Goal: Task Accomplishment & Management: Complete application form

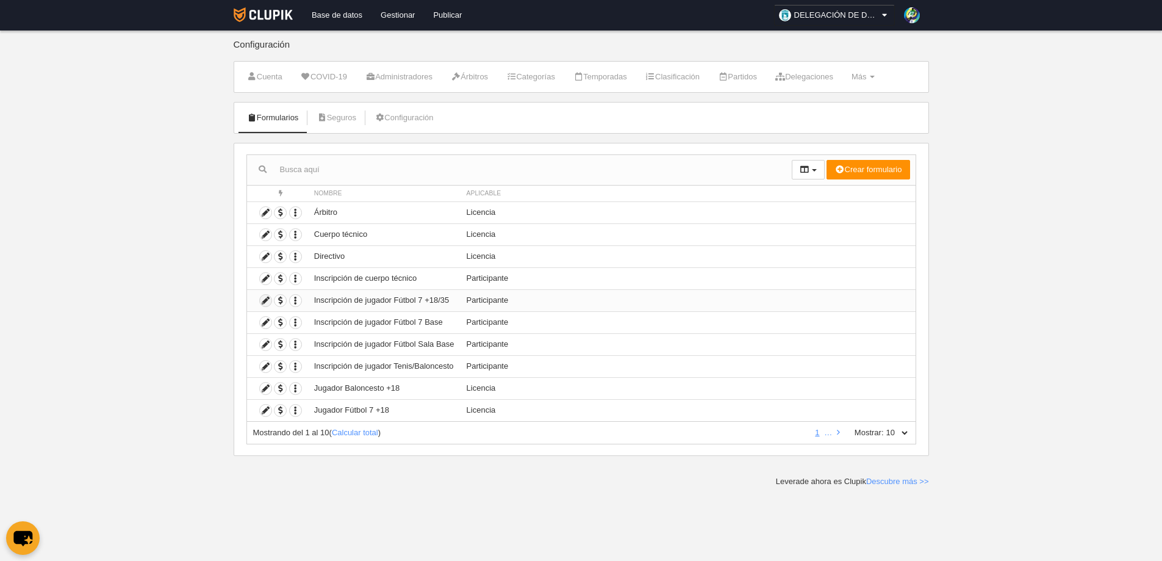
click at [267, 298] on icon at bounding box center [266, 301] width 12 height 12
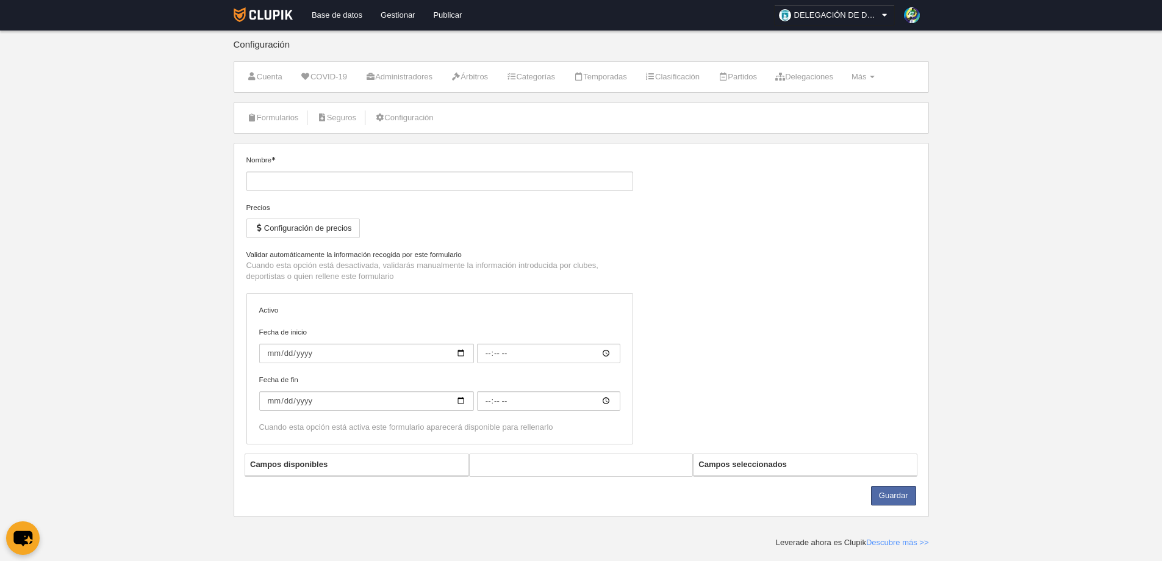
type input "Inscripción de jugador Fútbol 7 +18/35"
checkbox input "true"
type input "2024-09-23"
type input "00:00"
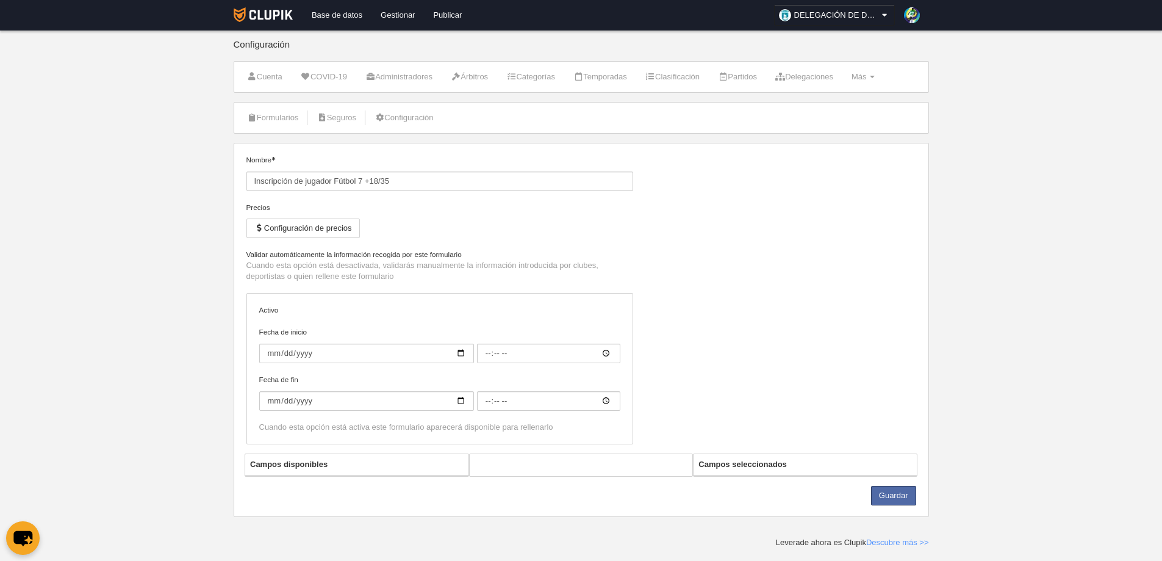
type input "2025-07-31"
type input "00:00"
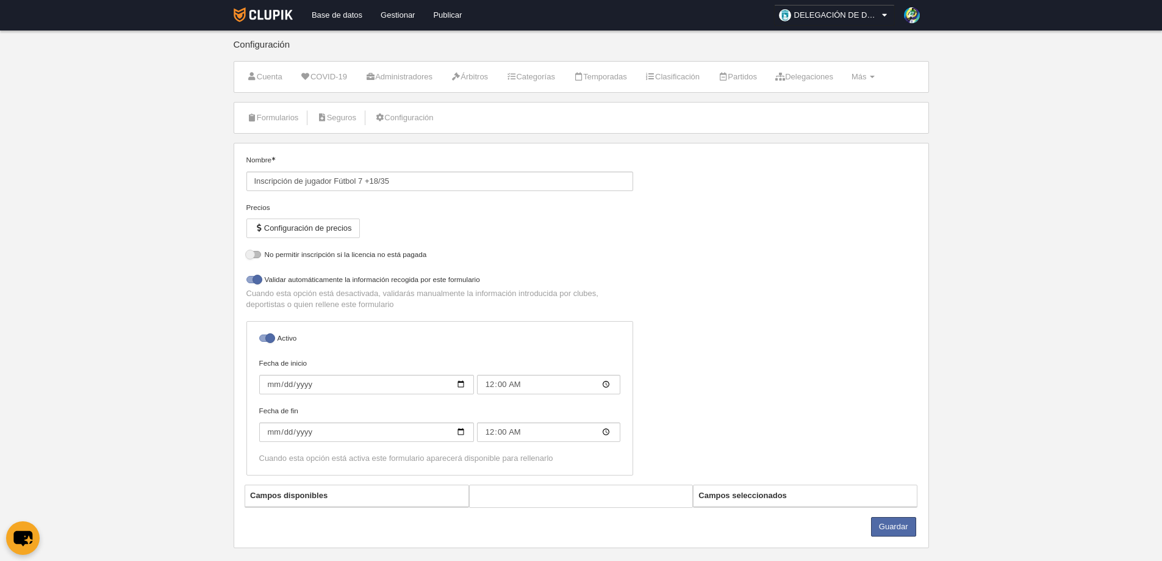
select select "selected"
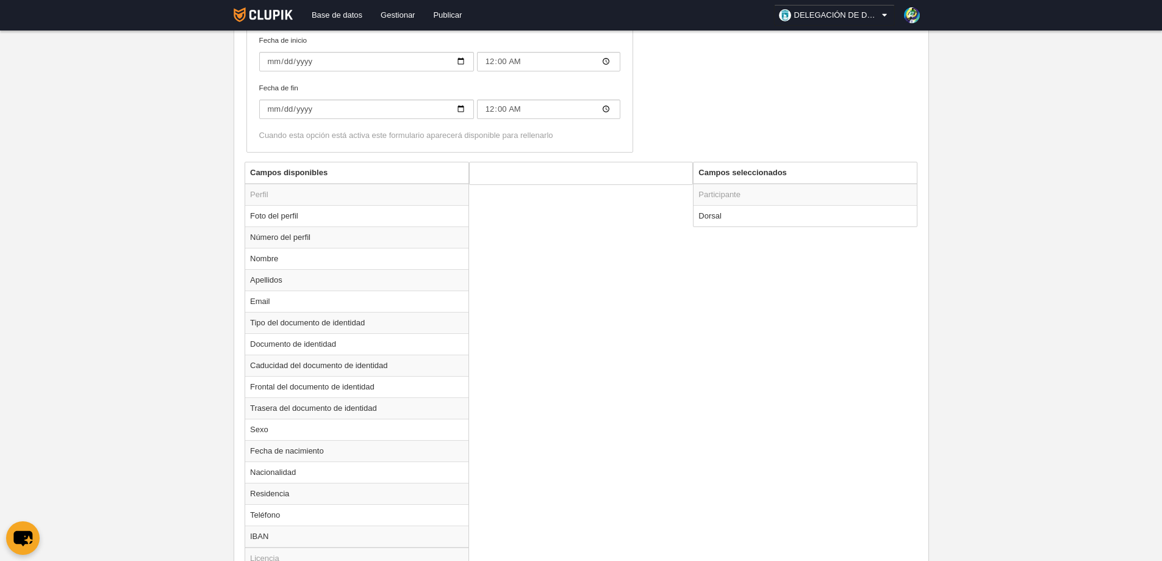
scroll to position [244, 0]
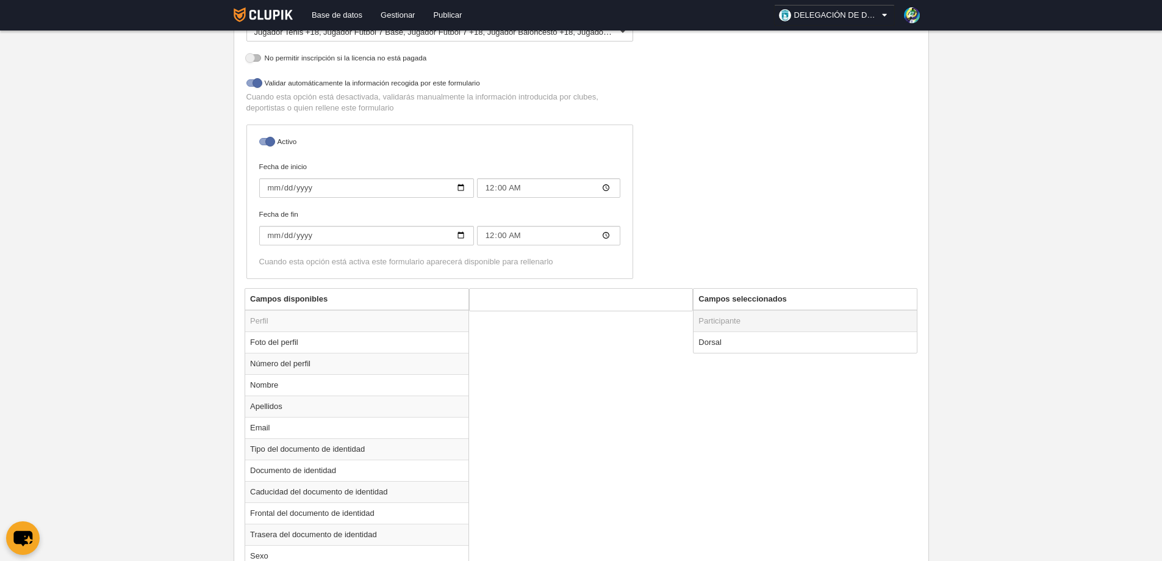
click at [728, 316] on td "Participante" at bounding box center [805, 321] width 223 height 22
click at [711, 343] on td "Dorsal" at bounding box center [805, 341] width 223 height 21
radio input "true"
click at [485, 327] on input "Obligatorio" at bounding box center [486, 327] width 8 height 8
checkbox input "true"
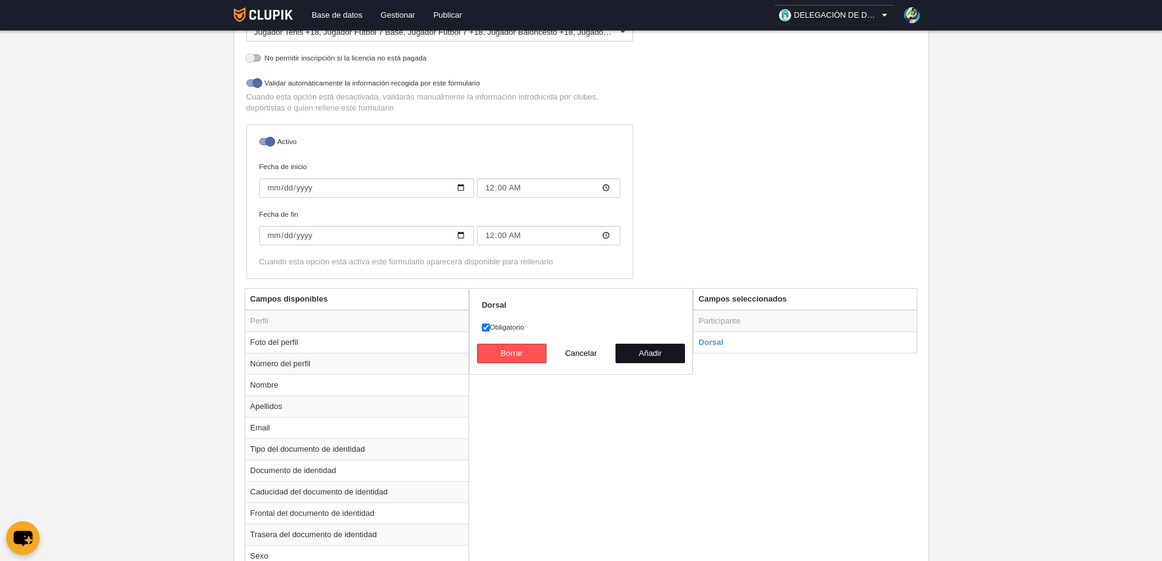
click at [647, 353] on button "Añadir" at bounding box center [651, 353] width 70 height 20
radio input "false"
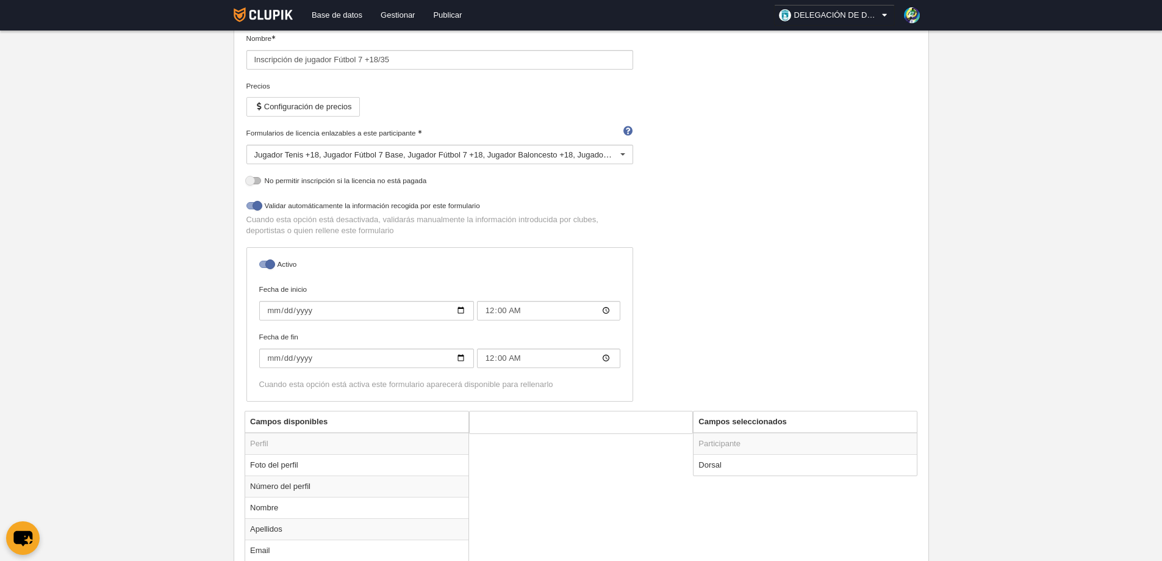
scroll to position [122, 0]
click at [326, 106] on button "Configuración de precios" at bounding box center [302, 106] width 113 height 20
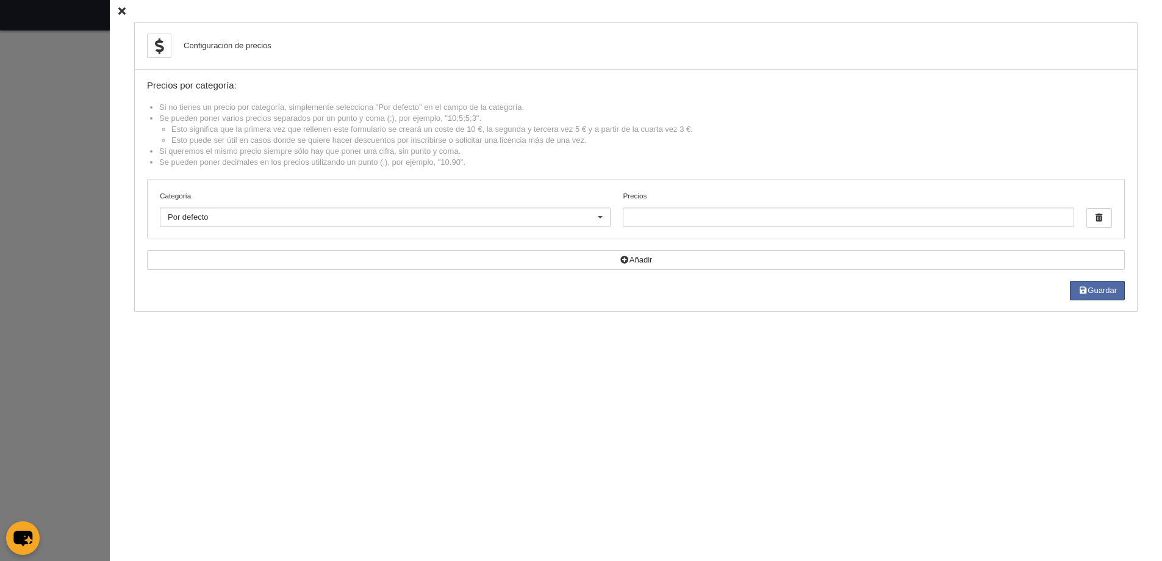
click at [809, 486] on div "Configuración de precios Precios por categoría: Si no tienes un precio por cate…" at bounding box center [636, 280] width 1052 height 561
click at [118, 12] on icon at bounding box center [121, 11] width 7 height 8
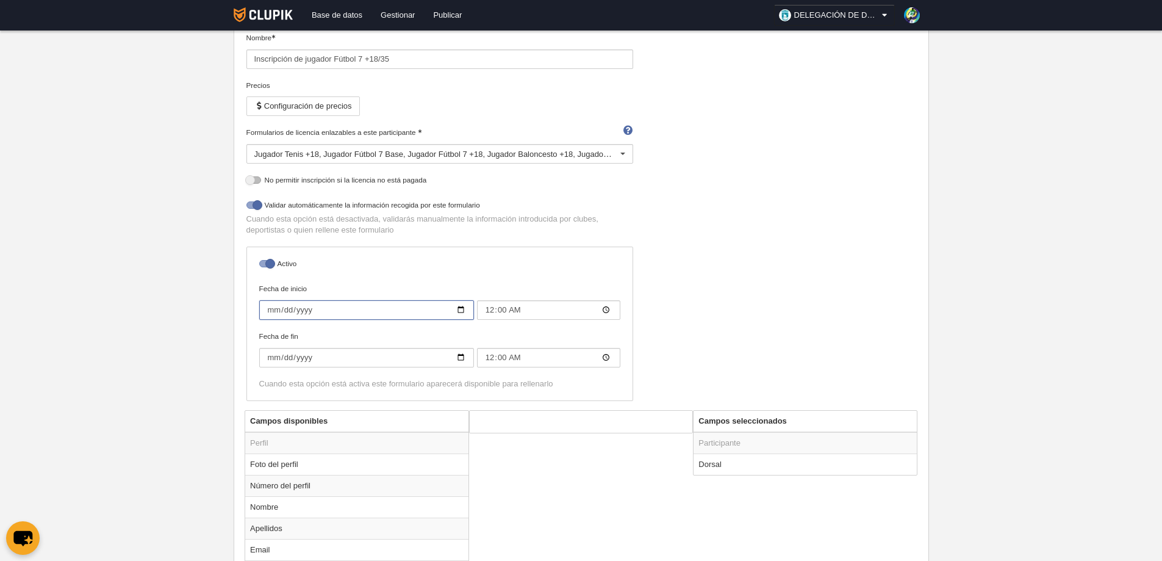
click at [461, 309] on input "2024-09-23" at bounding box center [366, 310] width 215 height 20
type input "[DATE]"
click at [460, 358] on input "2025-07-31" at bounding box center [366, 358] width 215 height 20
type input "[DATE]"
click at [808, 325] on div "Nombre Inscripción de jugador Fútbol 7 +18/35 Precios Configuración de precios …" at bounding box center [581, 221] width 679 height 378
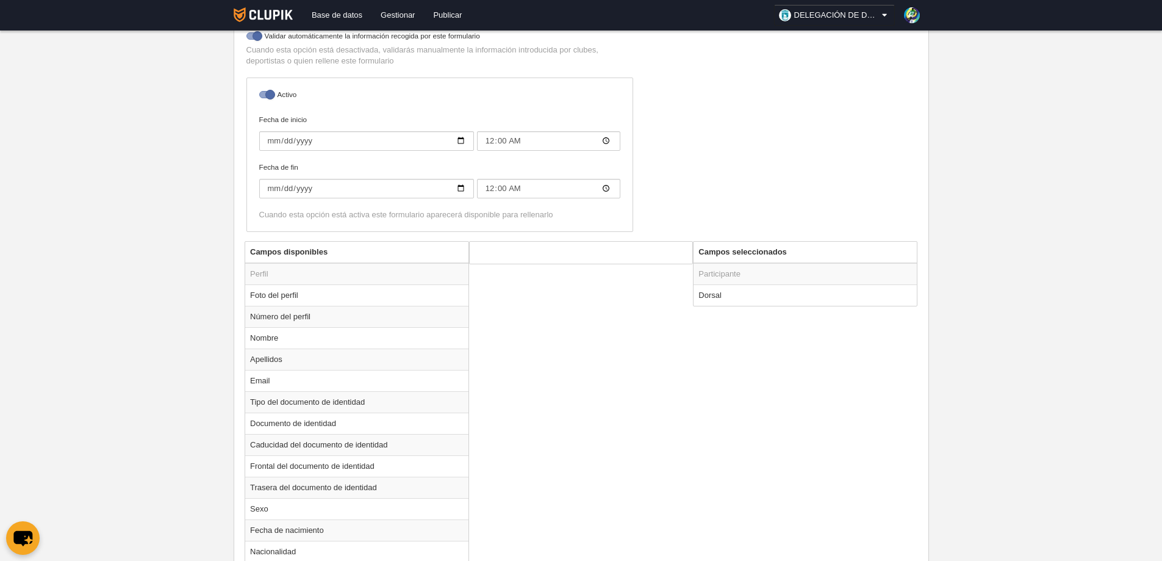
scroll to position [366, 0]
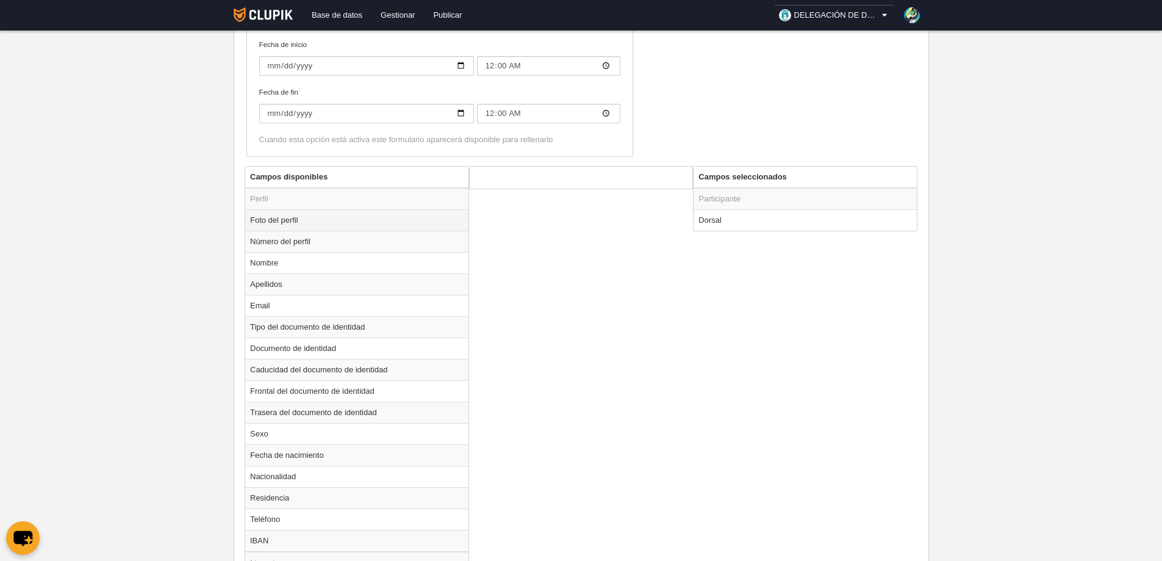
click at [289, 218] on td "Foto del perfil" at bounding box center [356, 219] width 223 height 21
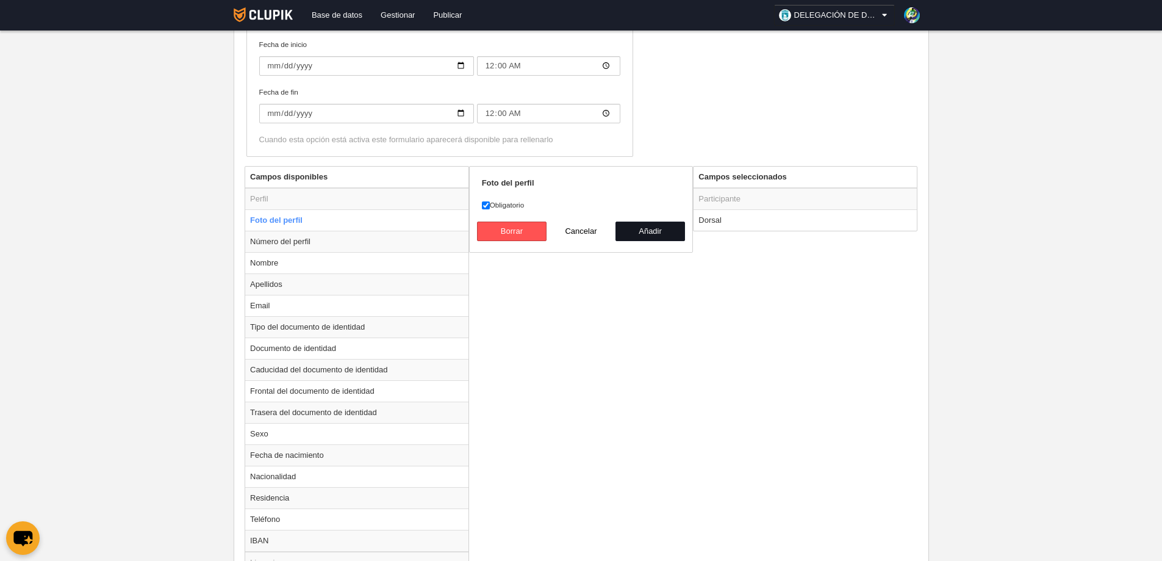
click at [643, 231] on button "Añadir" at bounding box center [651, 231] width 70 height 20
radio input "false"
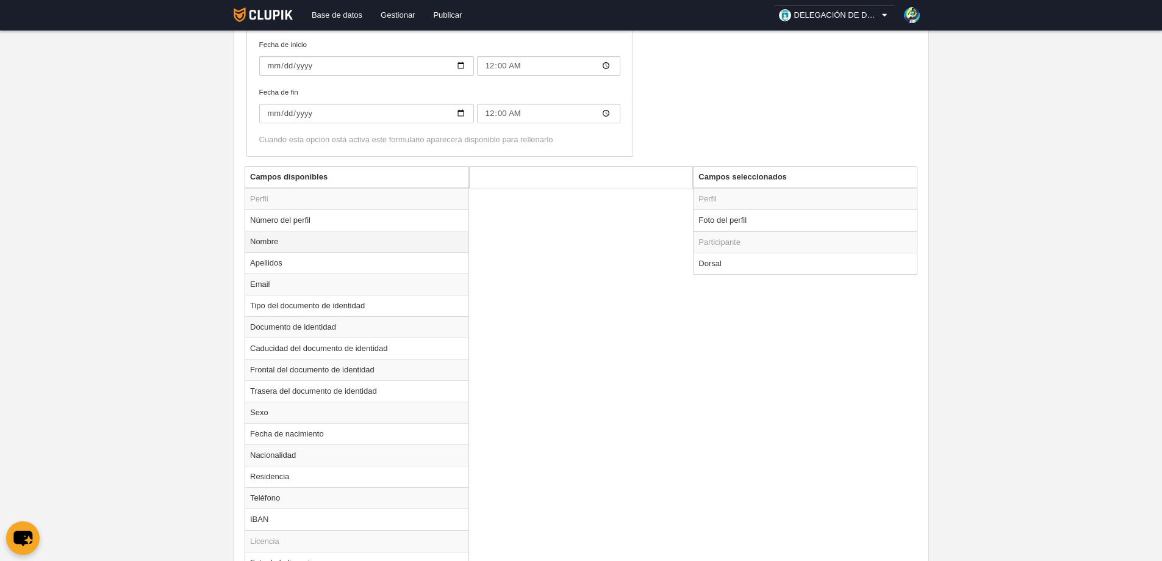
click at [268, 243] on td "Nombre" at bounding box center [356, 241] width 223 height 21
click at [638, 227] on button "Añadir" at bounding box center [651, 231] width 70 height 20
click at [281, 242] on td "Apellidos" at bounding box center [356, 241] width 223 height 21
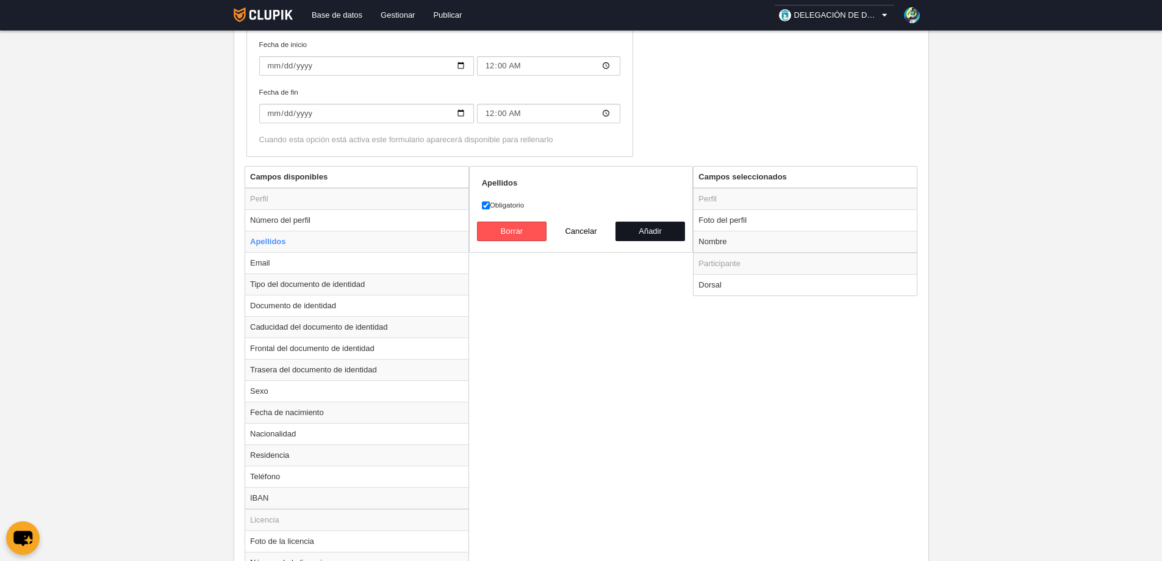
click at [659, 228] on button "Añadir" at bounding box center [651, 231] width 70 height 20
radio input "false"
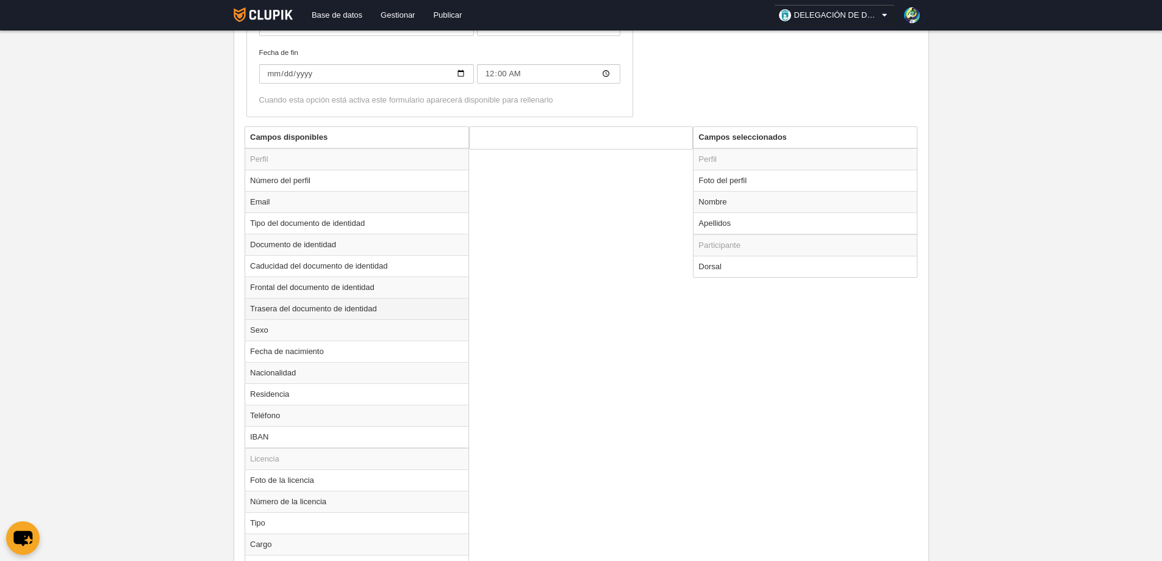
scroll to position [488, 0]
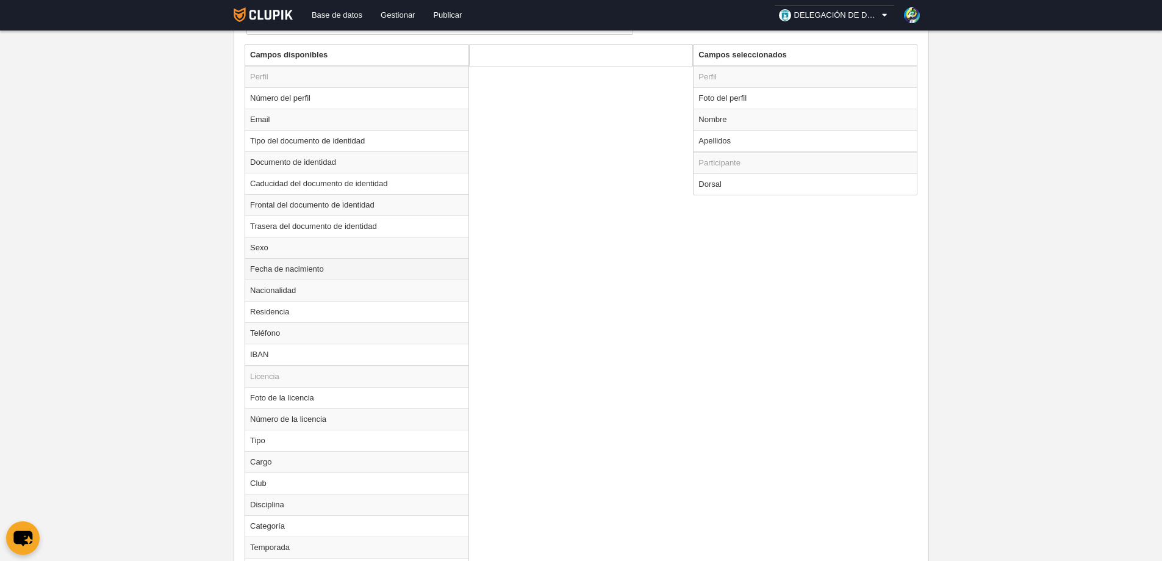
click at [295, 270] on td "Fecha de nacimiento" at bounding box center [356, 268] width 223 height 21
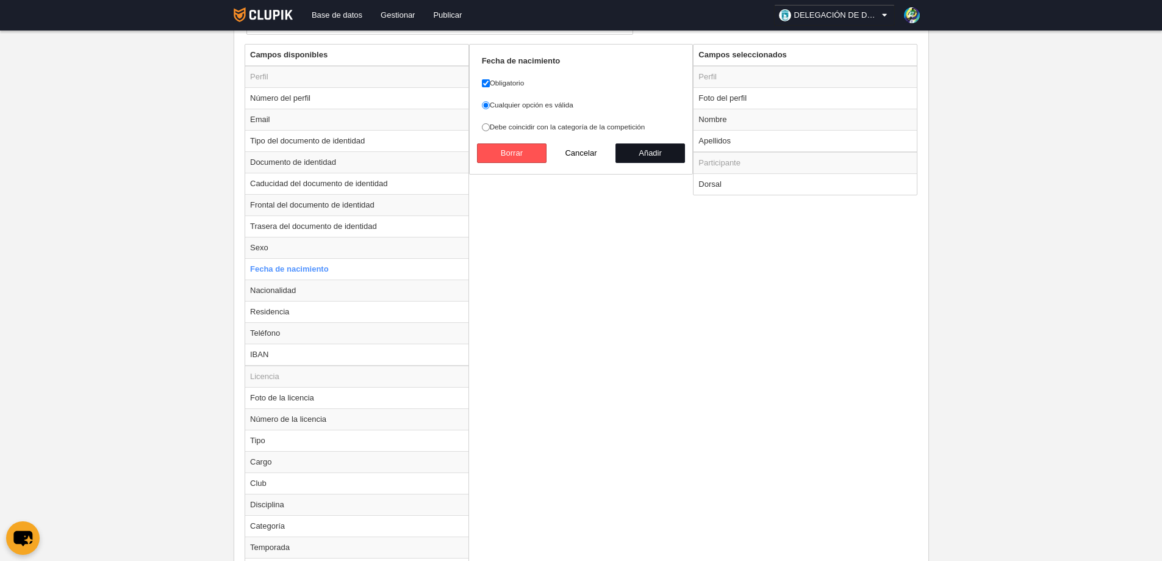
click at [653, 154] on button "Añadir" at bounding box center [651, 153] width 70 height 20
radio input "false"
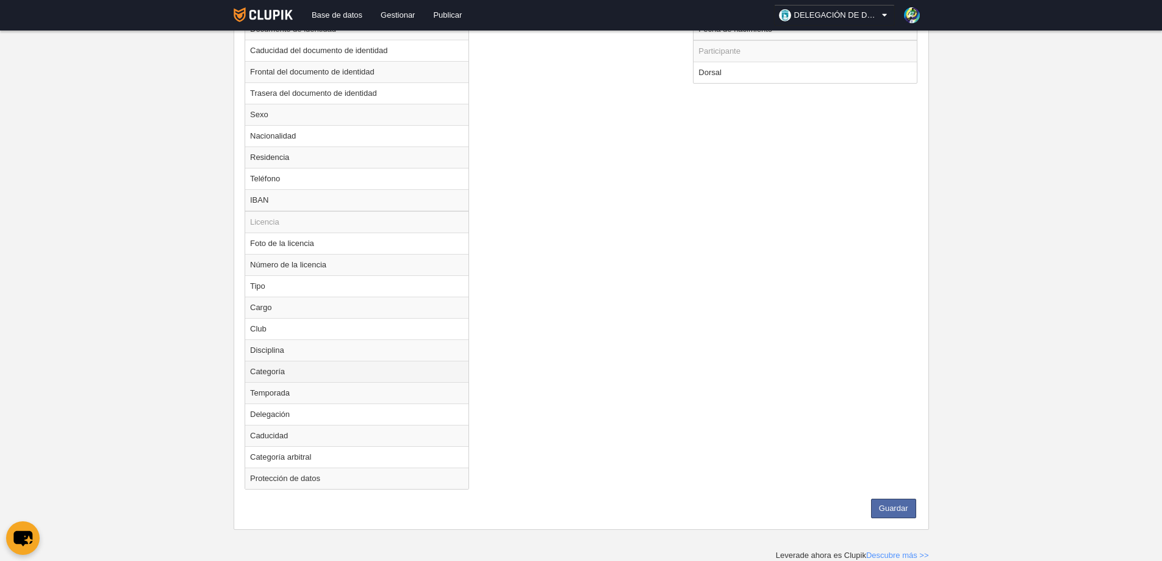
scroll to position [377, 0]
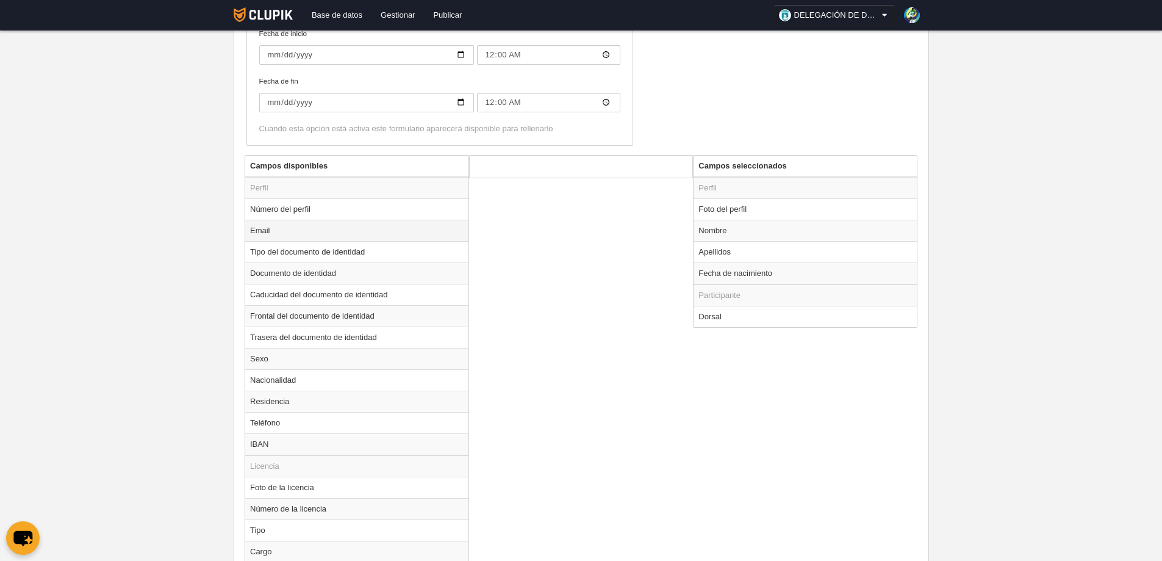
click at [264, 232] on td "Email" at bounding box center [356, 230] width 223 height 21
click at [634, 218] on button "Añadir" at bounding box center [651, 220] width 70 height 20
radio input "false"
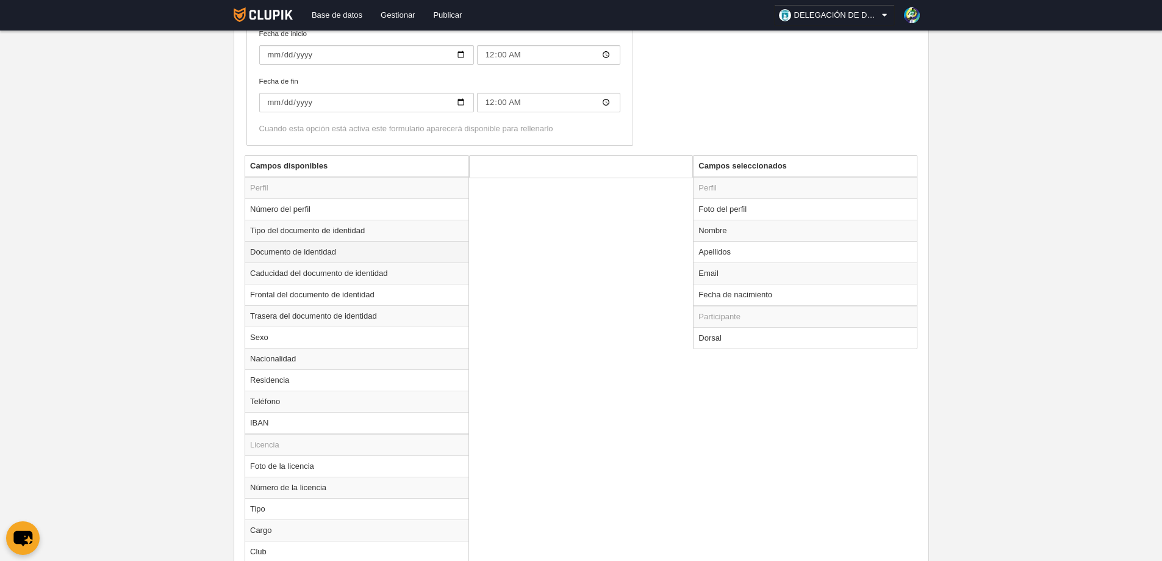
click at [287, 253] on td "Documento de identidad" at bounding box center [356, 251] width 223 height 21
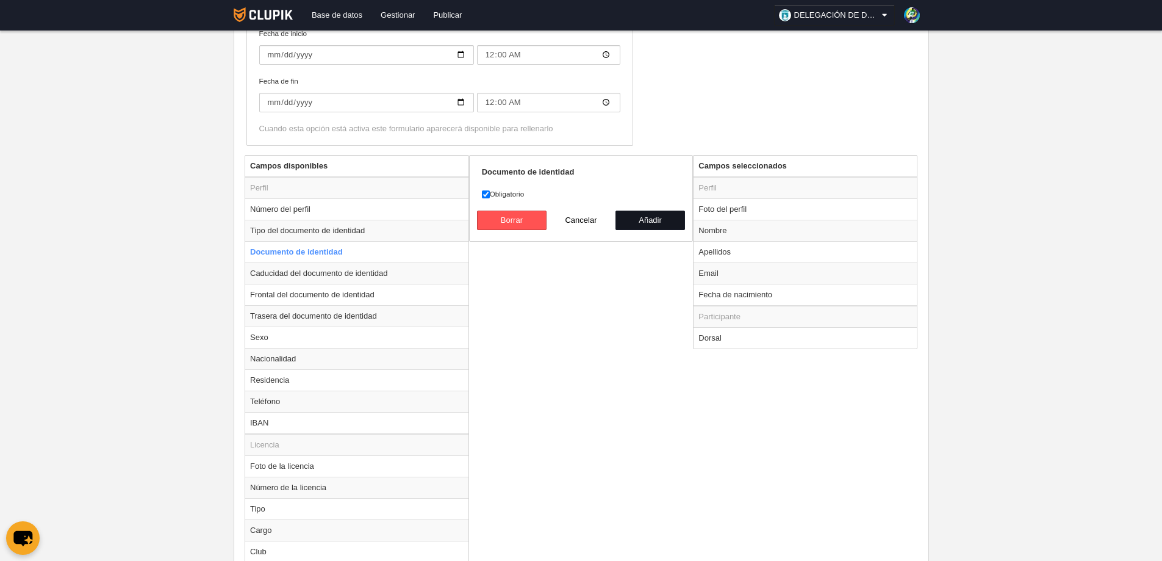
click at [655, 218] on button "Añadir" at bounding box center [651, 220] width 70 height 20
radio input "false"
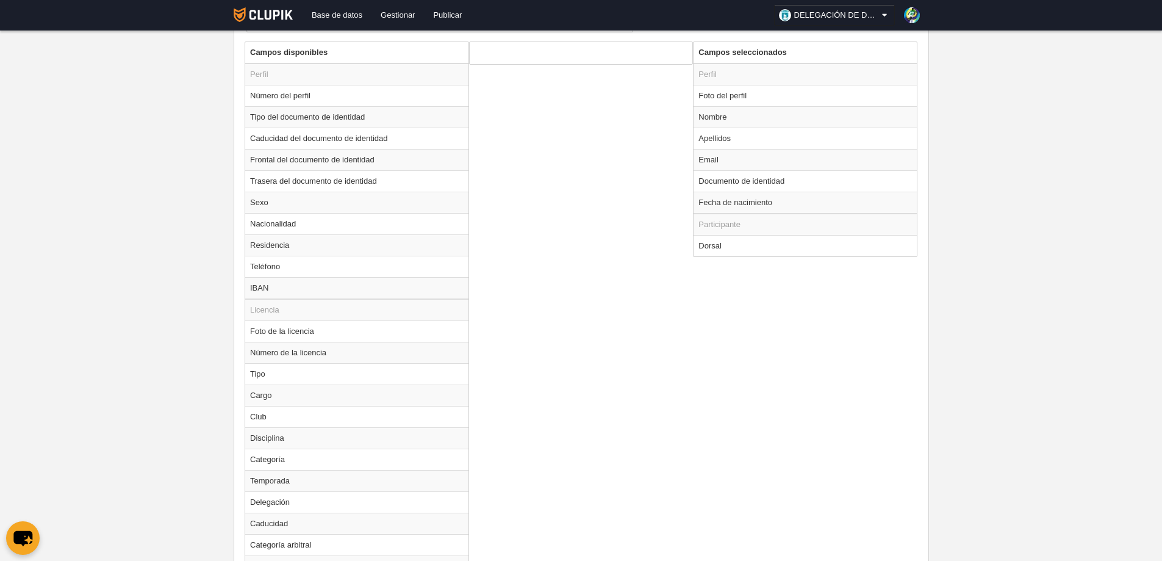
scroll to position [578, 0]
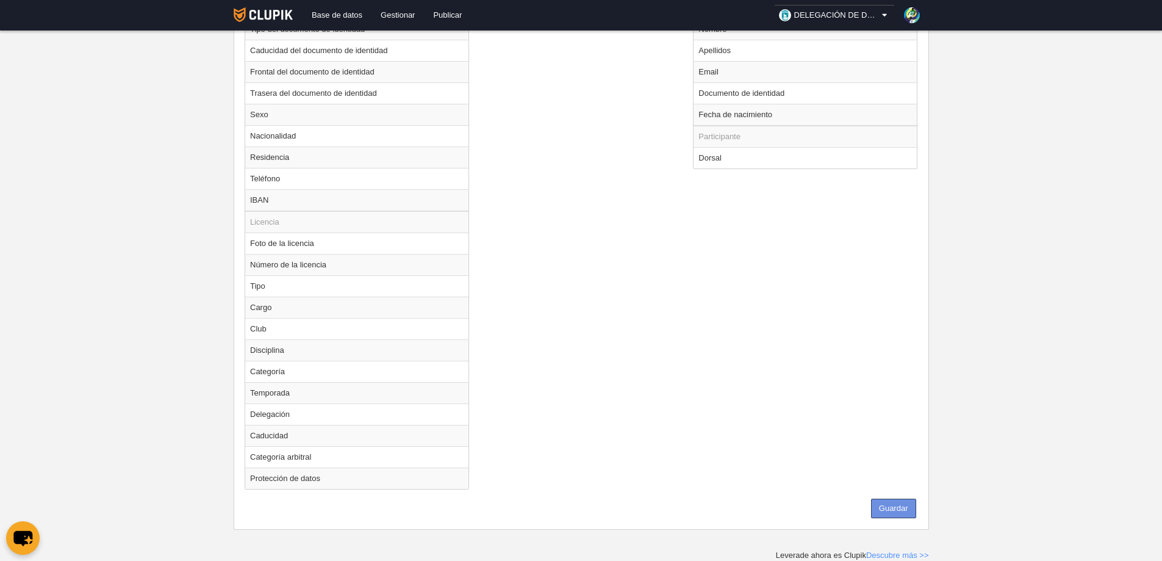
click at [890, 503] on button "Guardar" at bounding box center [893, 508] width 45 height 20
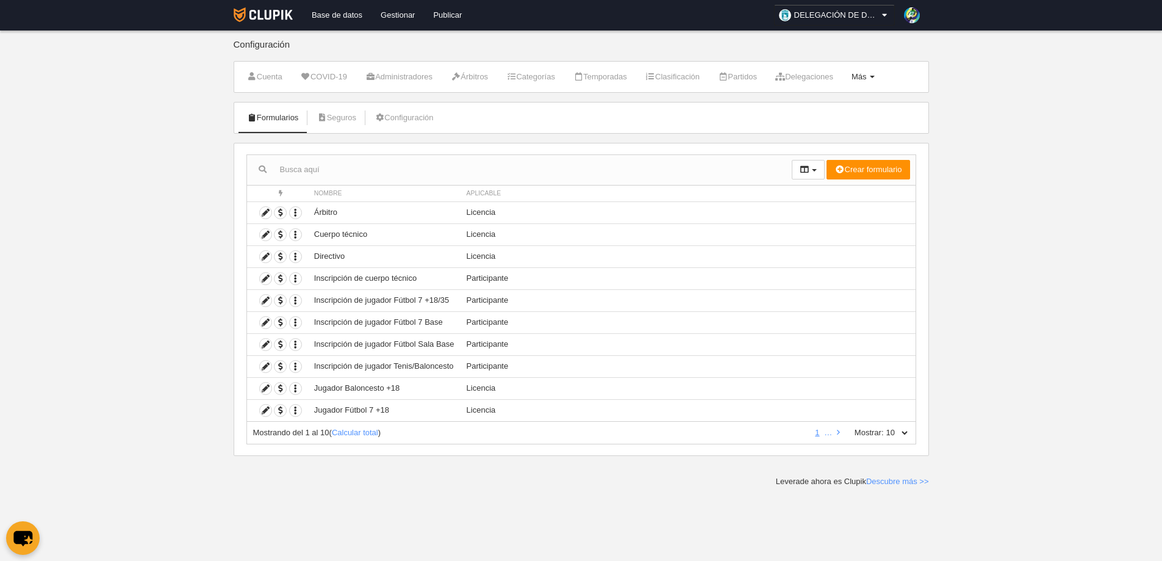
click at [882, 81] on link "Más Menú" at bounding box center [863, 77] width 37 height 18
click at [829, 121] on link "Formularios" at bounding box center [823, 127] width 113 height 20
click at [266, 300] on icon at bounding box center [266, 301] width 12 height 12
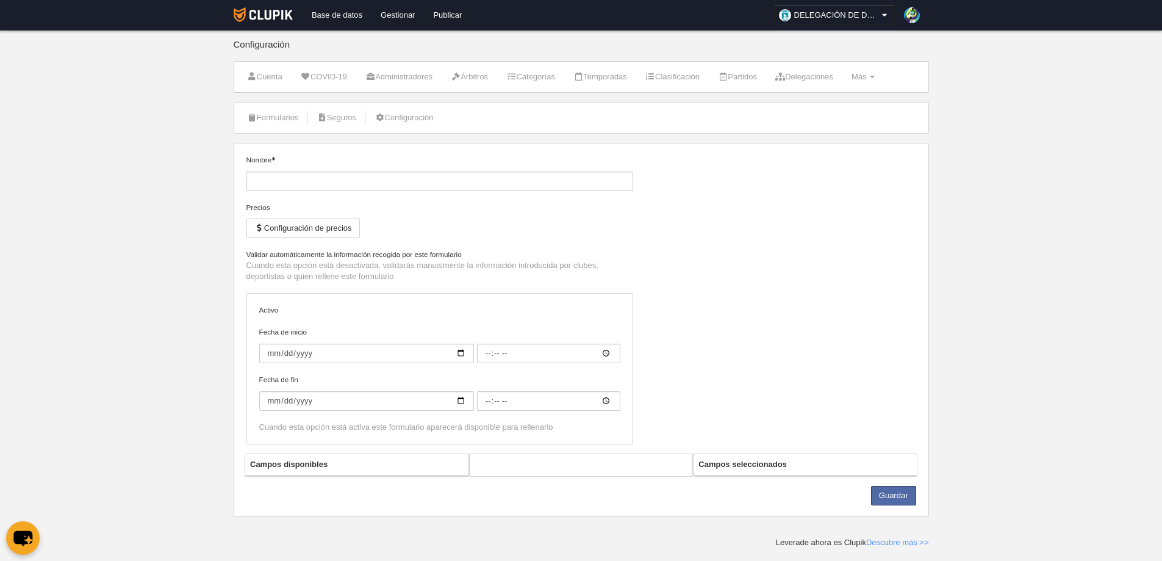
type input "Inscripción de jugador Fútbol 7 +18/35"
checkbox input "true"
type input "[DATE]"
type input "00:00"
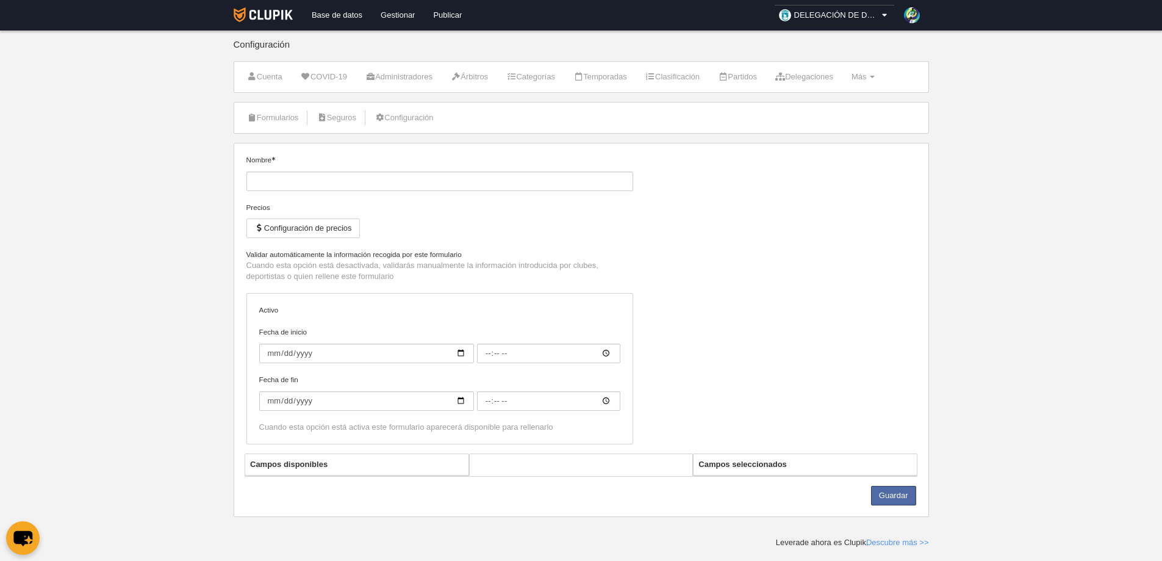
type input "[DATE]"
type input "00:00"
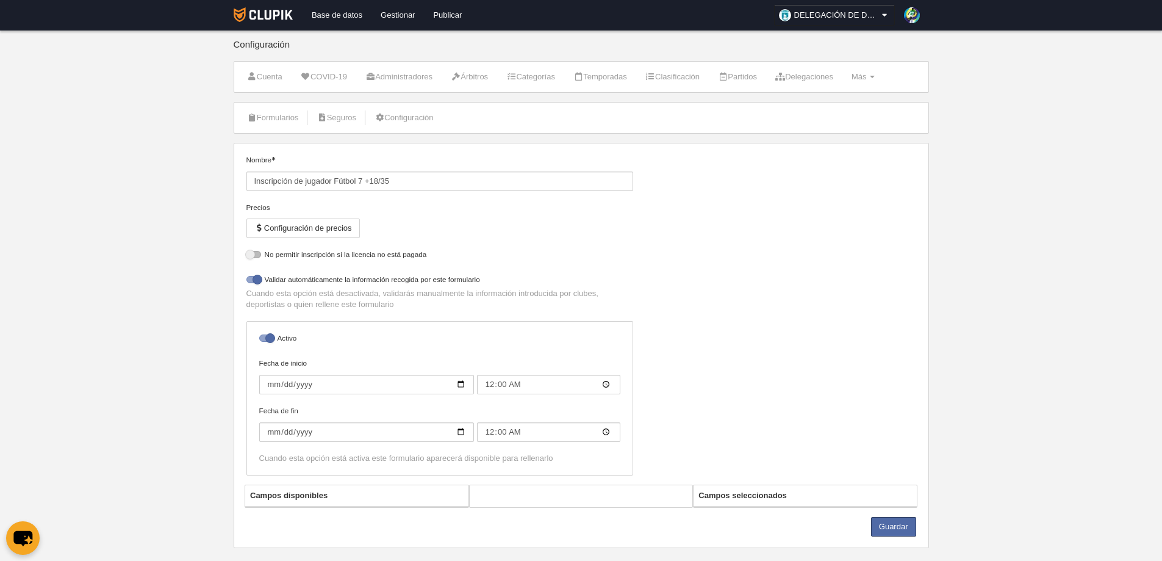
select select "selected"
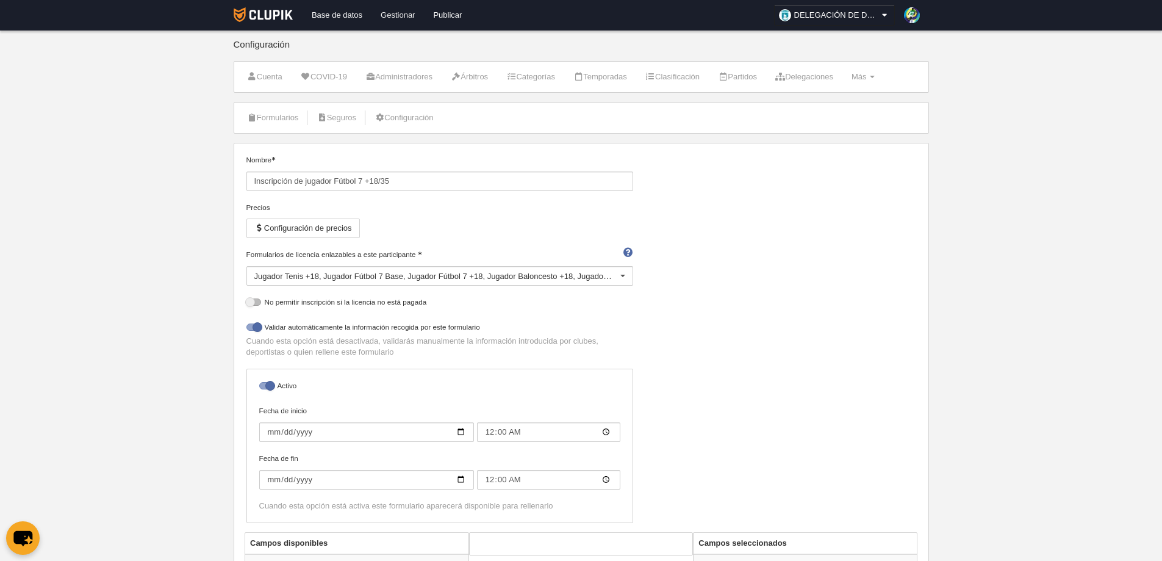
click at [397, 15] on link "Gestionar" at bounding box center [398, 15] width 52 height 31
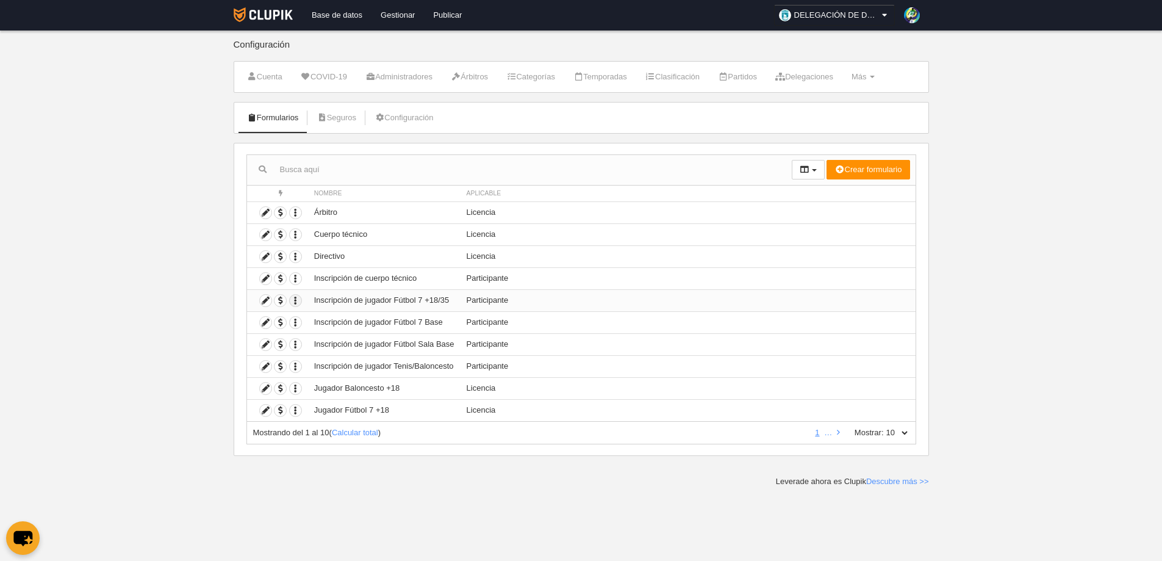
click at [296, 300] on icon "button" at bounding box center [296, 301] width 12 height 12
click at [395, 477] on main "Configuración Cuenta COVID-19 Administradores Árbitros Categorías Temporadas Cl…" at bounding box center [581, 243] width 705 height 487
click at [263, 297] on icon at bounding box center [266, 301] width 12 height 12
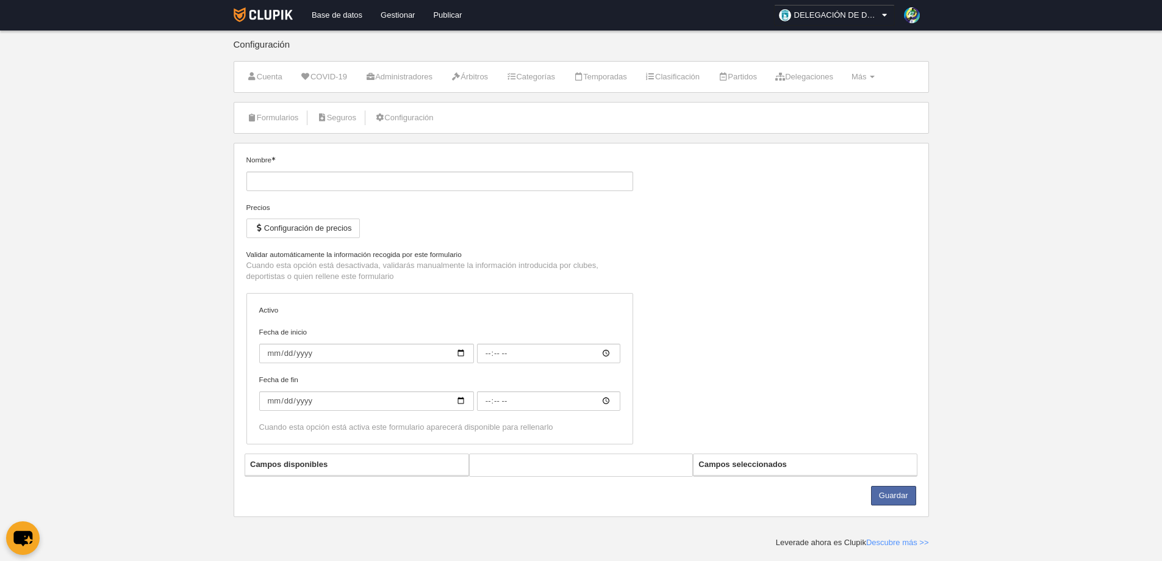
type input "Inscripción de jugador Fútbol 7 +18/35"
checkbox input "true"
type input "[DATE]"
type input "00:00"
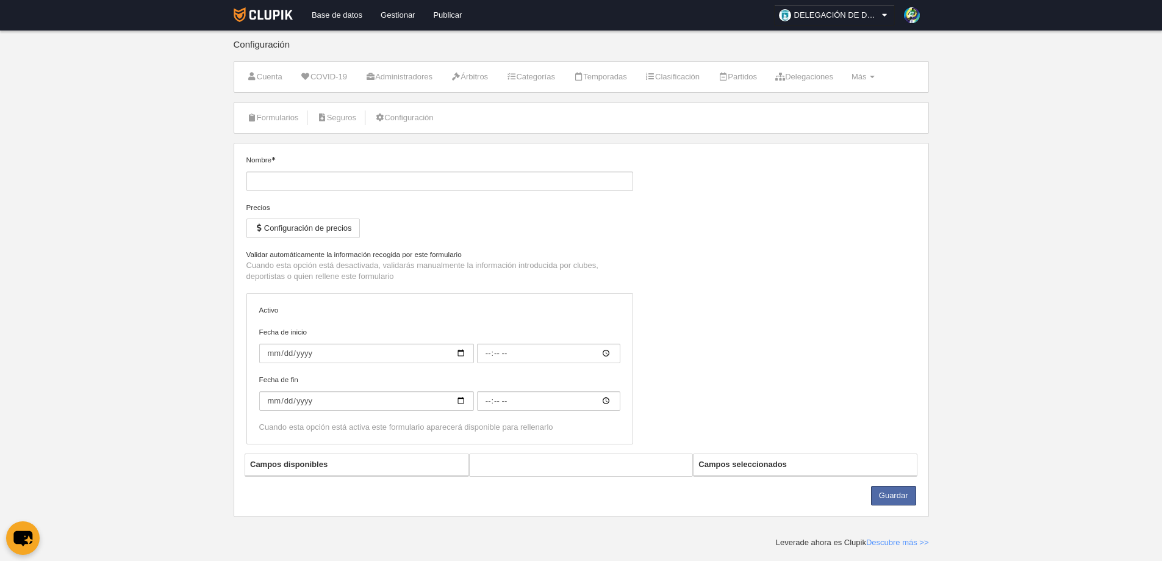
type input "[DATE]"
type input "00:00"
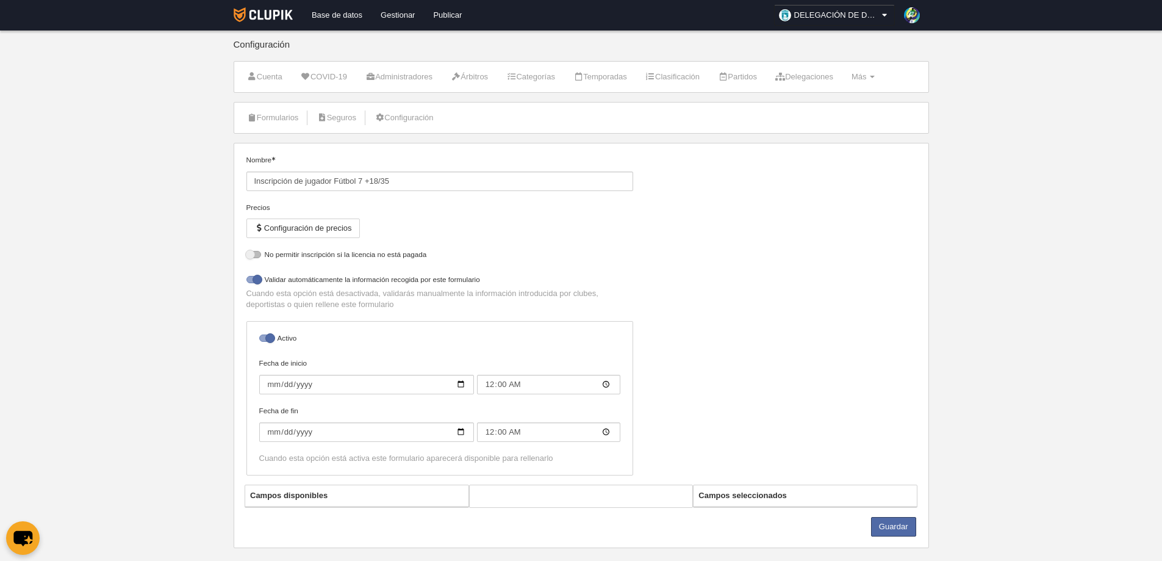
select select "selected"
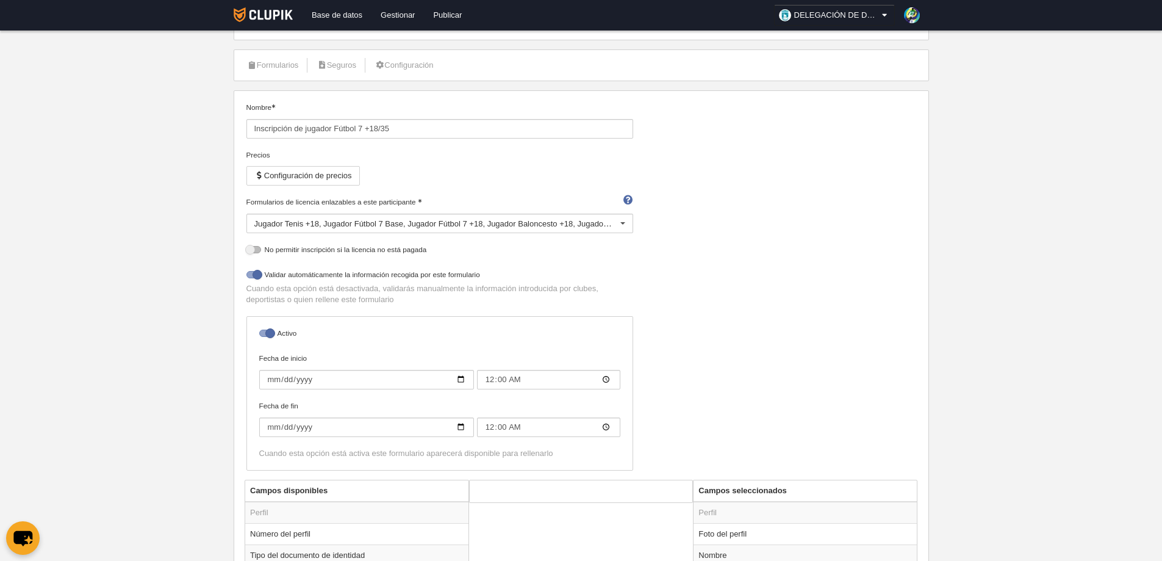
scroll to position [122, 0]
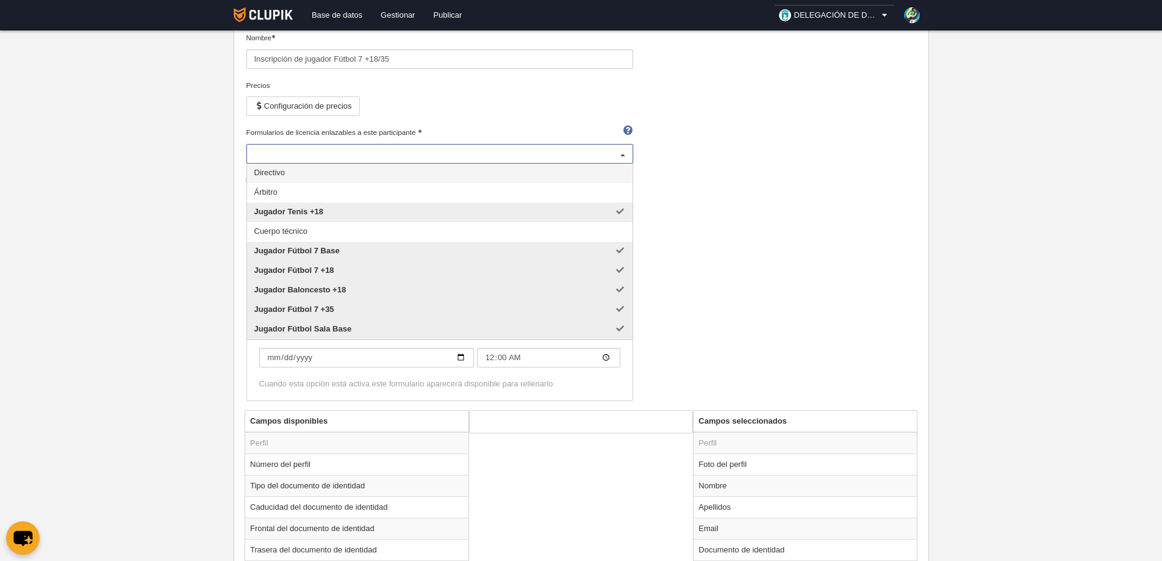
click at [622, 154] on div at bounding box center [623, 155] width 20 height 20
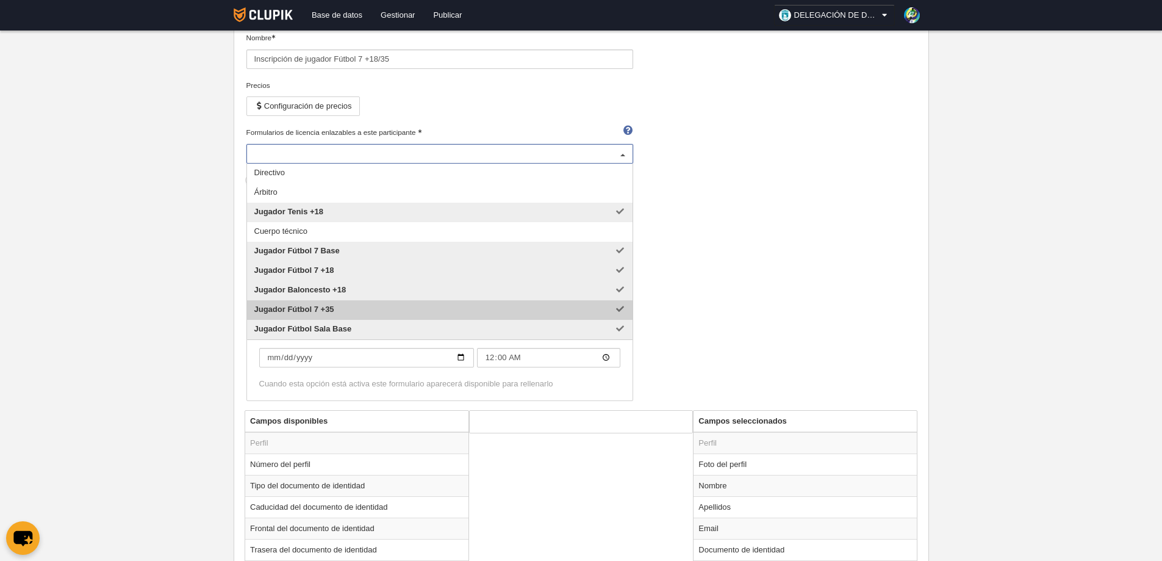
click at [300, 306] on span "Jugador Fútbol 7 +35" at bounding box center [294, 308] width 80 height 9
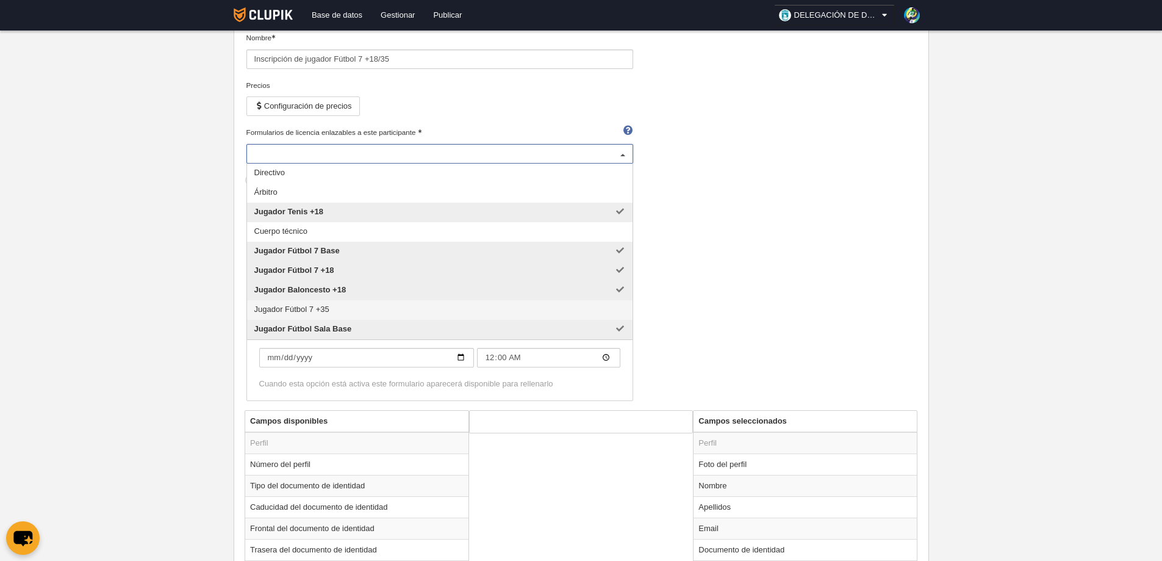
click at [326, 307] on span "Jugador Fútbol 7 +35" at bounding box center [291, 308] width 75 height 9
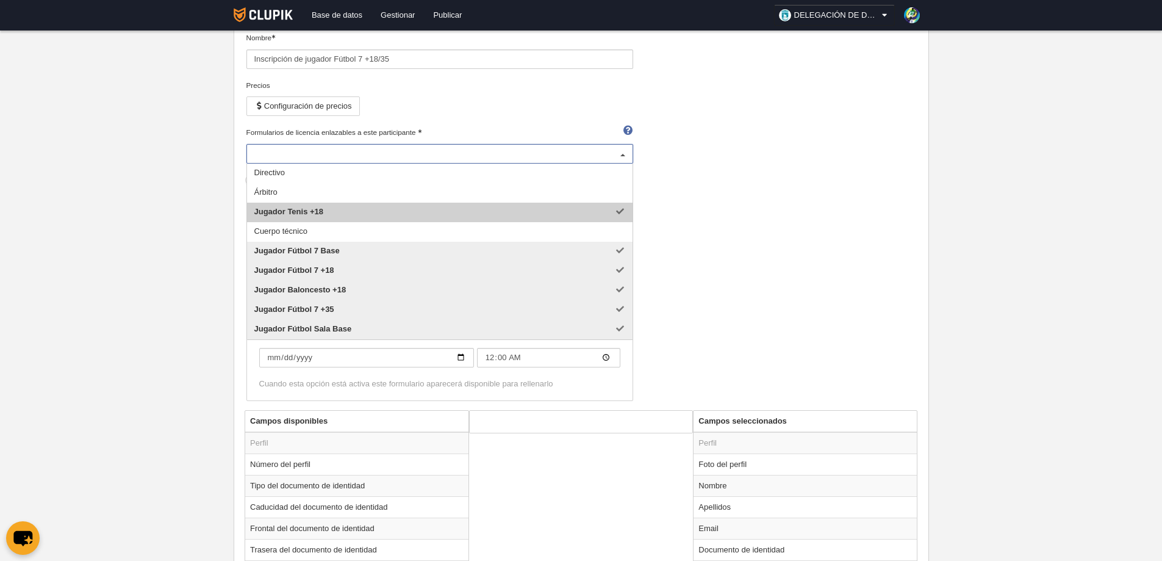
click at [618, 212] on span "Jugador Tenis +18" at bounding box center [440, 213] width 386 height 20
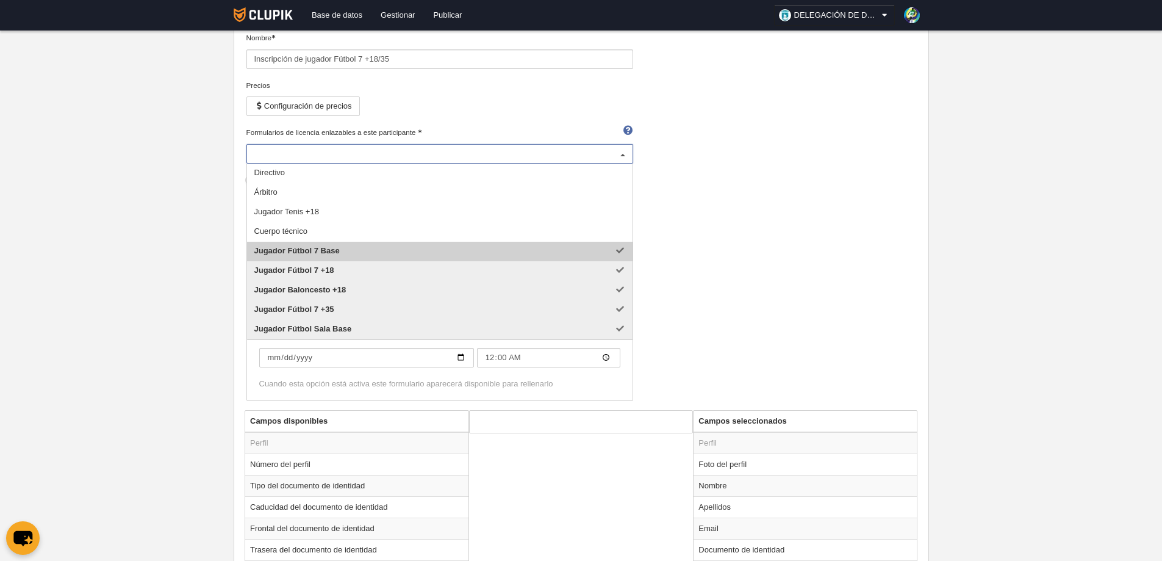
click at [607, 246] on span "Jugador Fútbol 7 Base" at bounding box center [440, 252] width 386 height 20
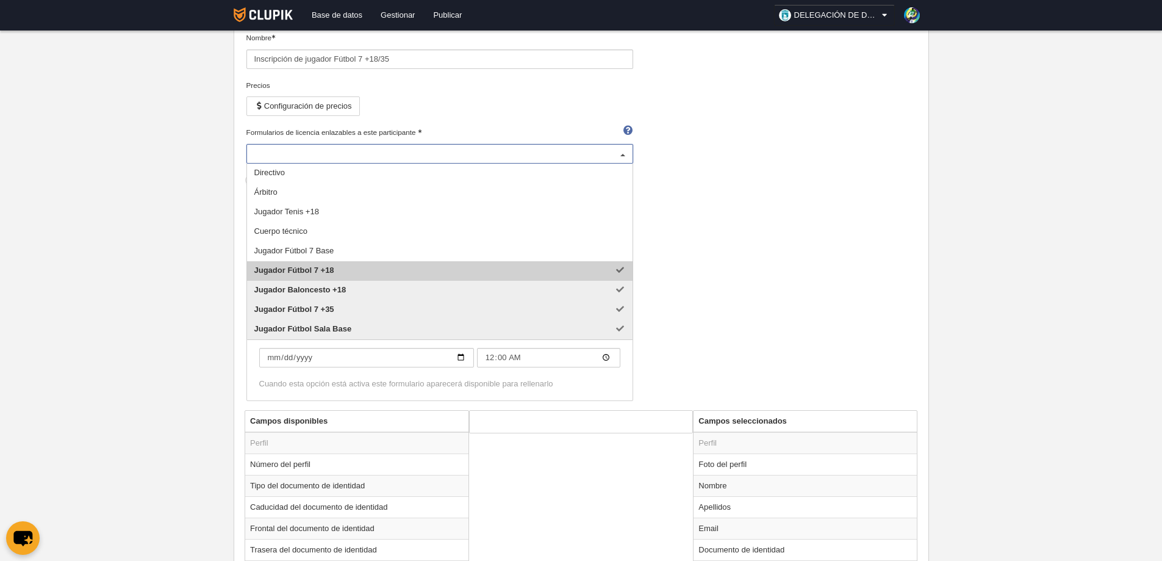
click at [619, 271] on span "Jugador Fútbol 7 +18" at bounding box center [440, 271] width 386 height 20
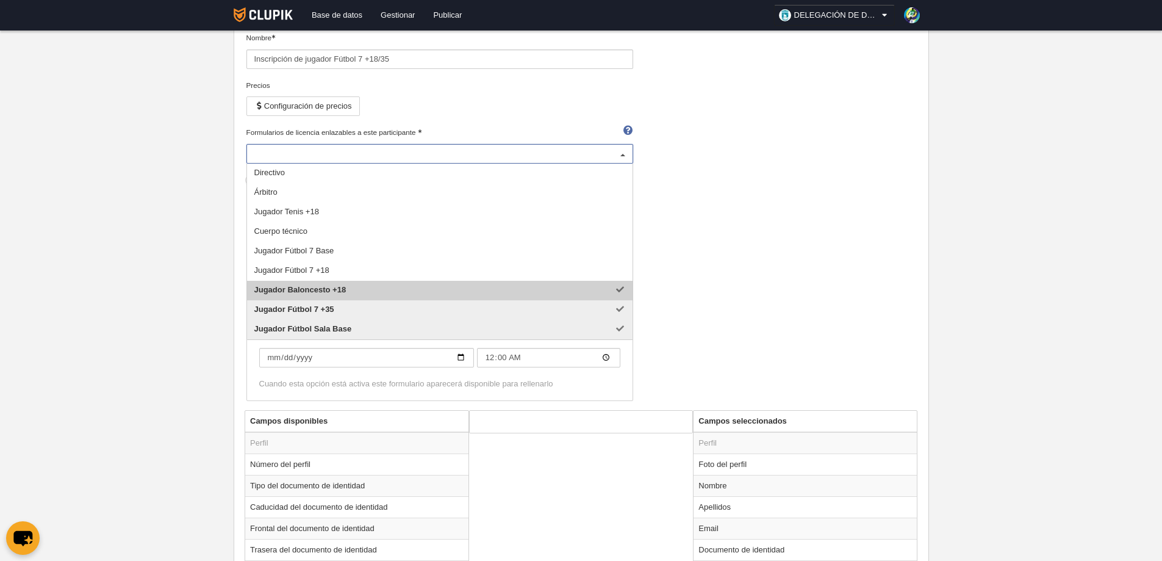
click at [616, 284] on span "Jugador Baloncesto +18" at bounding box center [440, 291] width 386 height 20
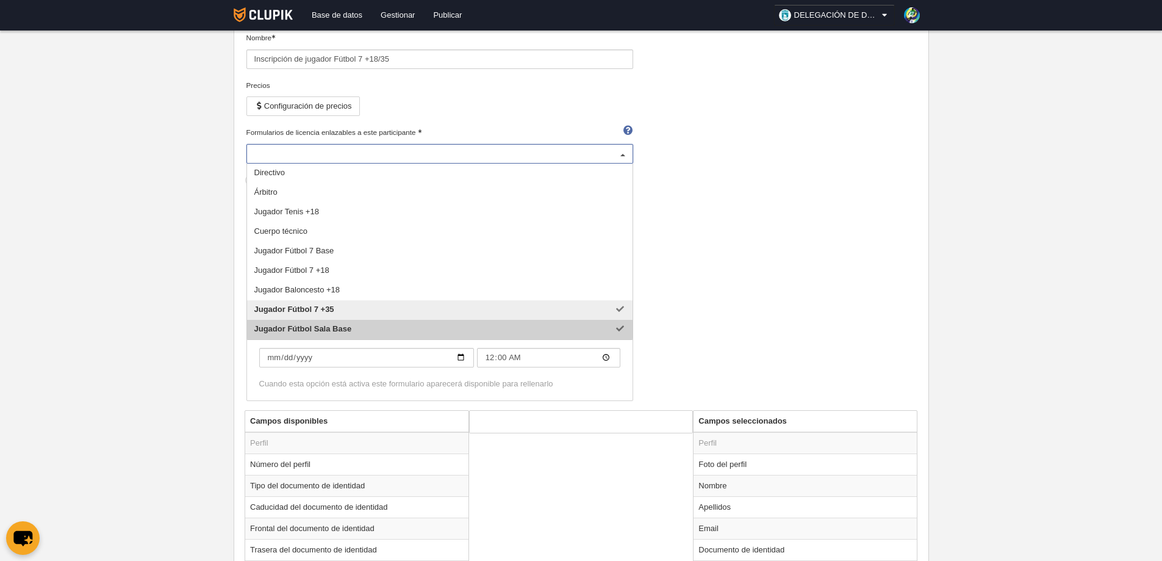
click at [634, 330] on div "Activo Fecha de inicio [DATE] 00:00 Fecha de fin [DATE] 00:00 Cuando esta opció…" at bounding box center [440, 328] width 396 height 164
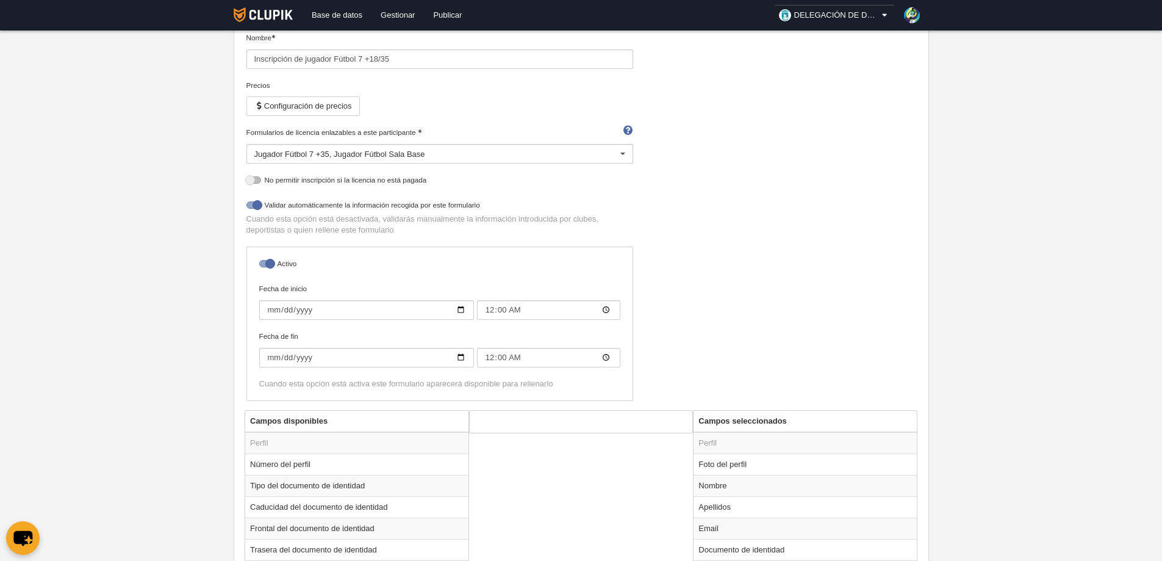
click at [488, 154] on div "Jugador Fútbol 7 +35 Jugador Fútbol Sala Base" at bounding box center [439, 154] width 387 height 20
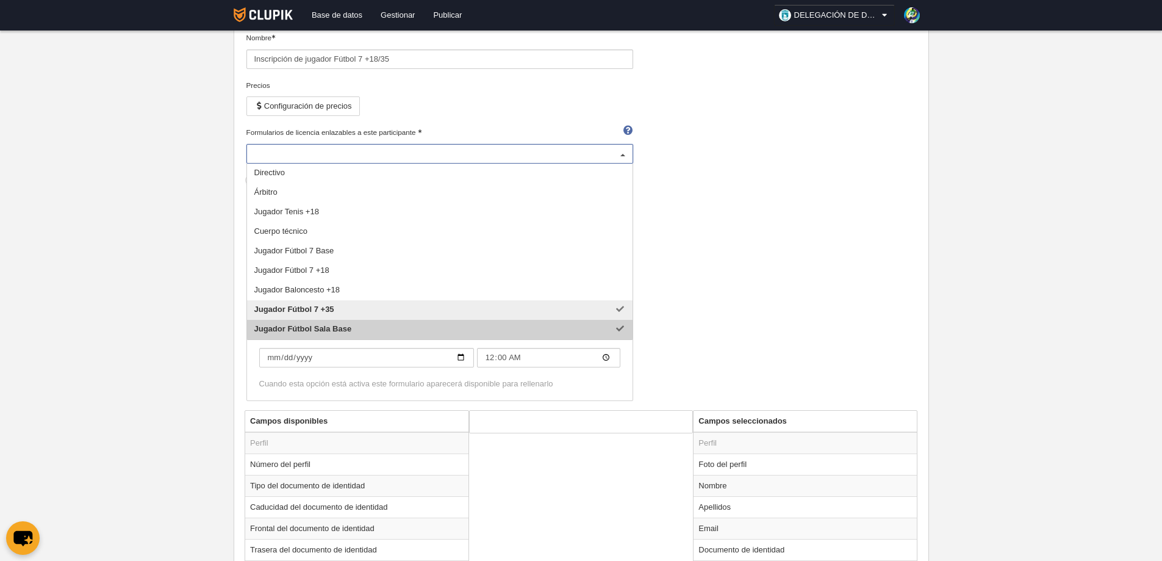
click at [622, 324] on span "Jugador Fútbol Sala Base" at bounding box center [440, 330] width 386 height 20
click at [756, 272] on div "Nombre Inscripción de jugador Fútbol 7 +18/35 Precios Configuración de precios …" at bounding box center [581, 221] width 679 height 378
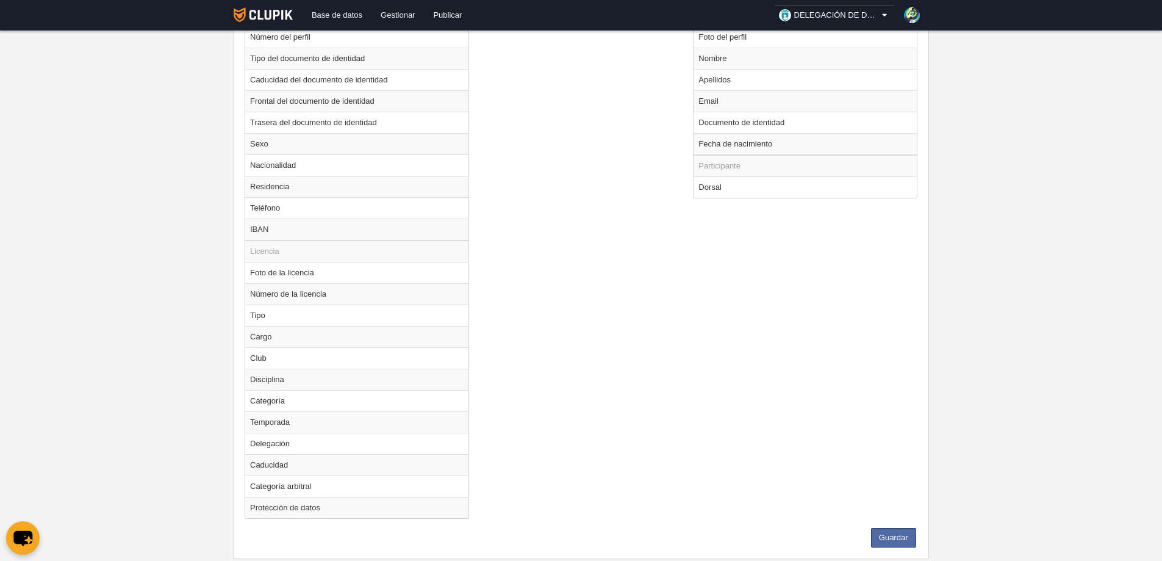
scroll to position [578, 0]
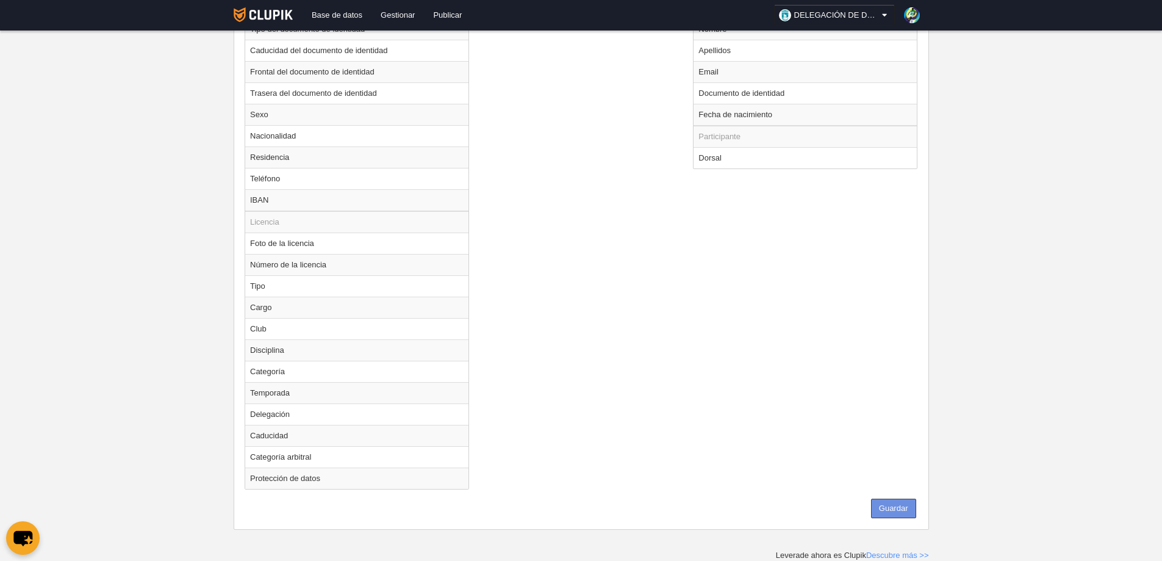
click at [883, 498] on button "Guardar" at bounding box center [893, 508] width 45 height 20
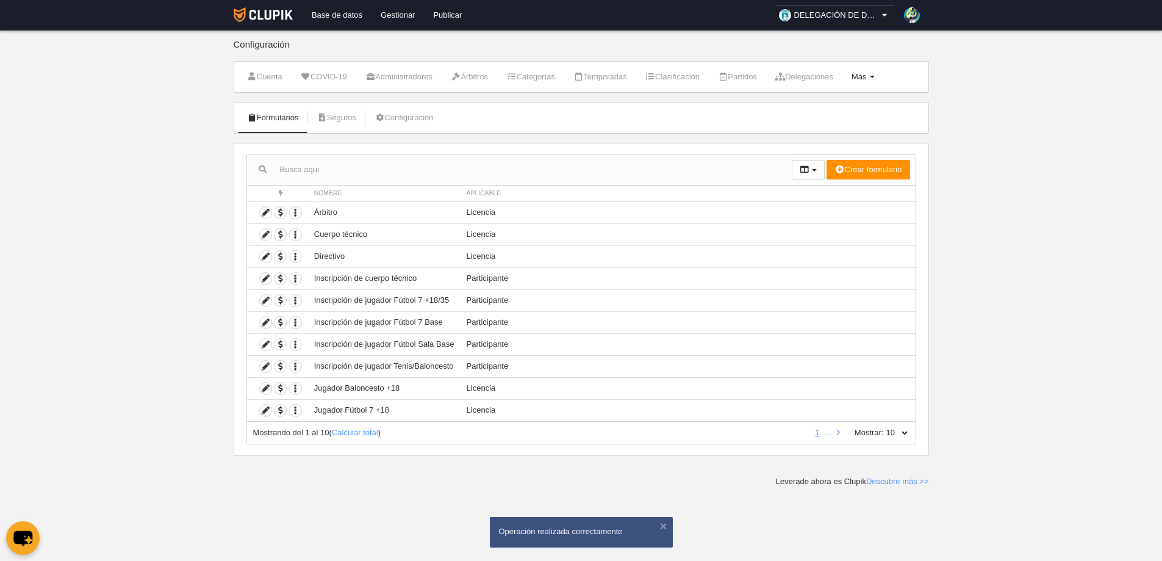
click at [882, 71] on link "Más Menú" at bounding box center [863, 77] width 37 height 18
click at [822, 106] on link "Campos" at bounding box center [823, 107] width 113 height 20
click at [262, 298] on icon at bounding box center [266, 301] width 12 height 12
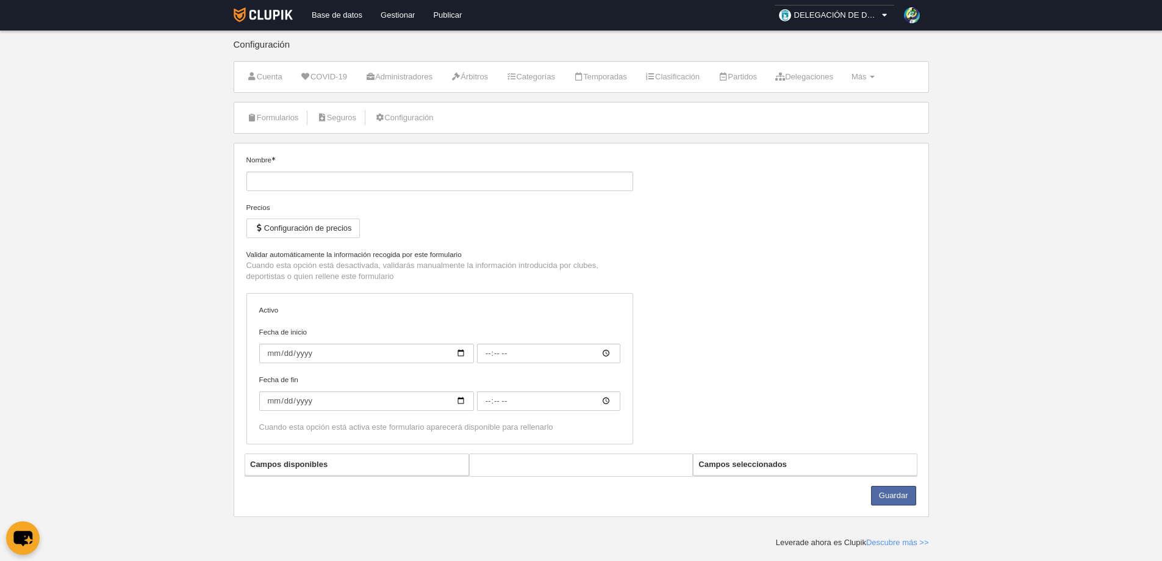
type input "Inscripción de jugador Fútbol 7 +18/35"
checkbox input "true"
type input "[DATE]"
type input "00:00"
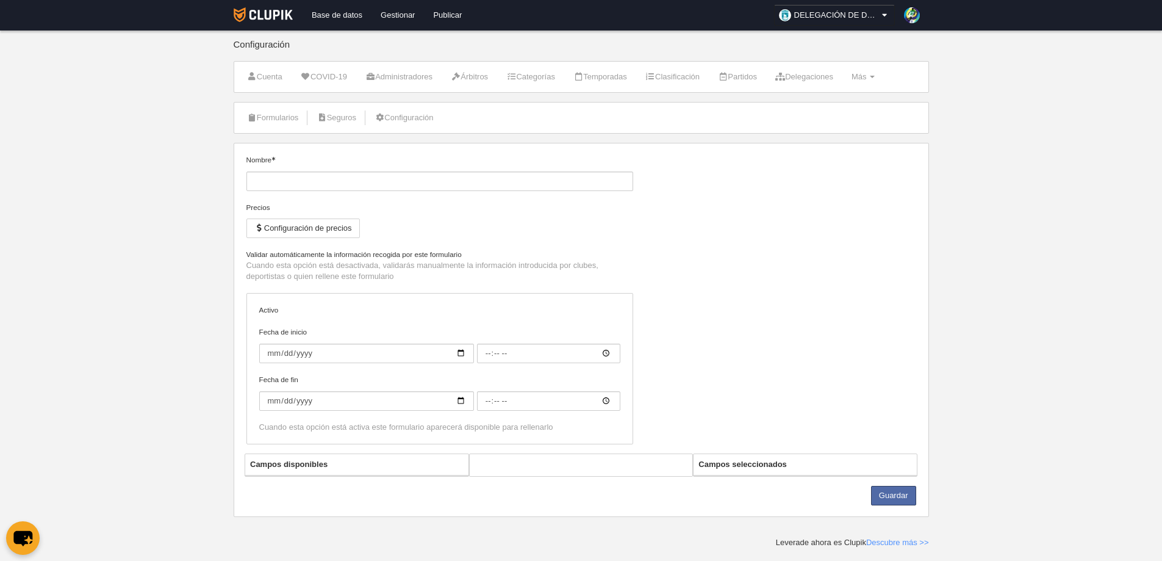
type input "[DATE]"
type input "00:00"
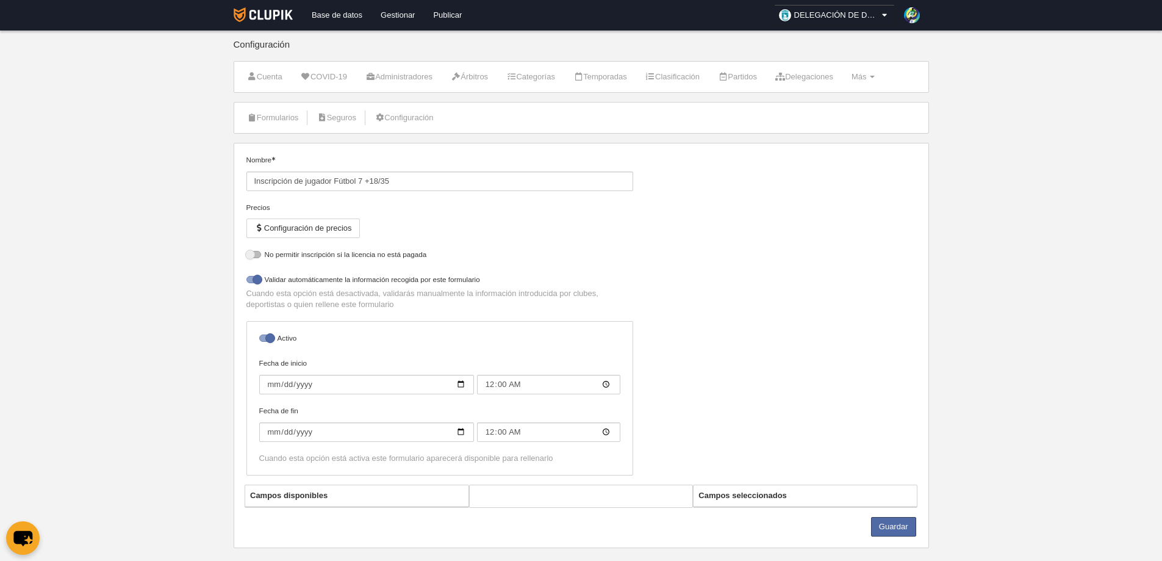
select select "selected"
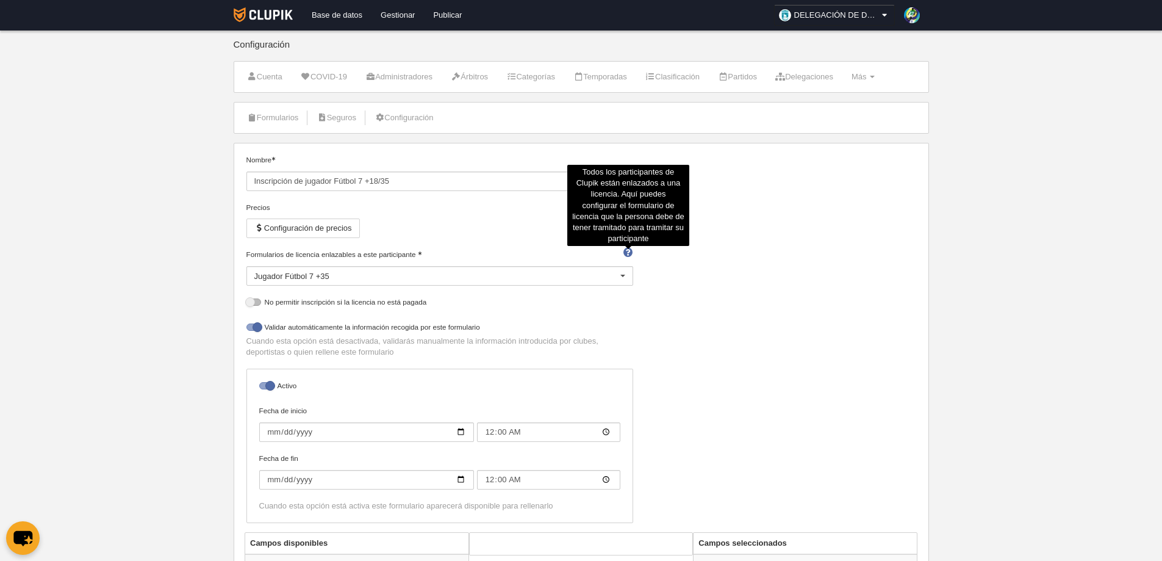
click at [628, 252] on span at bounding box center [629, 252] width 10 height 7
click at [254, 284] on input "Formularios de licencia enlazables a este participante" at bounding box center [254, 289] width 0 height 11
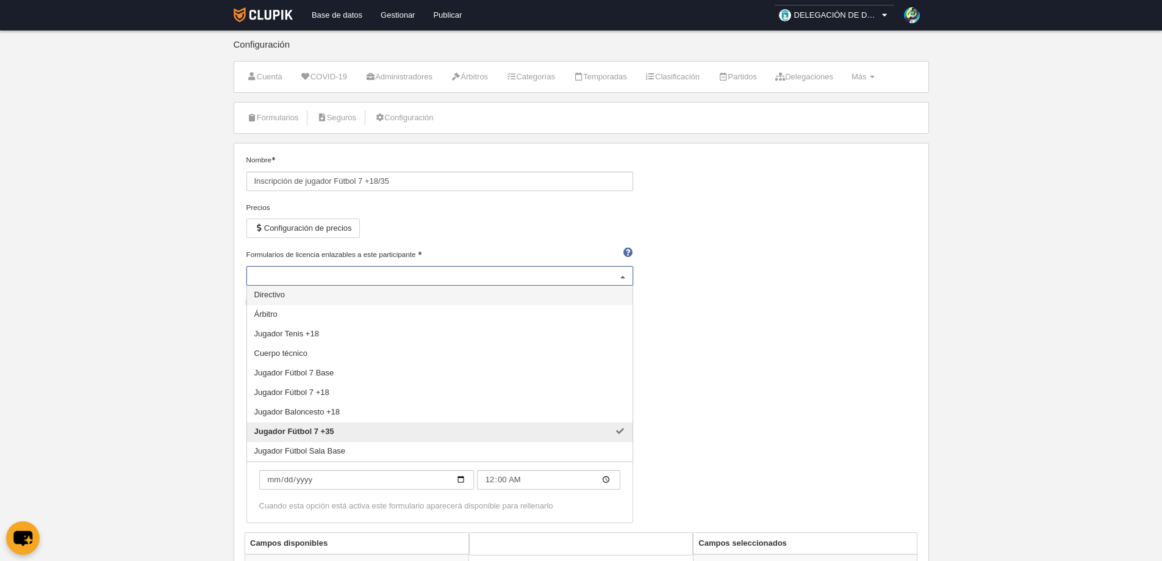
click at [628, 251] on span at bounding box center [629, 252] width 10 height 7
click at [613, 270] on input "Formularios de licencia enlazables a este participante" at bounding box center [433, 275] width 359 height 11
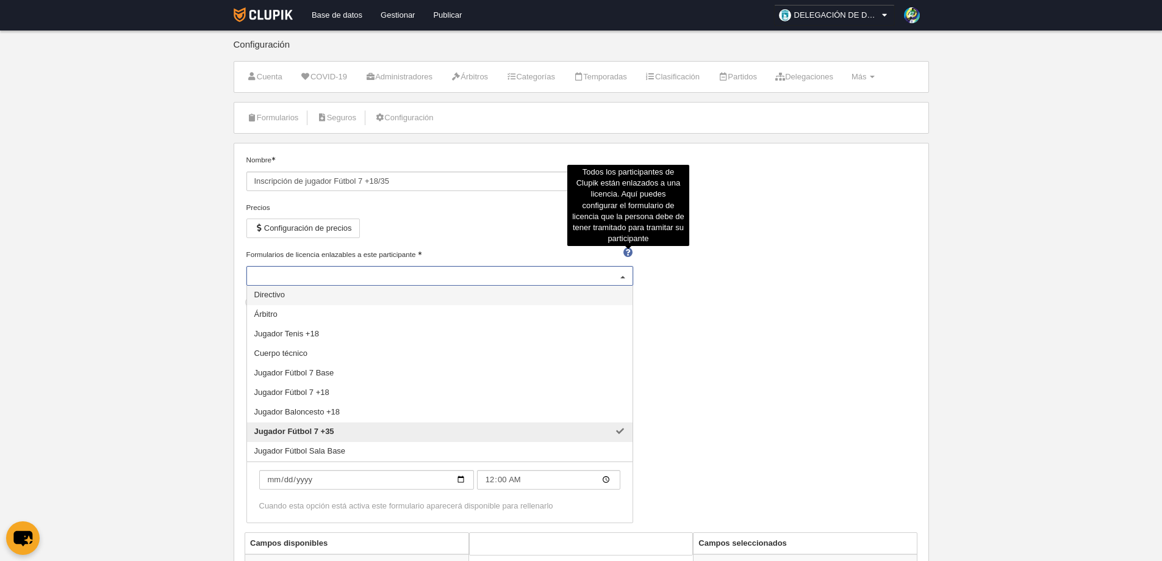
click at [625, 251] on span at bounding box center [629, 252] width 10 height 7
click at [613, 270] on input "Formularios de licencia enlazables a este participante" at bounding box center [433, 275] width 359 height 11
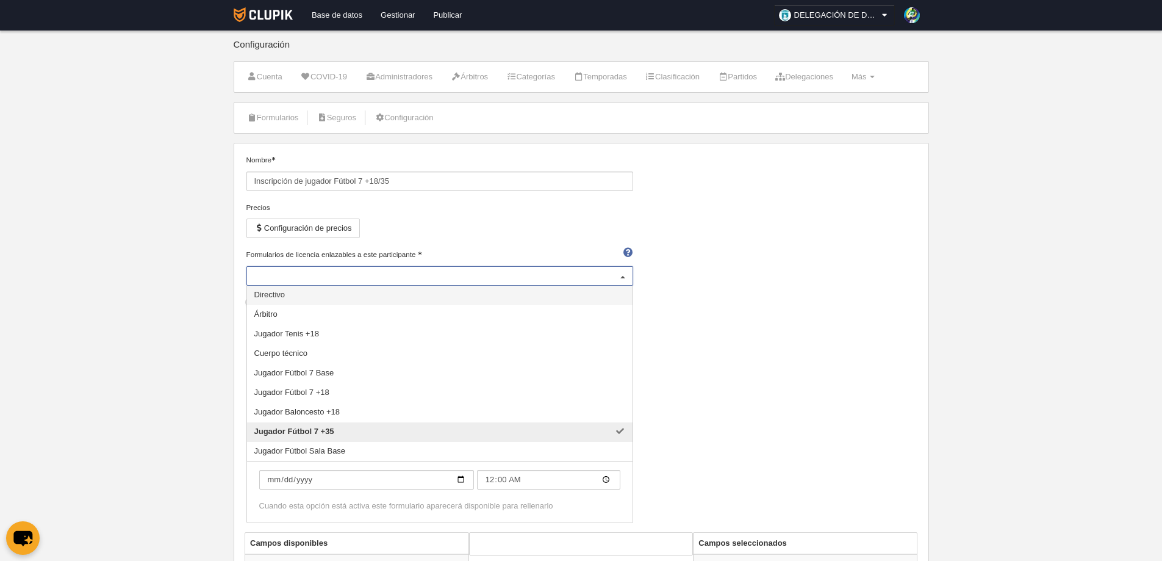
click at [714, 281] on div "Nombre Inscripción de jugador Fútbol 7 +18/35 Precios Configuración de precios …" at bounding box center [581, 343] width 679 height 378
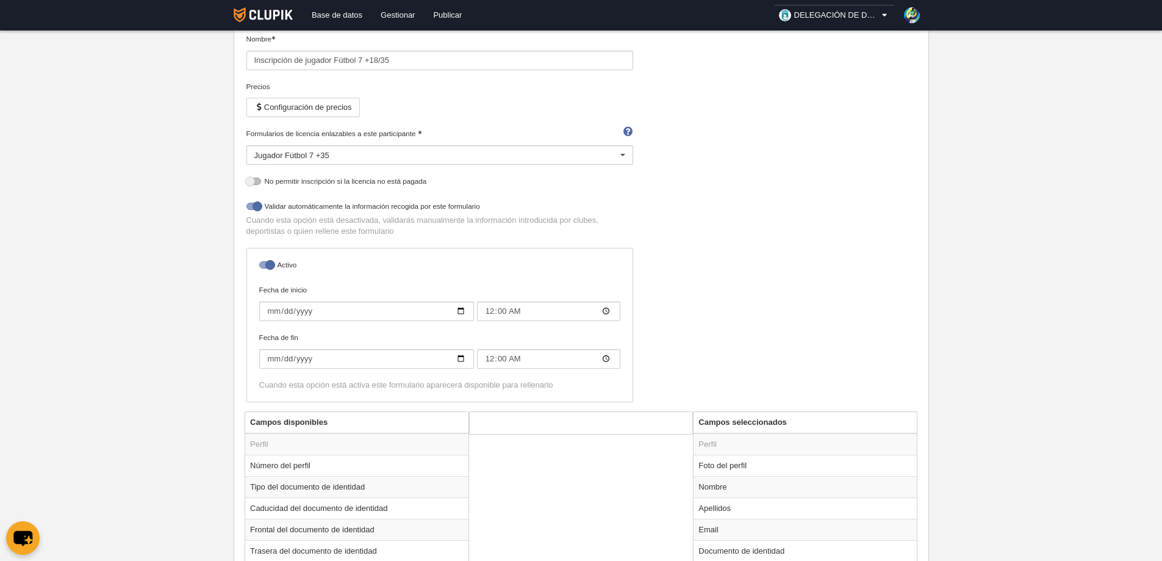
scroll to position [122, 0]
click at [268, 262] on div at bounding box center [266, 263] width 15 height 7
click at [268, 263] on input "checkbox" at bounding box center [264, 267] width 8 height 8
click at [268, 262] on div at bounding box center [266, 263] width 15 height 7
click at [268, 263] on input "checkbox" at bounding box center [264, 267] width 8 height 8
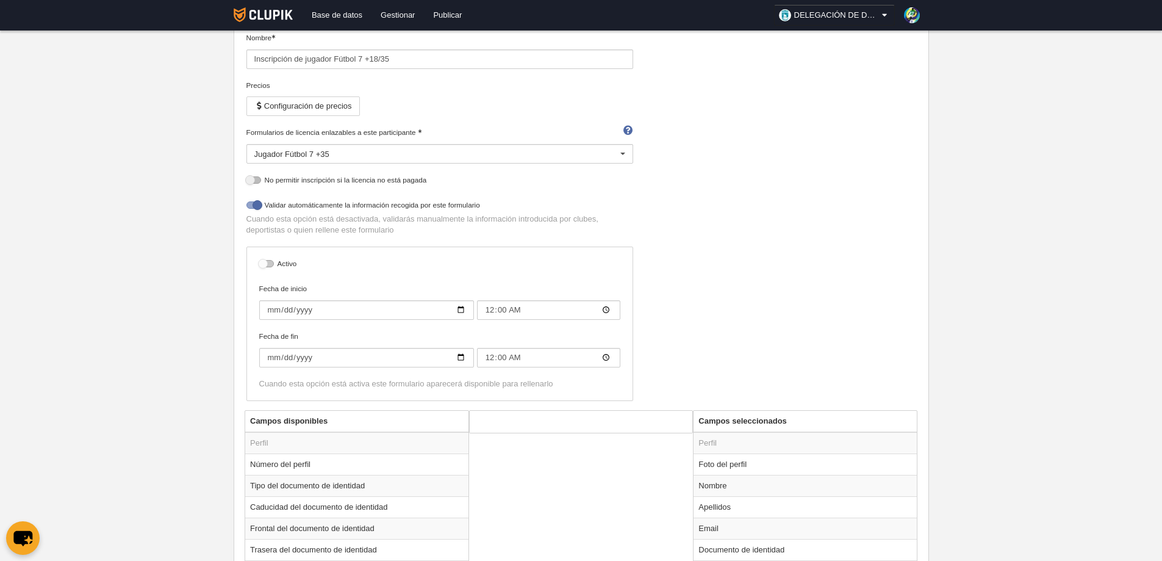
checkbox input "true"
click at [459, 311] on input "[DATE]" at bounding box center [366, 310] width 215 height 20
type input "[DATE]"
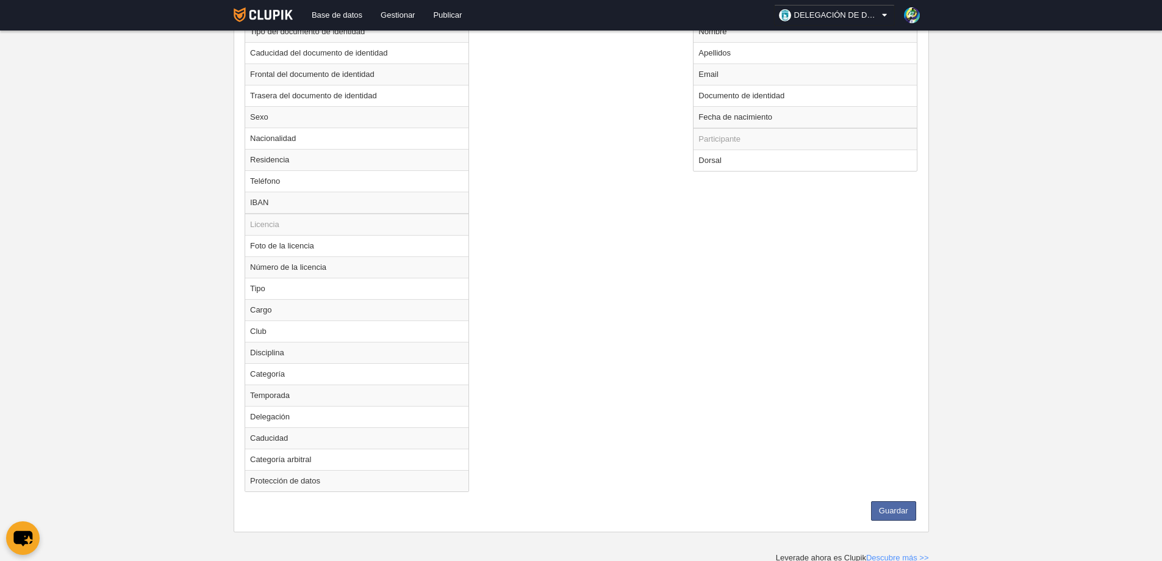
scroll to position [578, 0]
click at [893, 507] on button "Guardar" at bounding box center [893, 508] width 45 height 20
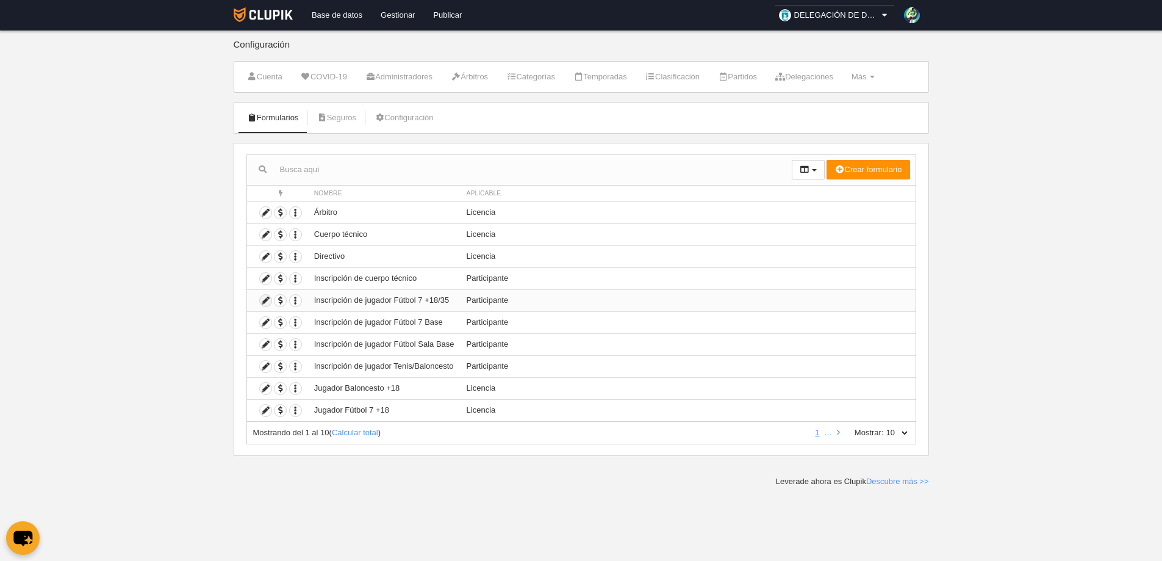
click at [264, 300] on icon at bounding box center [266, 301] width 12 height 12
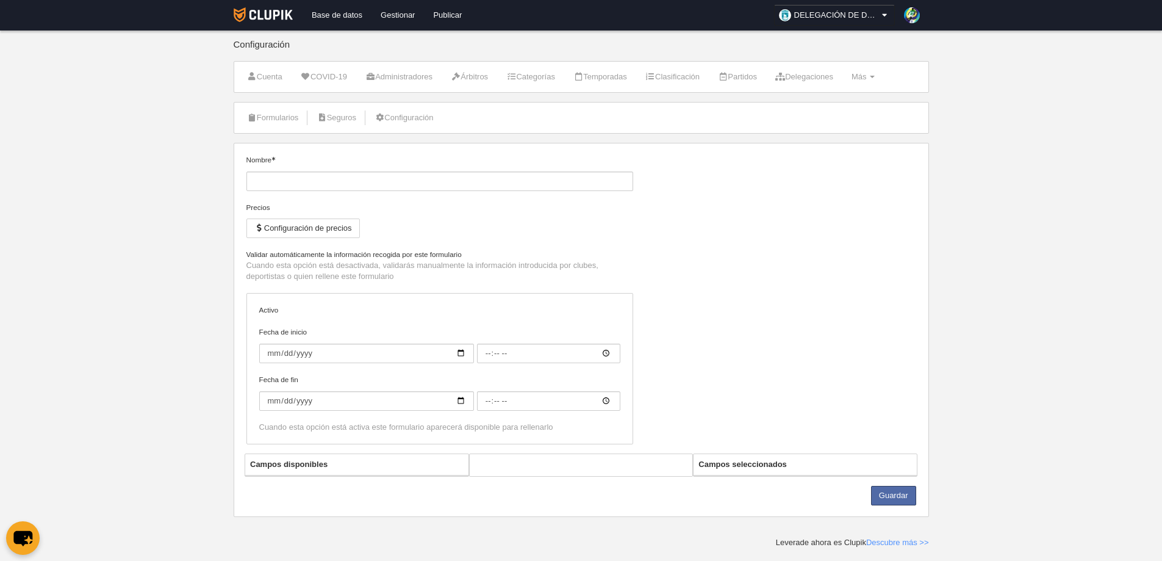
type input "Inscripción de jugador Fútbol 7 +18/35"
checkbox input "true"
type input "[DATE]"
type input "00:00"
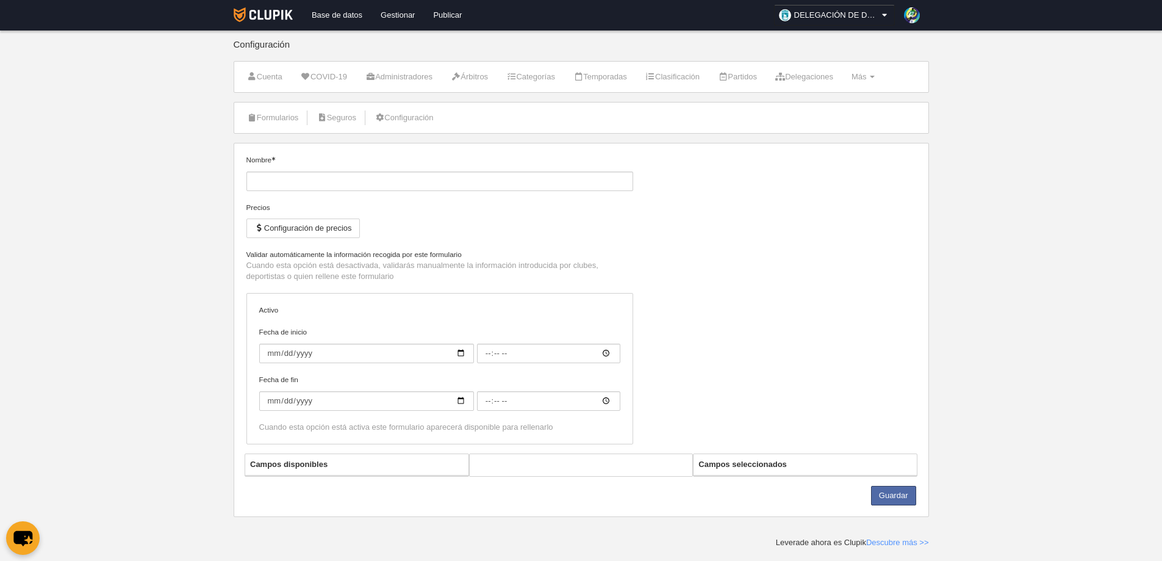
type input "[DATE]"
type input "00:00"
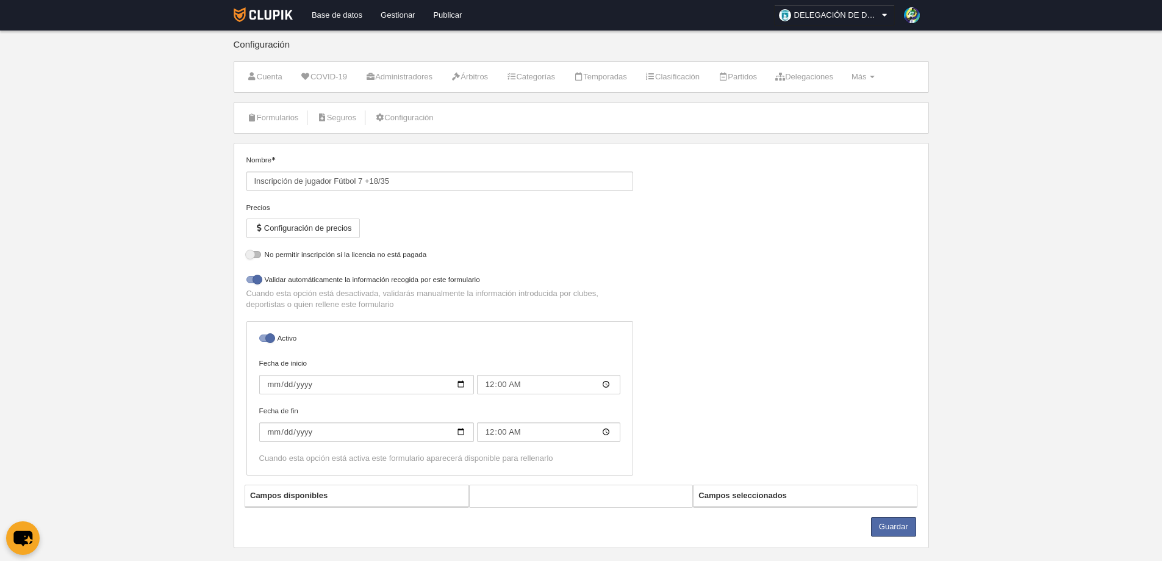
select select "selected"
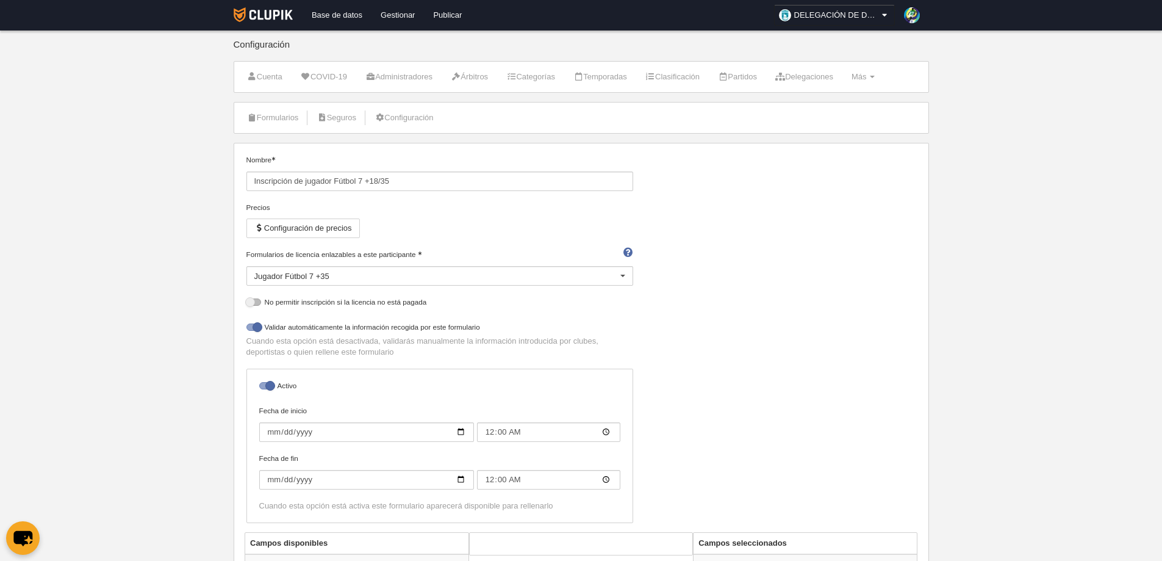
click at [624, 278] on div at bounding box center [623, 277] width 20 height 20
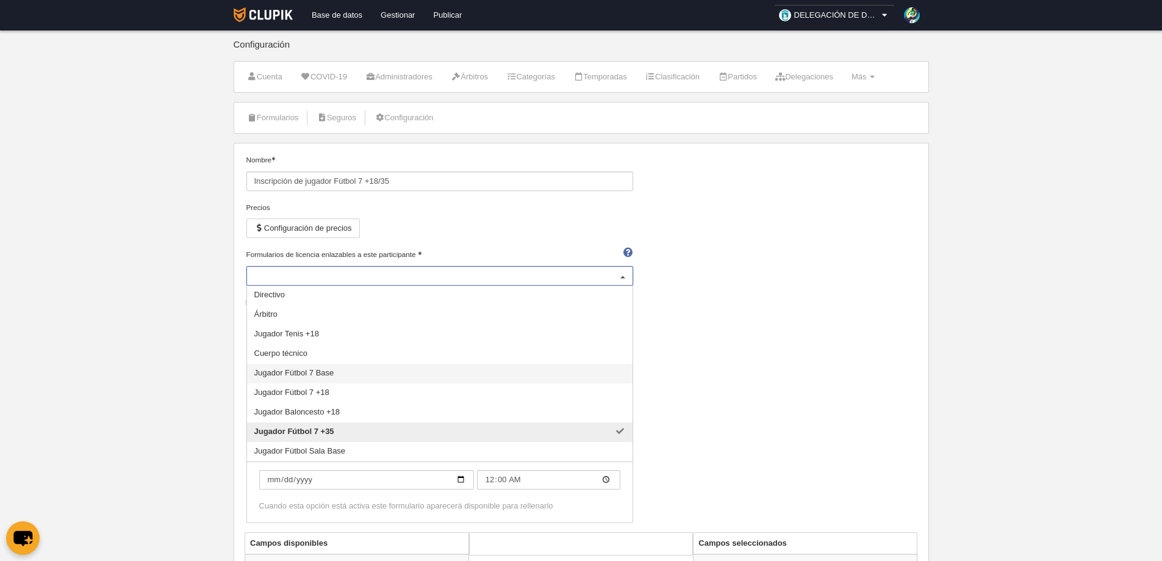
click at [728, 378] on div "Nombre Inscripción de jugador Fútbol 7 +18/35 Precios Configuración de precios …" at bounding box center [581, 343] width 679 height 378
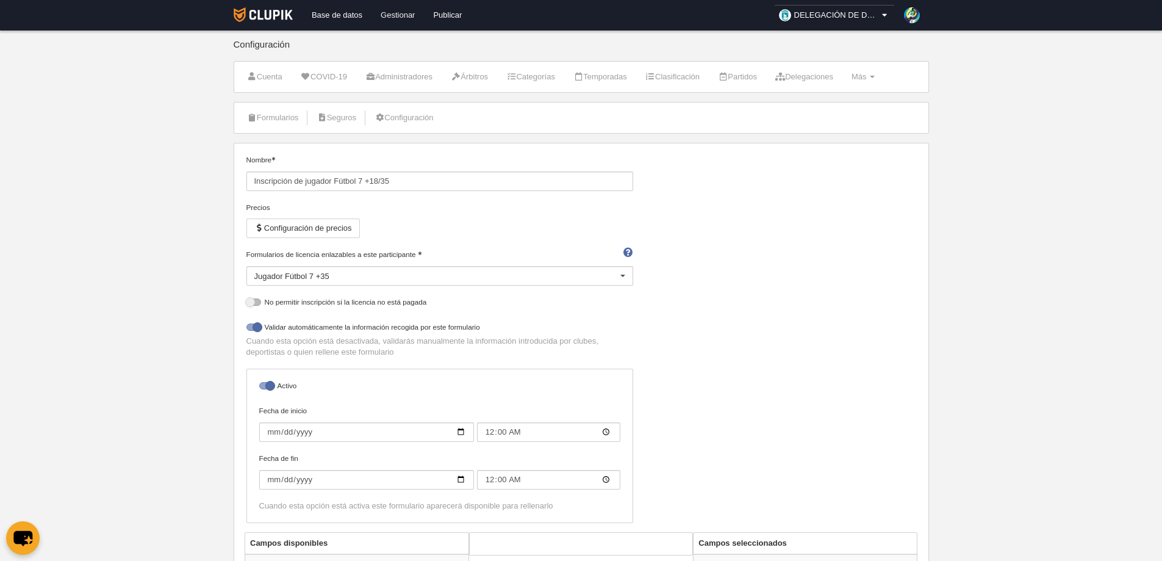
click at [392, 12] on link "Gestionar" at bounding box center [398, 15] width 52 height 31
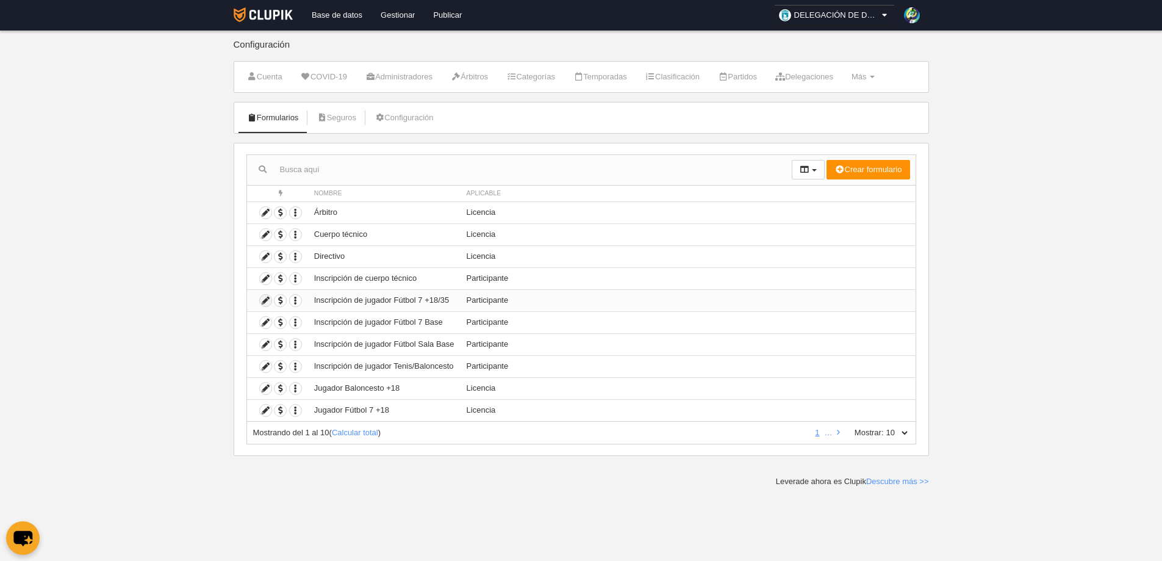
click at [266, 300] on icon at bounding box center [266, 301] width 12 height 12
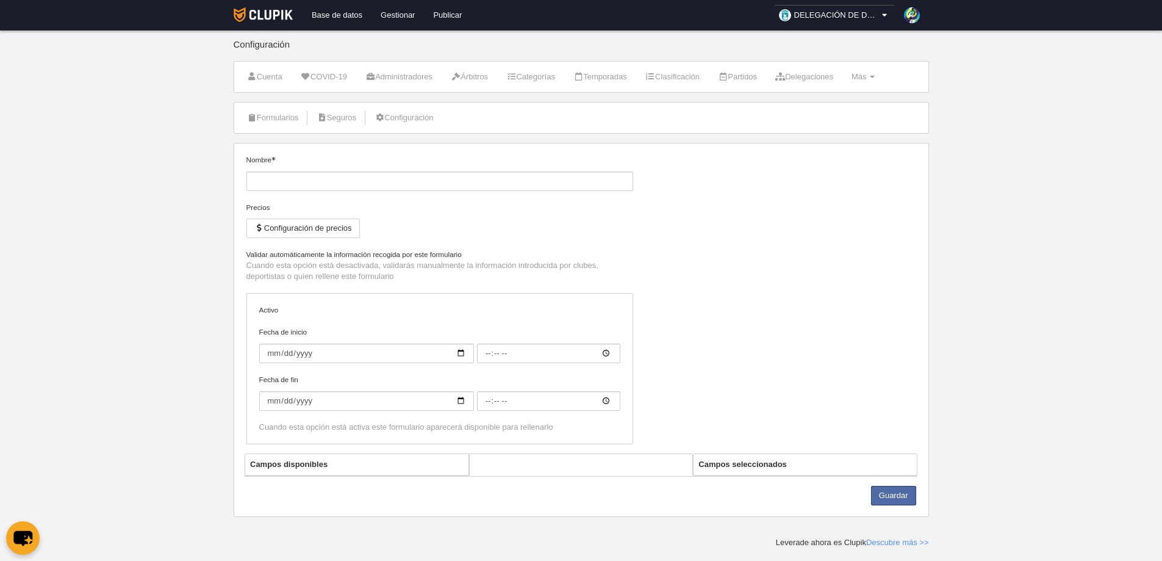
type input "Inscripción de jugador Fútbol 7 +18/35"
checkbox input "true"
type input "[DATE]"
type input "00:00"
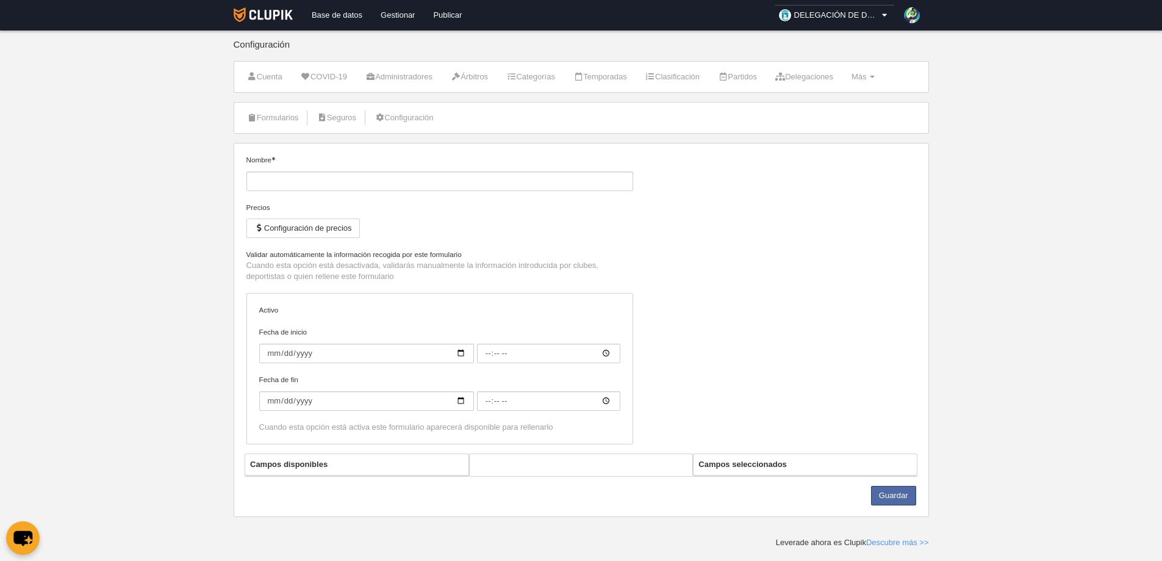
type input "[DATE]"
type input "00:00"
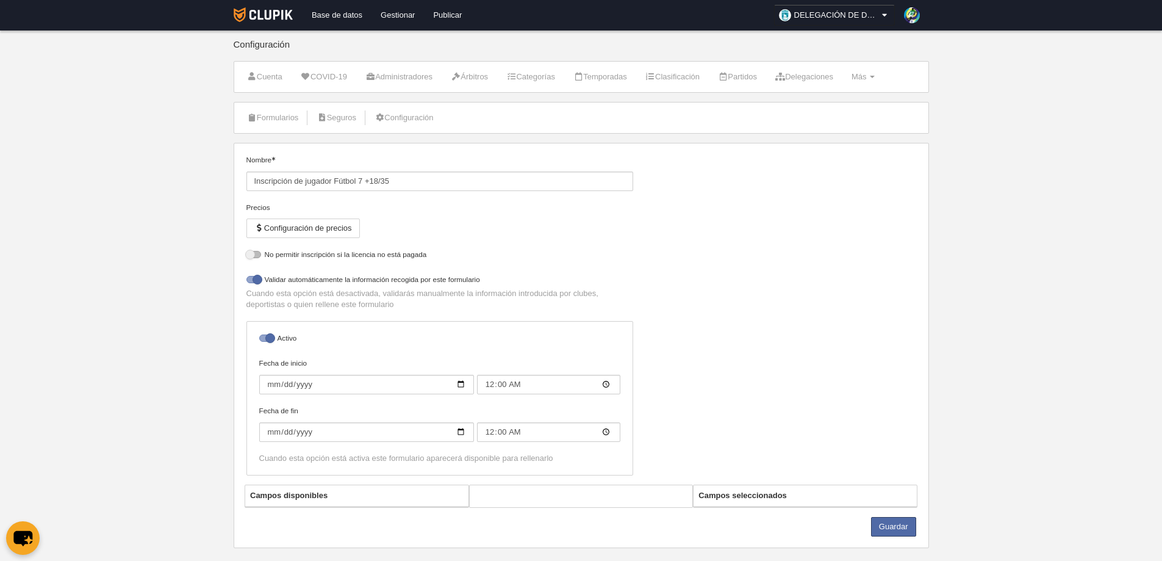
select select "selected"
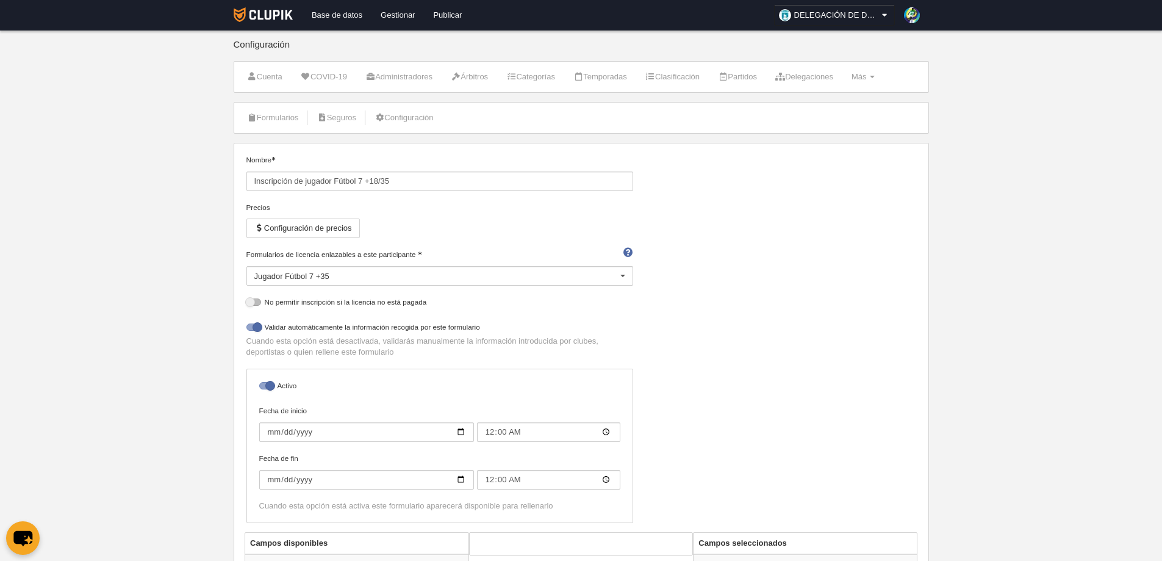
click at [622, 277] on div at bounding box center [623, 277] width 20 height 20
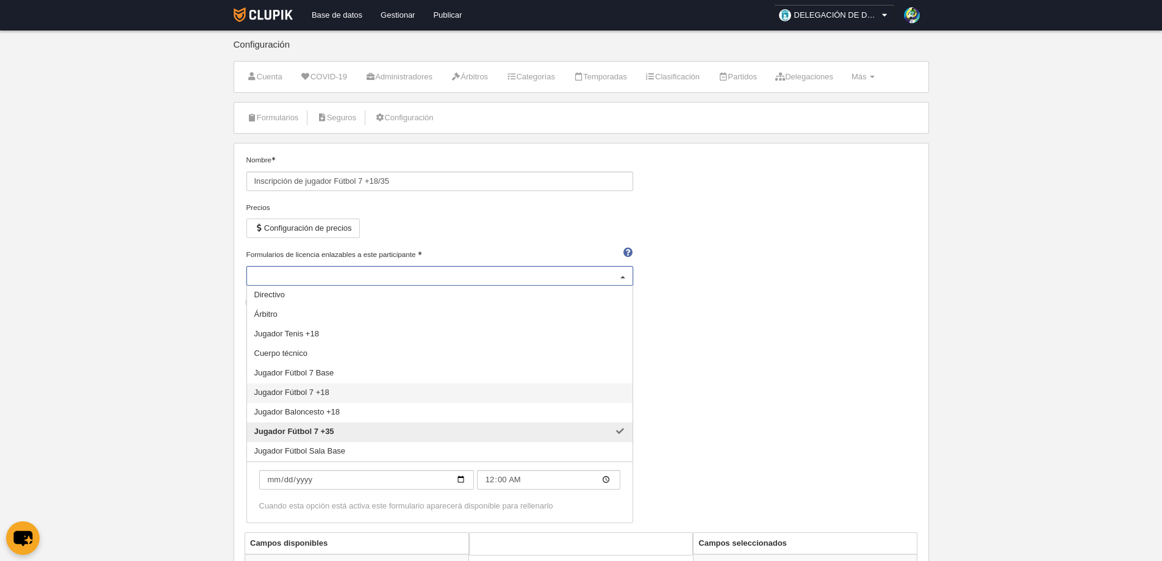
click at [346, 395] on span "Jugador Fútbol 7 +18" at bounding box center [440, 393] width 386 height 20
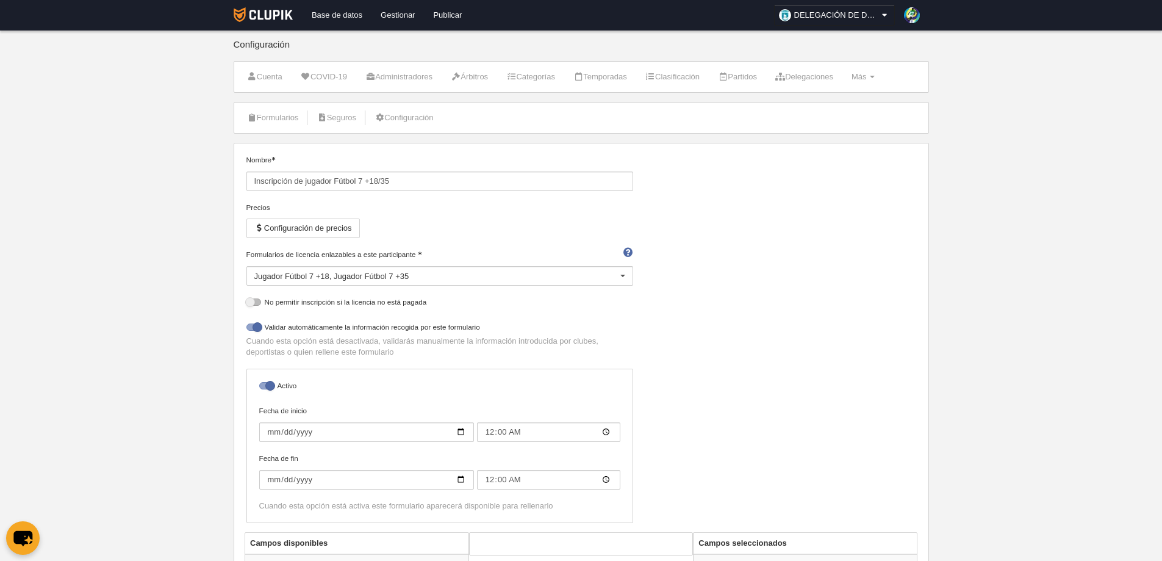
click at [835, 331] on div "Nombre Inscripción de jugador Fútbol 7 +18/35 Precios Configuración de precios …" at bounding box center [581, 343] width 679 height 378
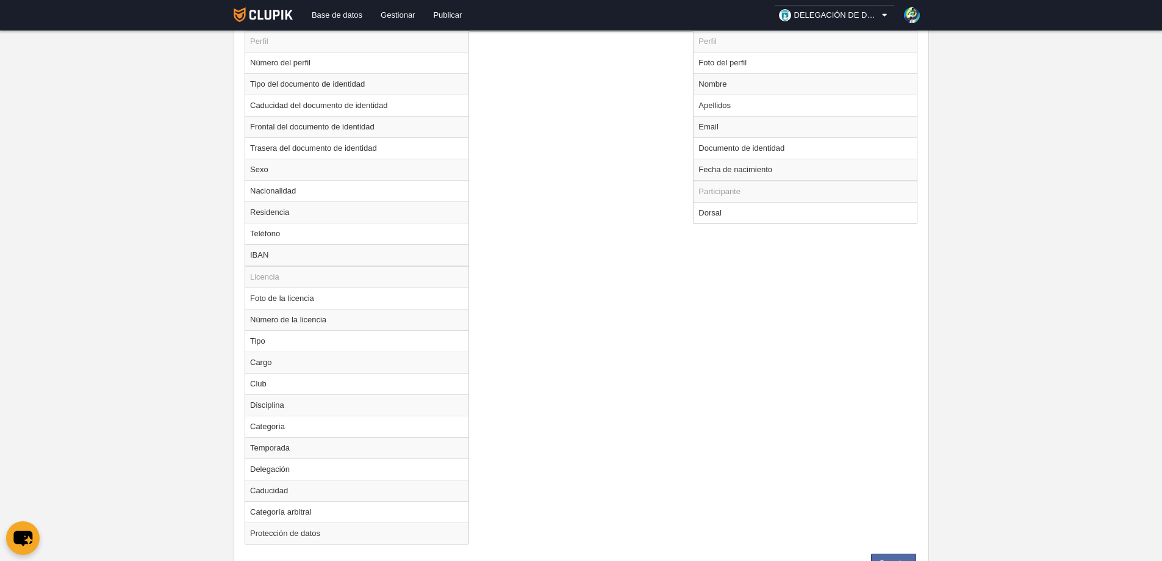
scroll to position [578, 0]
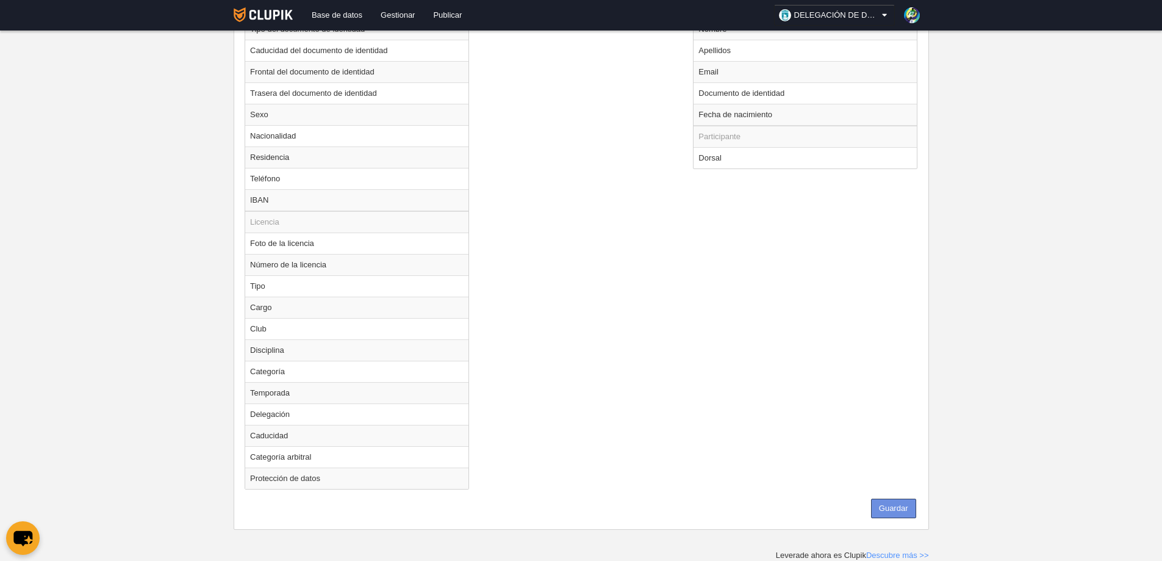
click at [879, 504] on button "Guardar" at bounding box center [893, 508] width 45 height 20
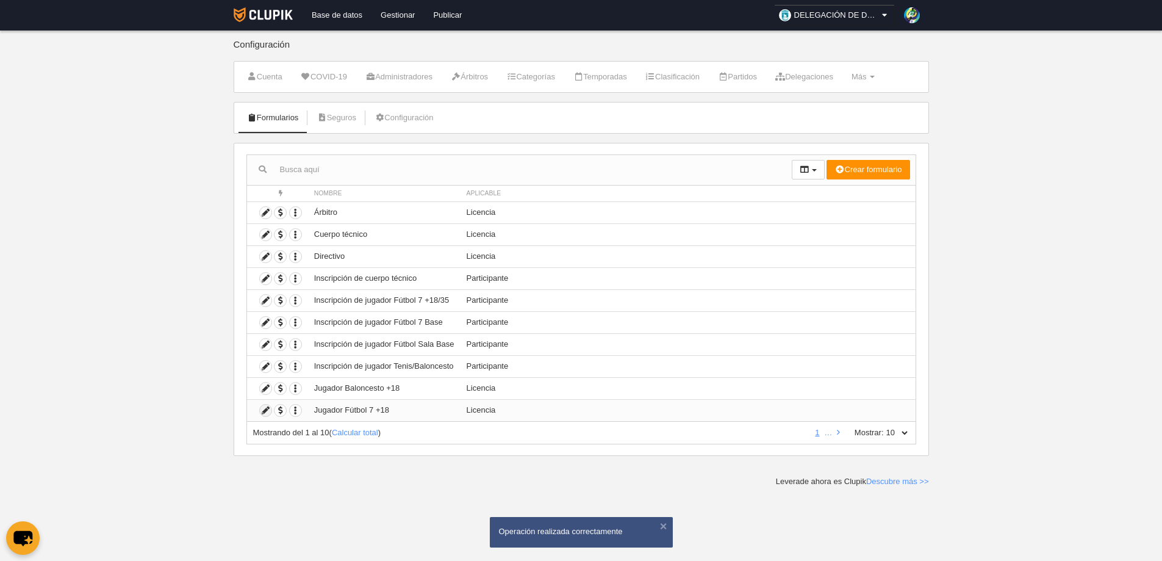
click at [265, 410] on icon at bounding box center [266, 410] width 12 height 12
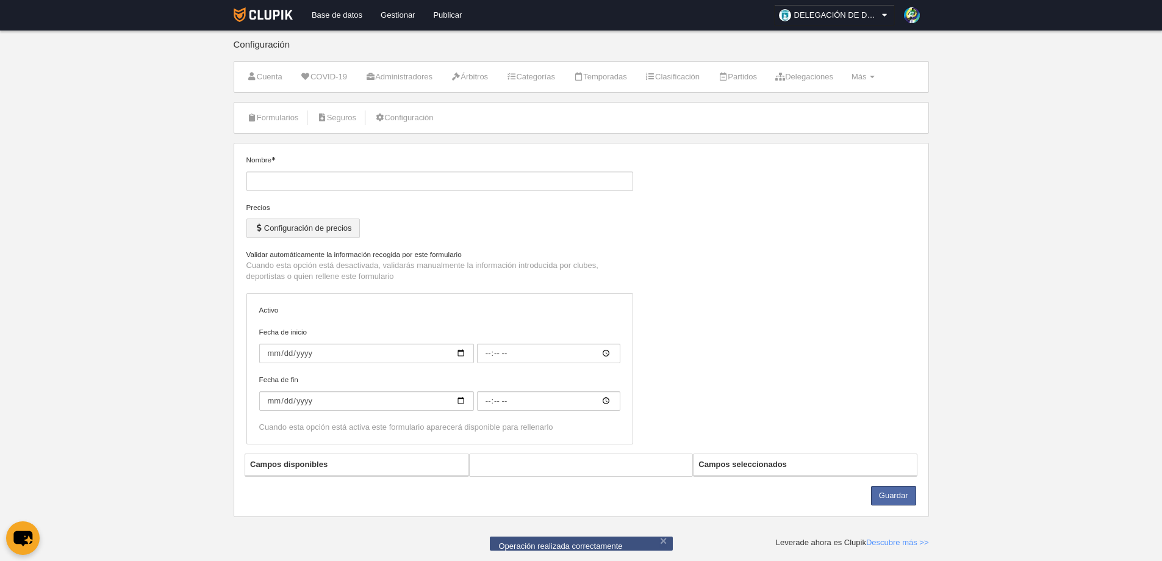
type input "Jugador Fútbol 7 +18"
checkbox input "true"
type input "[DATE]"
type input "00:05"
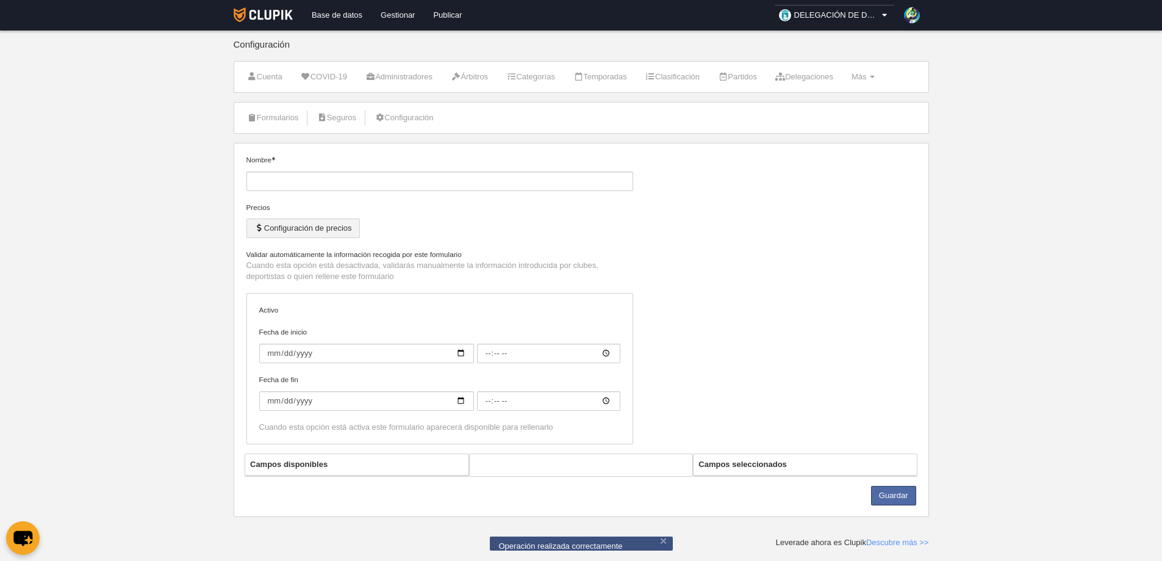
type input "[DATE]"
type input "00:05"
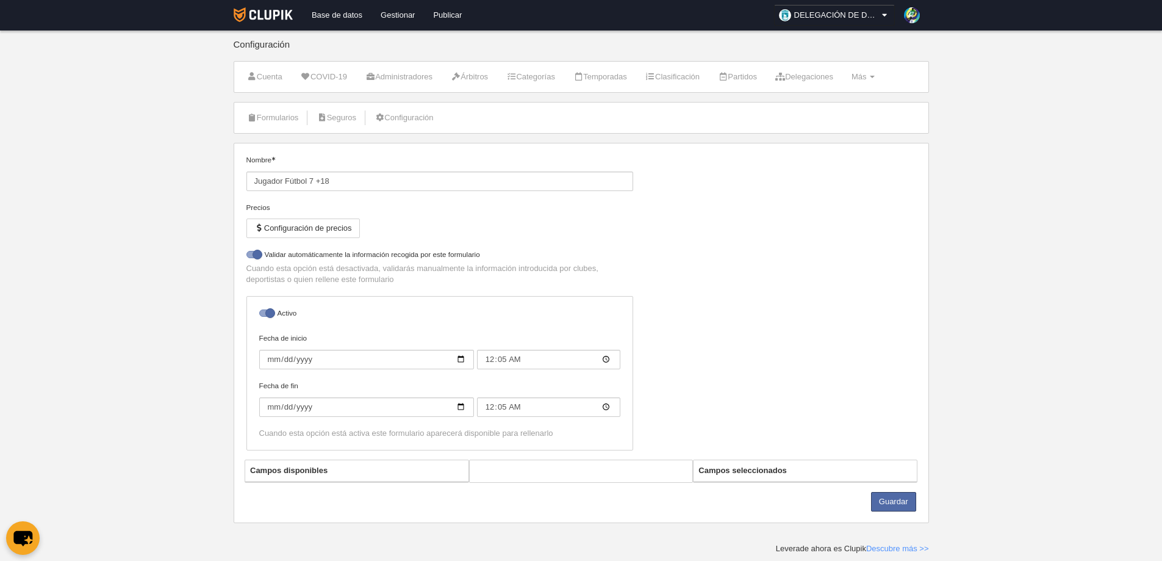
select select "selected"
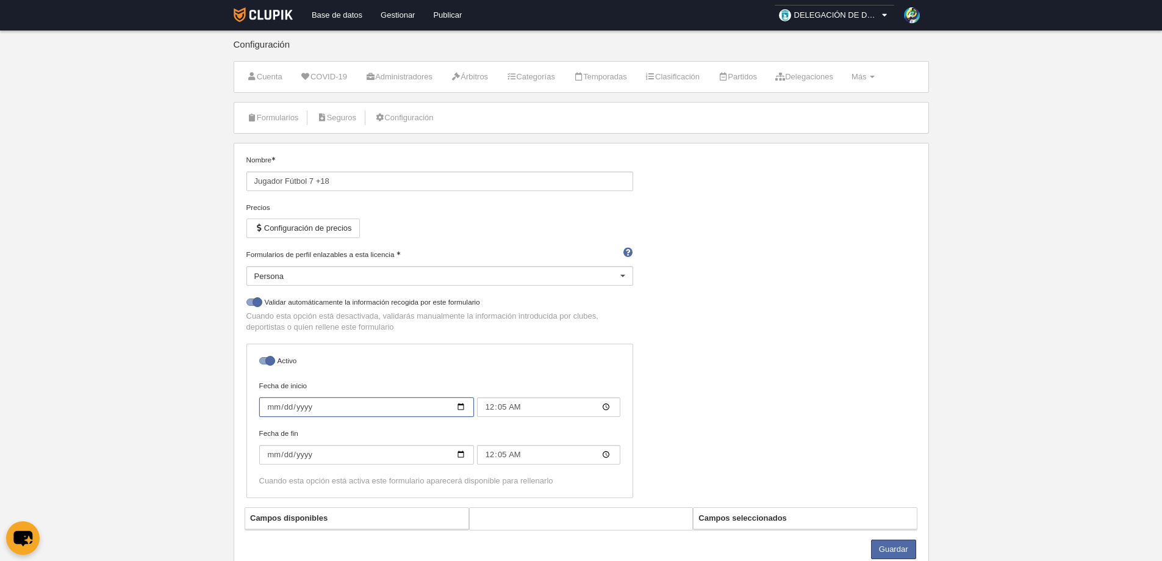
click at [297, 407] on input "[DATE]" at bounding box center [366, 407] width 215 height 20
click at [462, 406] on input "[DATE]" at bounding box center [366, 407] width 215 height 20
type input "[DATE]"
click at [330, 457] on input "[DATE]" at bounding box center [366, 455] width 215 height 20
click at [464, 455] on input "[DATE]" at bounding box center [366, 455] width 215 height 20
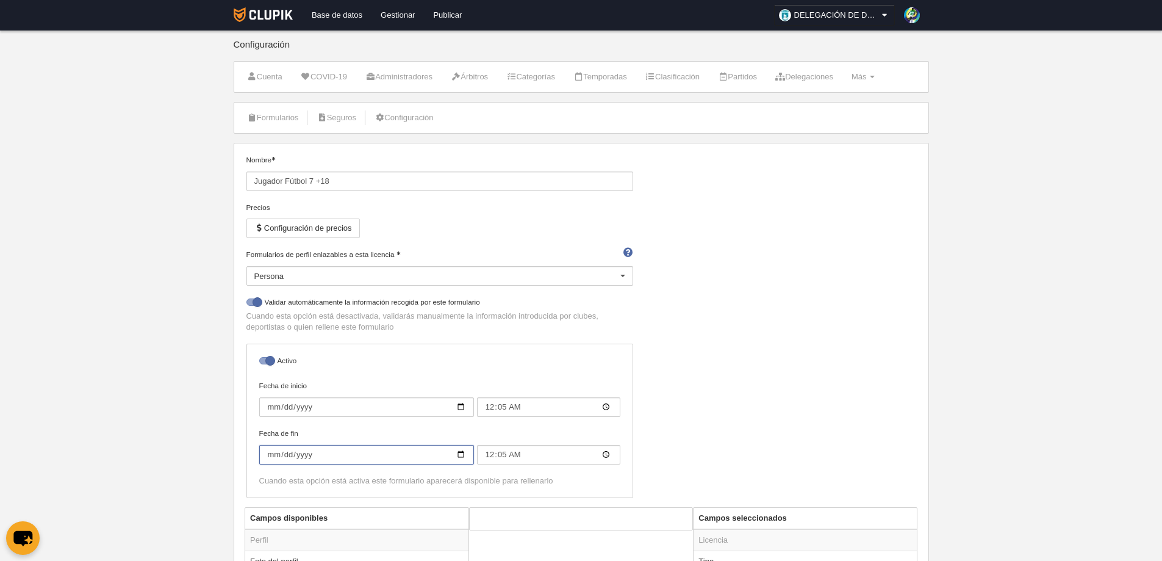
type input "[DATE]"
click at [787, 386] on div "Nombre Jugador Fútbol 7 +18 Precios Configuración de precios Formularios de per…" at bounding box center [581, 330] width 679 height 353
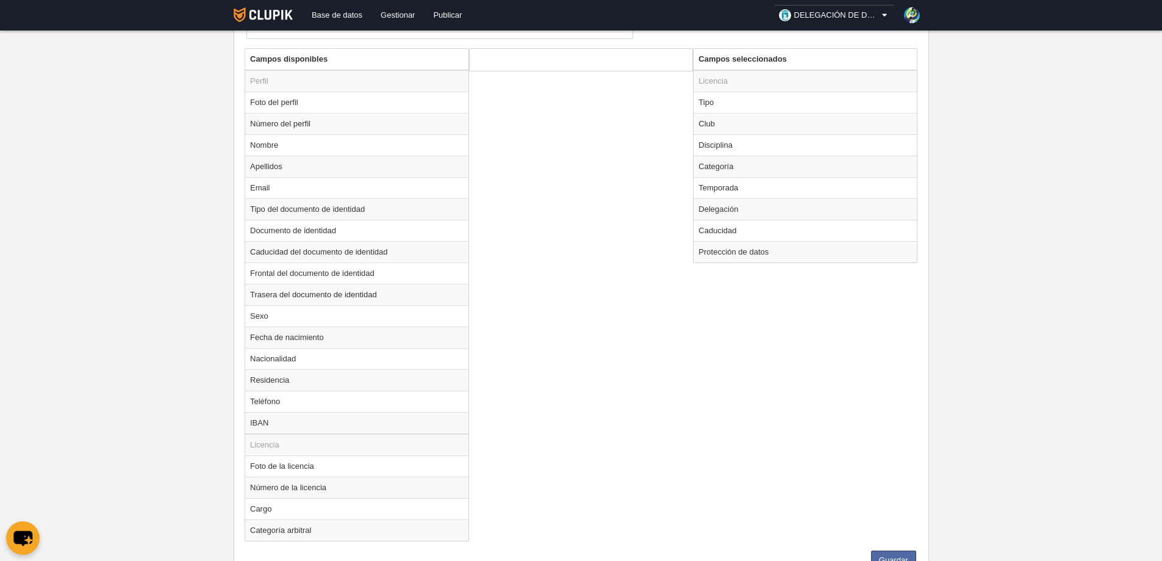
scroll to position [511, 0]
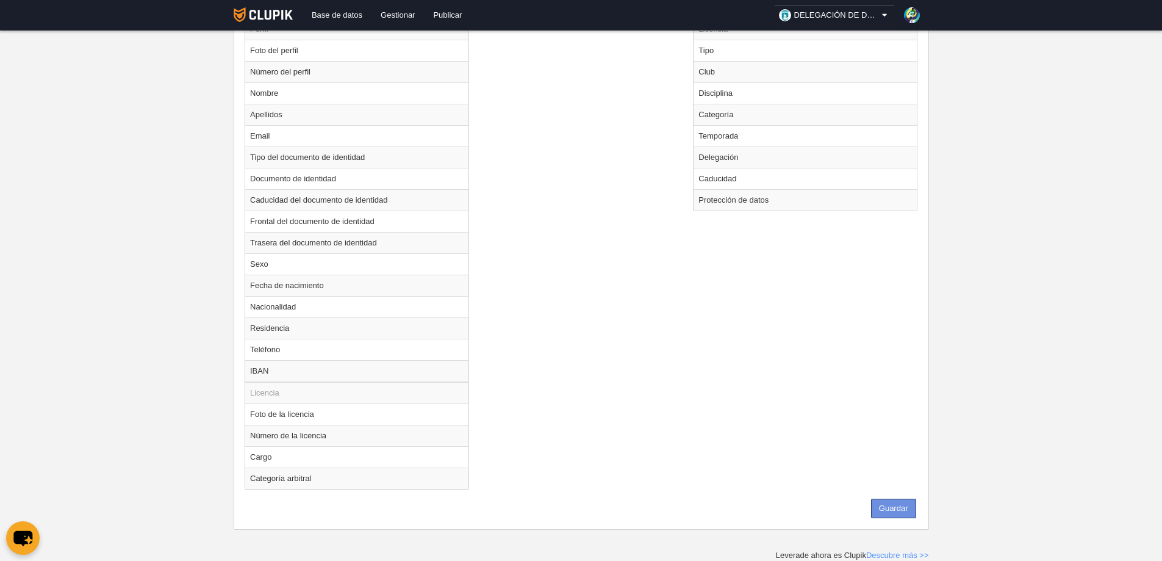
click at [894, 511] on button "Guardar" at bounding box center [893, 508] width 45 height 20
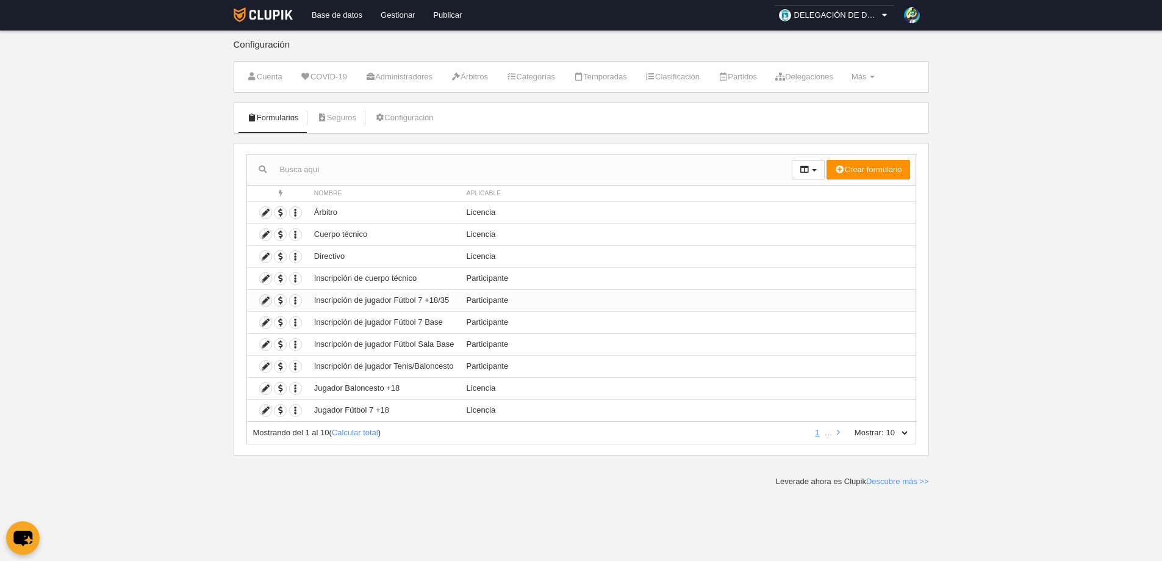
click at [264, 300] on icon at bounding box center [266, 301] width 12 height 12
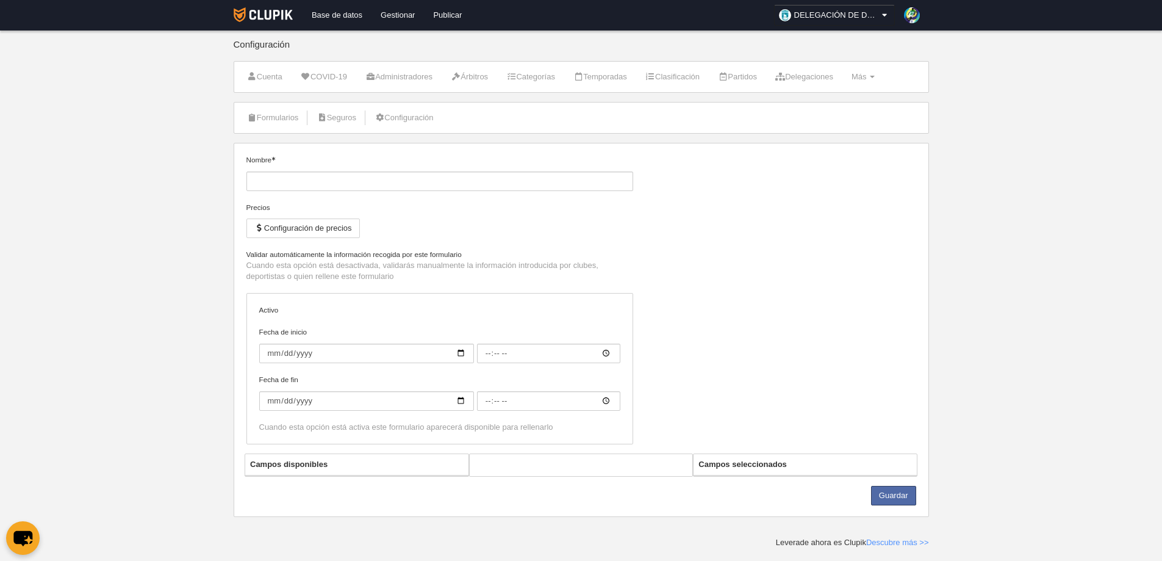
type input "Inscripción de jugador Fútbol 7 +18/35"
checkbox input "true"
type input "[DATE]"
type input "00:00"
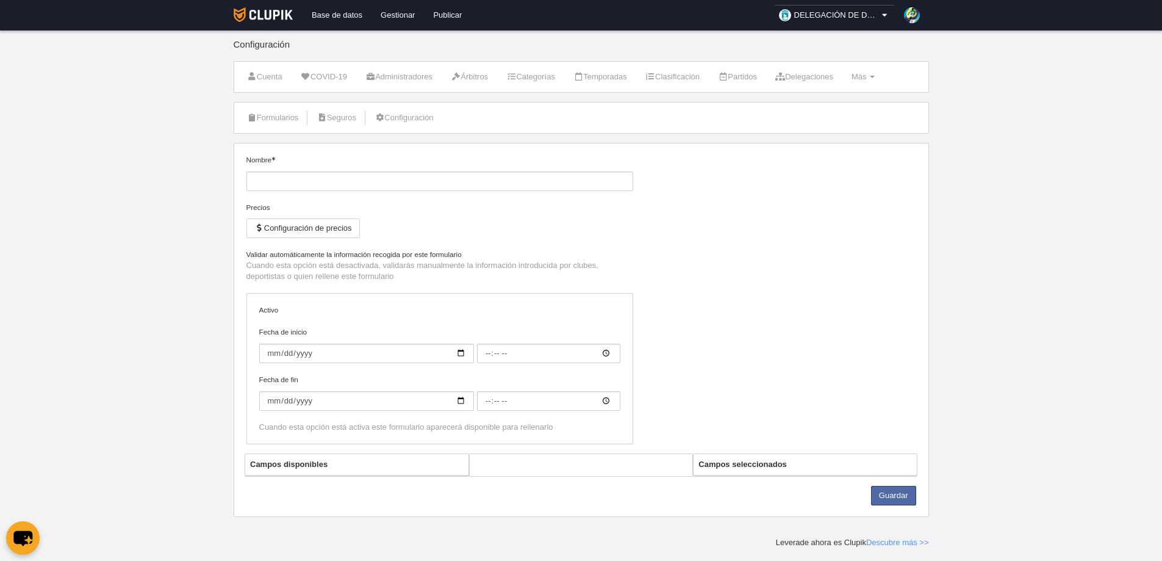
type input "[DATE]"
type input "00:00"
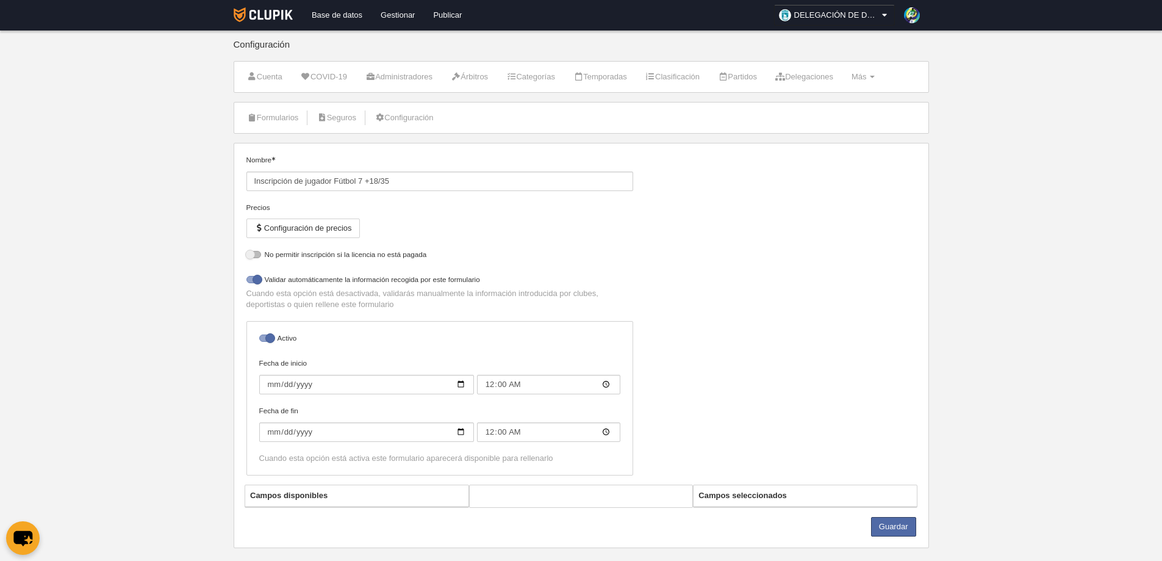
select select "selected"
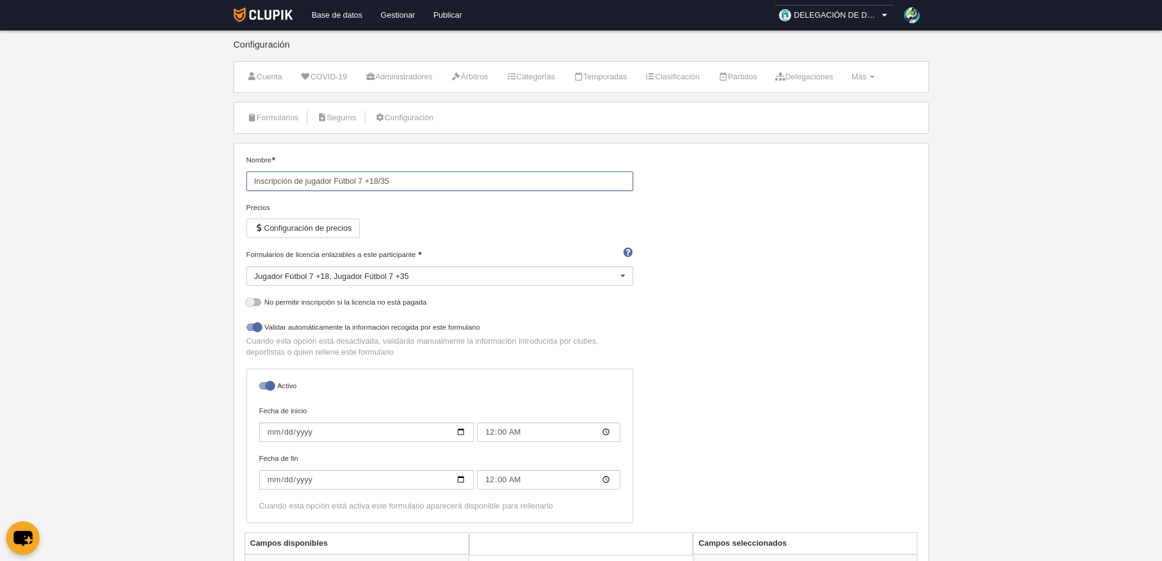
click at [551, 181] on input "Inscripción de jugador Fútbol 7 +18/35" at bounding box center [439, 181] width 387 height 20
click at [486, 213] on div "Precios Configuración de precios" at bounding box center [439, 225] width 387 height 47
click at [620, 275] on div at bounding box center [623, 277] width 20 height 20
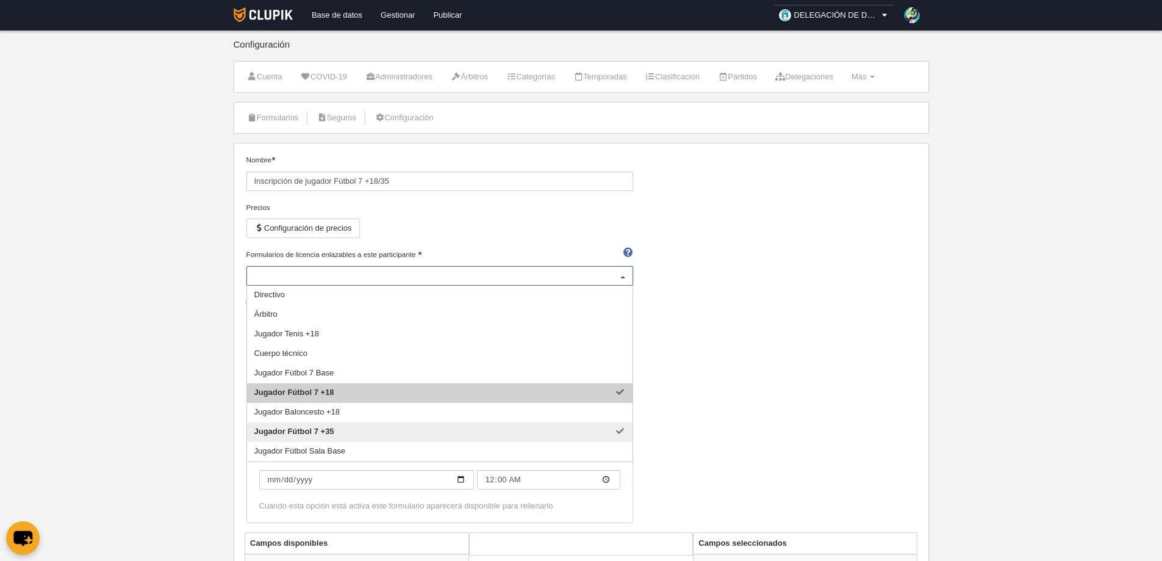
click at [607, 391] on span "Jugador Fútbol 7 +18" at bounding box center [440, 393] width 386 height 20
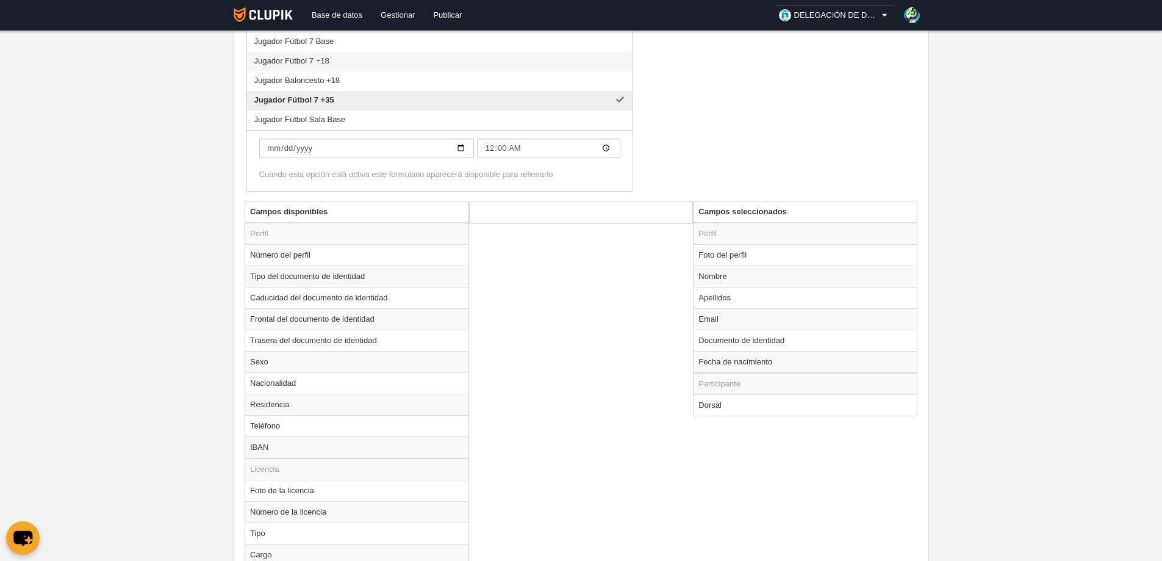
scroll to position [578, 0]
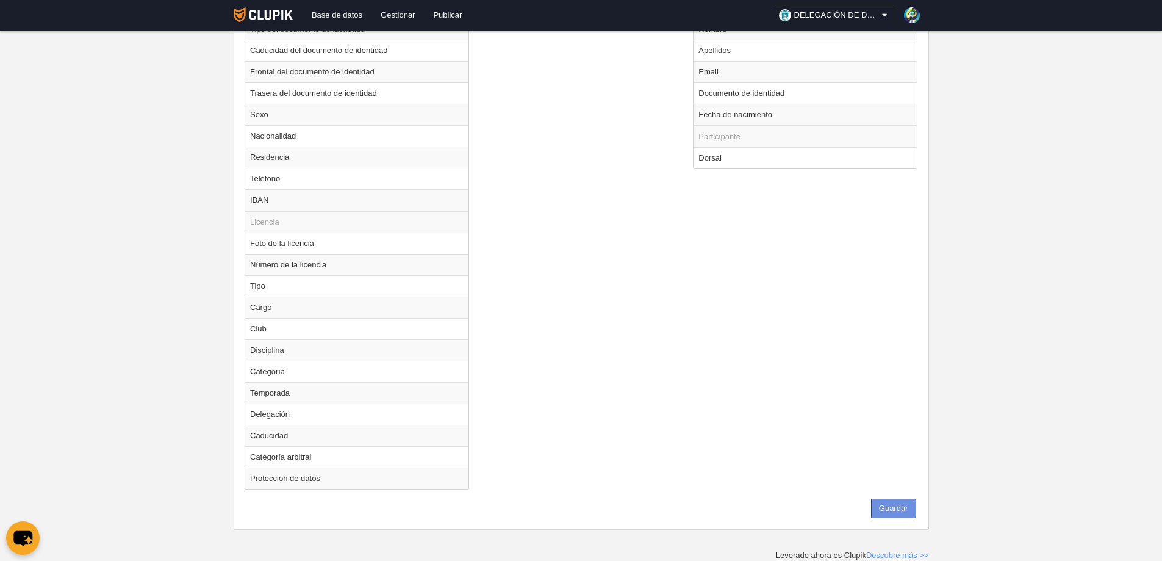
click at [913, 509] on button "Guardar" at bounding box center [893, 508] width 45 height 20
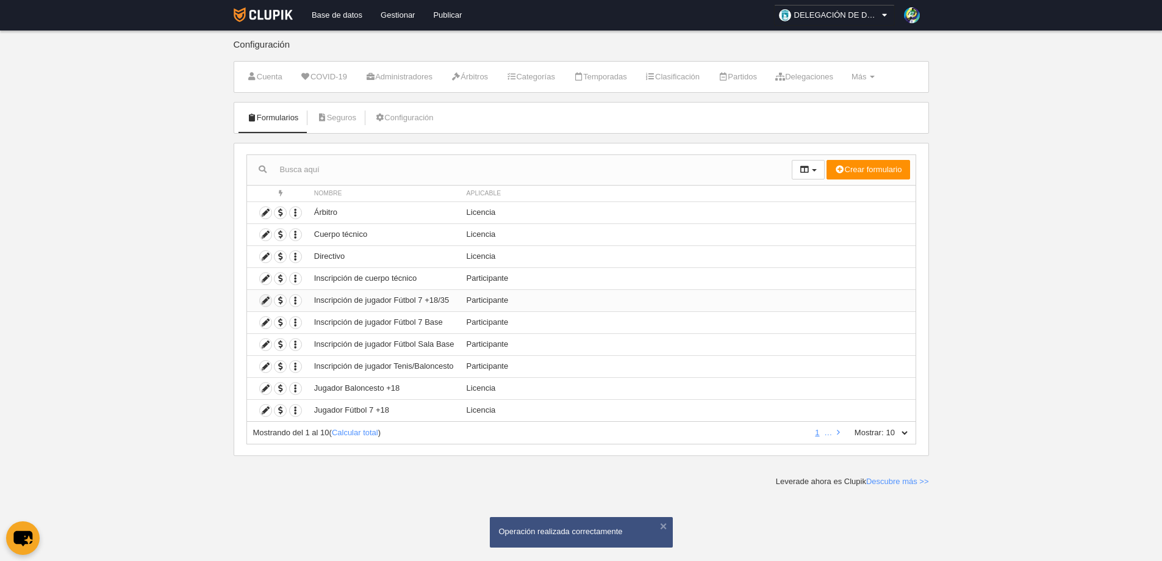
click at [264, 300] on icon at bounding box center [266, 301] width 12 height 12
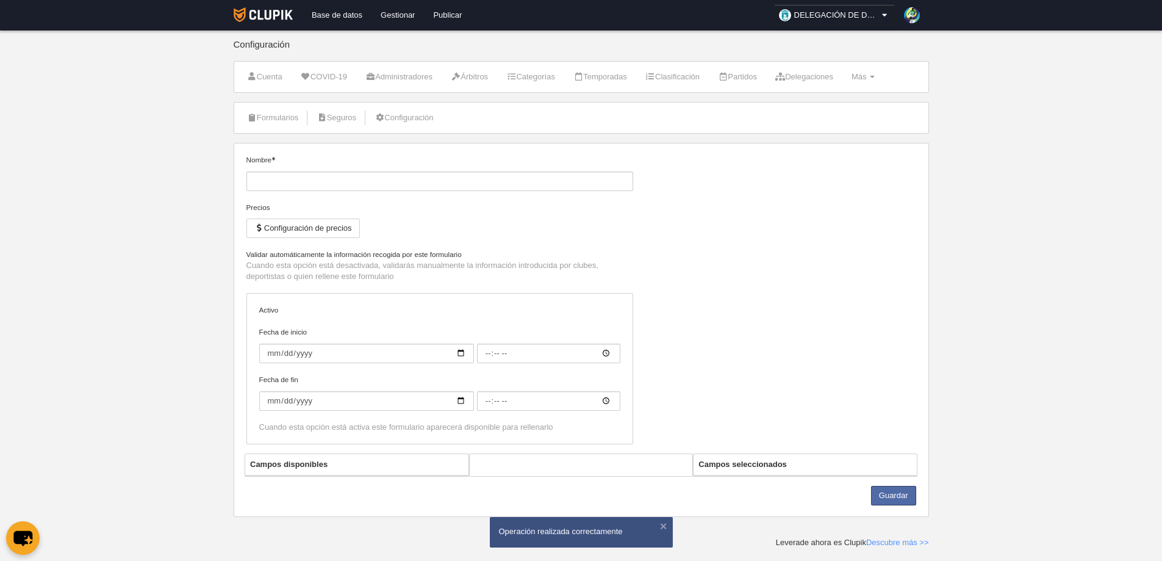
type input "Inscripción de jugador Fútbol 7 +18/35"
checkbox input "true"
type input "[DATE]"
type input "00:00"
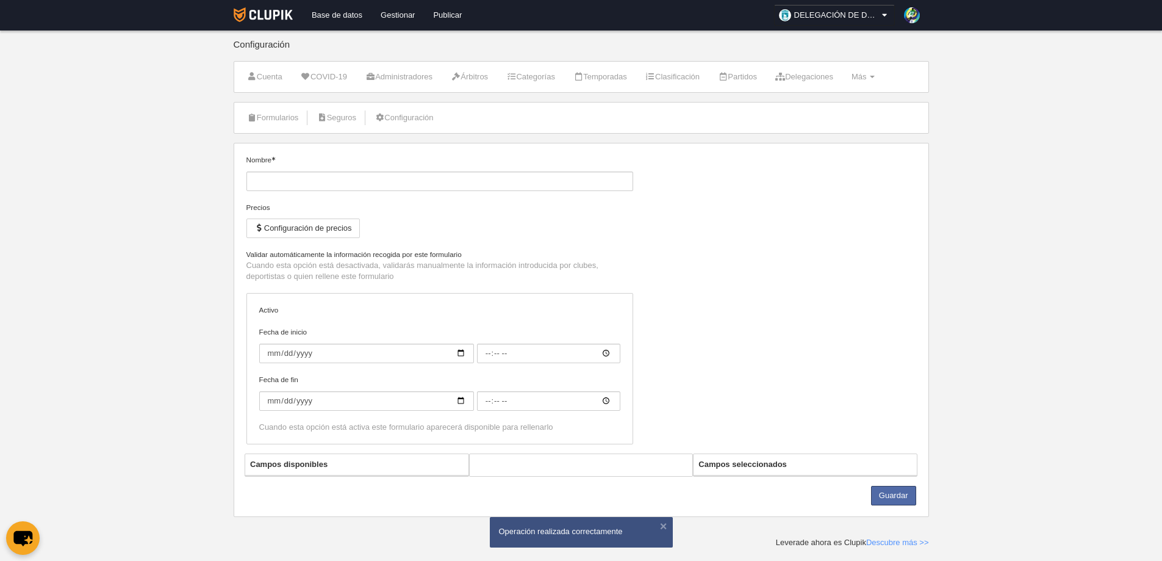
type input "[DATE]"
type input "00:00"
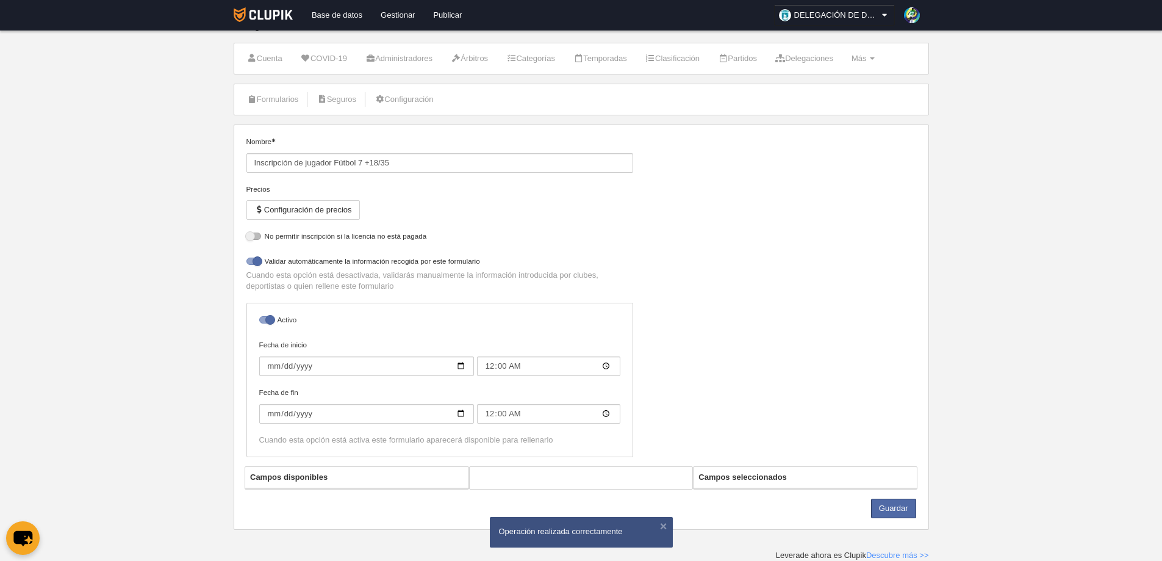
select select "selected"
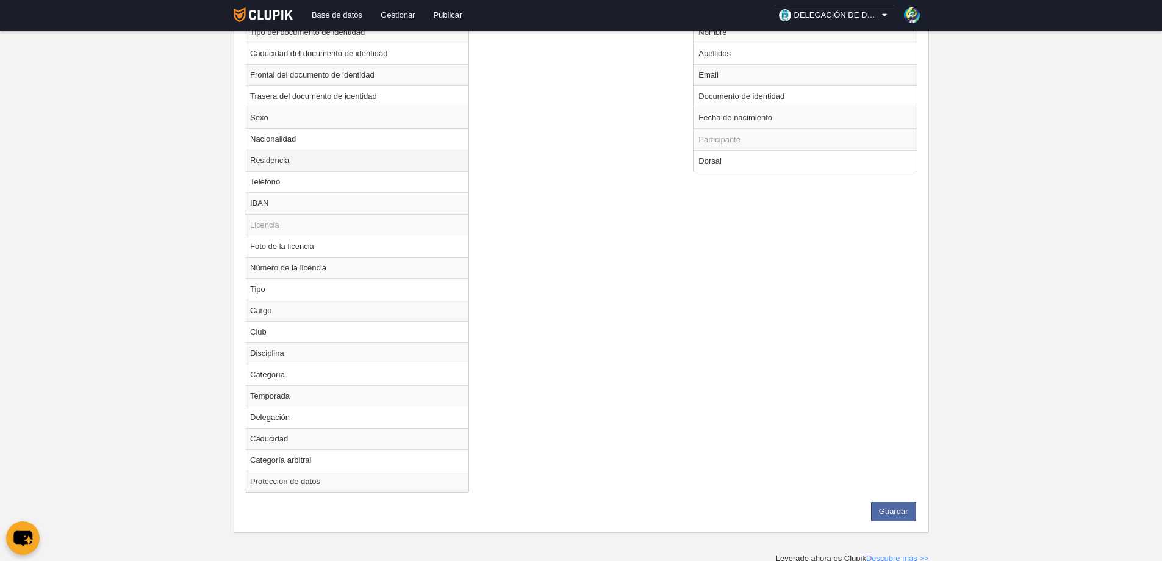
scroll to position [578, 0]
click at [892, 508] on button "Guardar" at bounding box center [893, 508] width 45 height 20
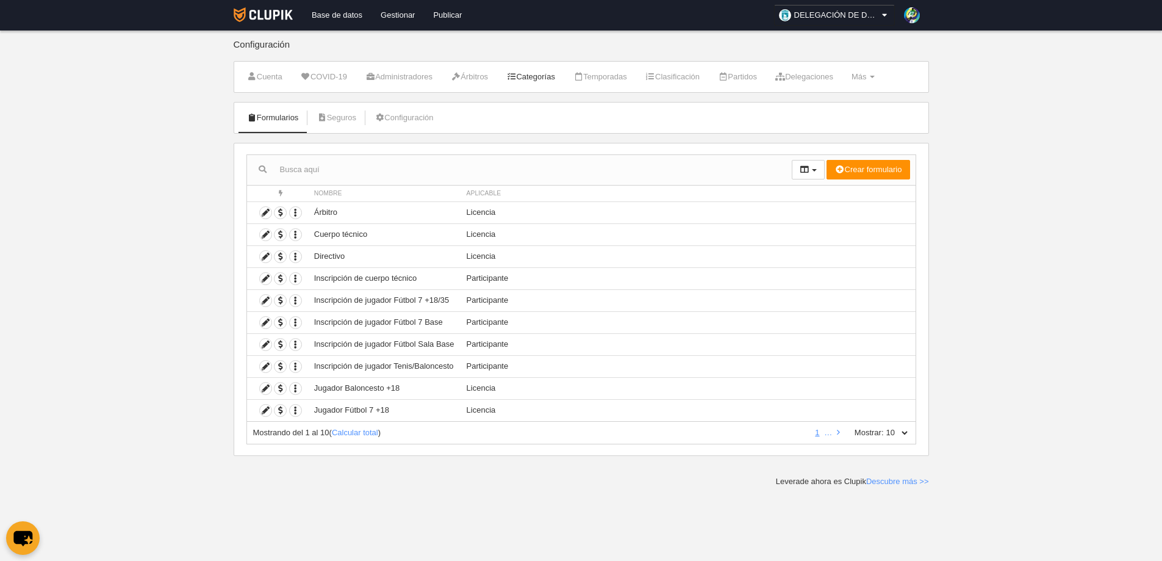
click at [537, 70] on link "Categorías" at bounding box center [531, 77] width 62 height 18
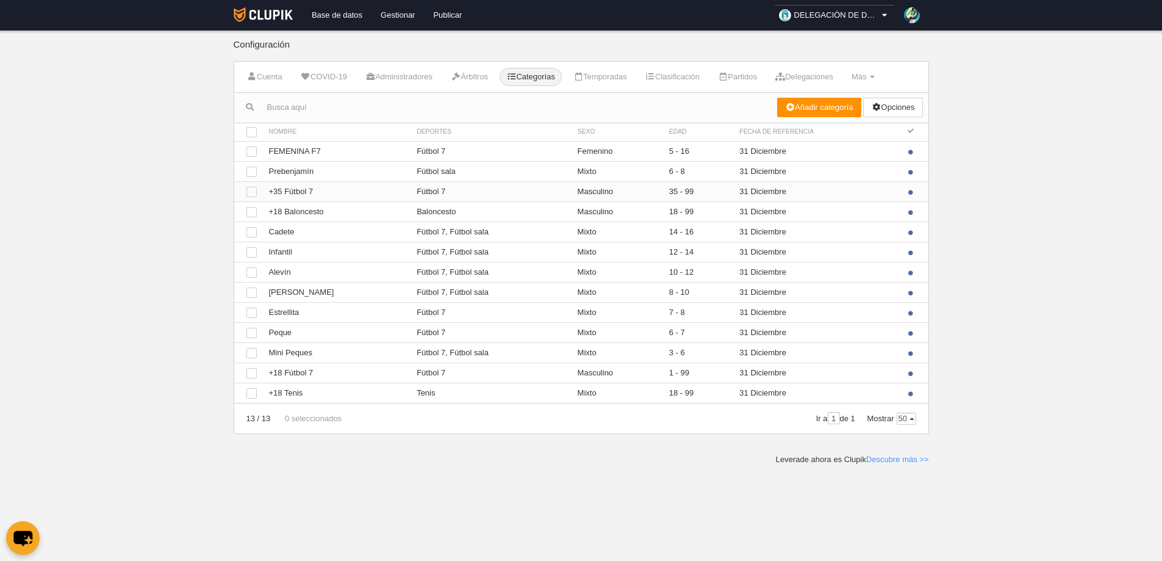
click at [298, 190] on td "Ver +35 Fútbol 7" at bounding box center [337, 191] width 148 height 20
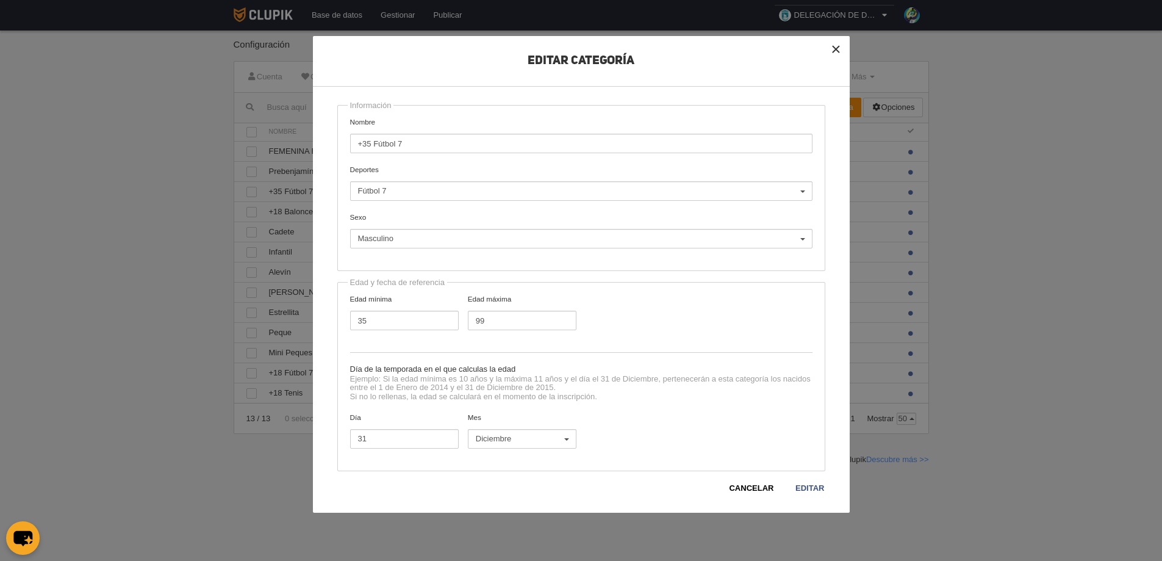
click at [833, 47] on button "×" at bounding box center [836, 49] width 27 height 27
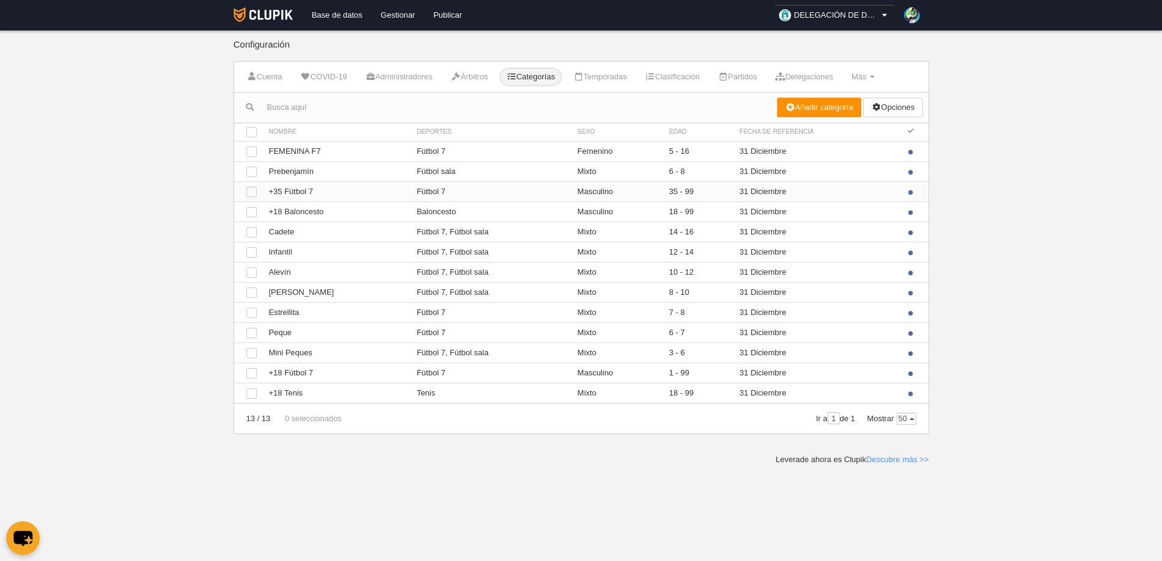
click at [289, 189] on td "Ver +35 Fútbol 7" at bounding box center [337, 191] width 148 height 20
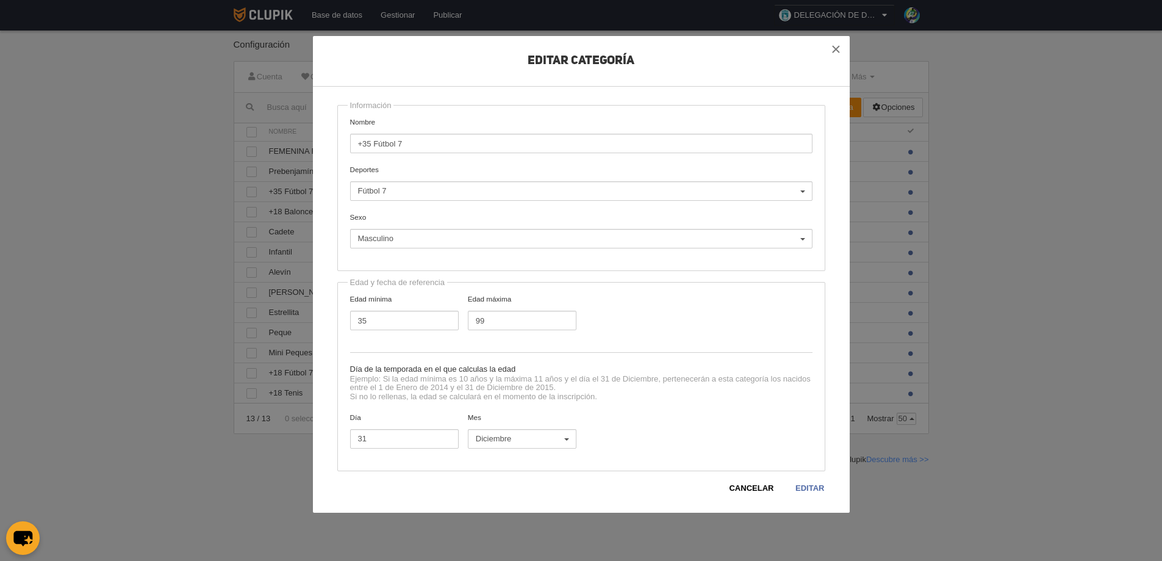
click at [821, 487] on link "Editar" at bounding box center [810, 488] width 30 height 12
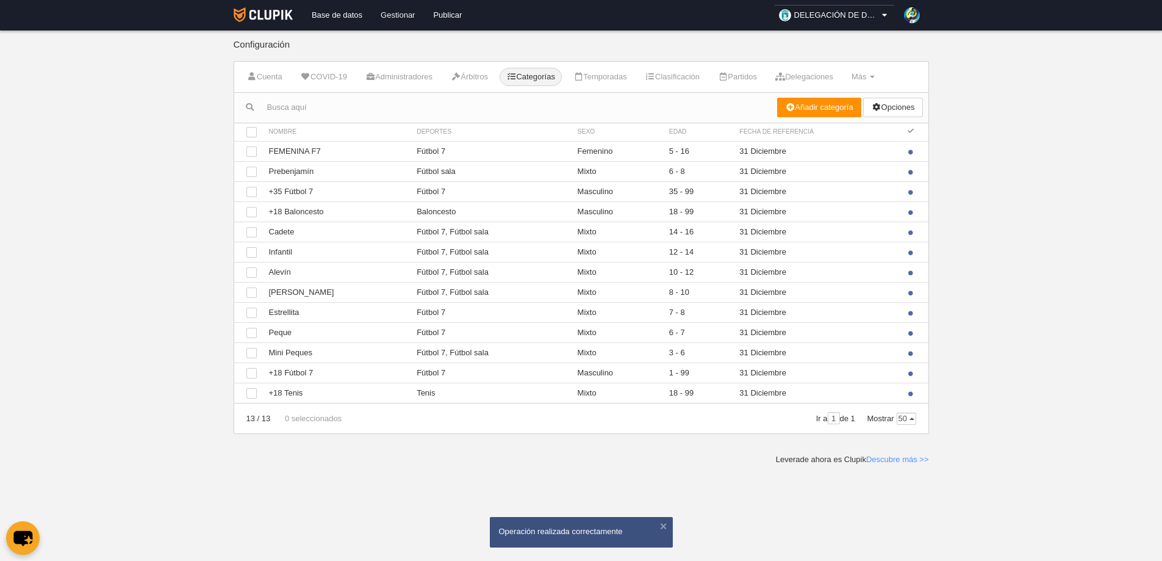
click at [400, 12] on link "Gestionar" at bounding box center [398, 15] width 52 height 31
